Goal: Task Accomplishment & Management: Manage account settings

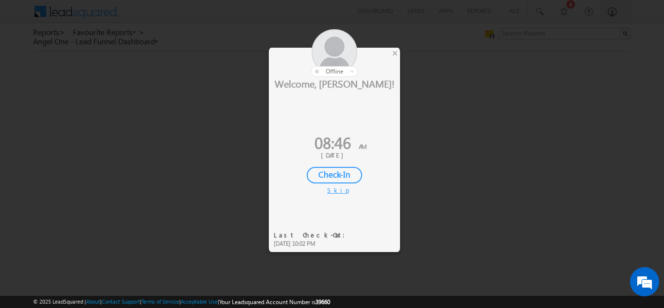
click at [337, 175] on div "Check-In" at bounding box center [334, 175] width 55 height 17
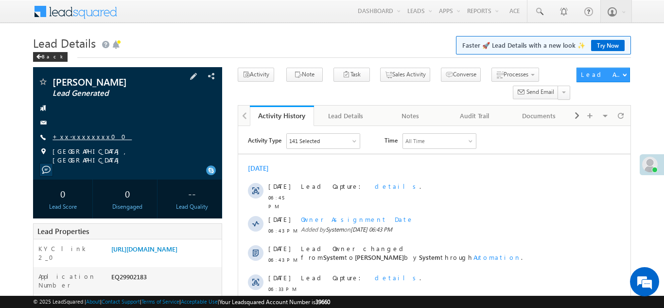
click at [76, 133] on link "+xx-xxxxxxxx00" at bounding box center [91, 136] width 79 height 8
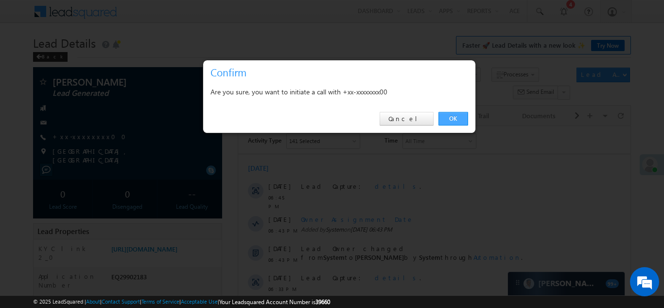
click at [448, 120] on link "OK" at bounding box center [453, 119] width 30 height 14
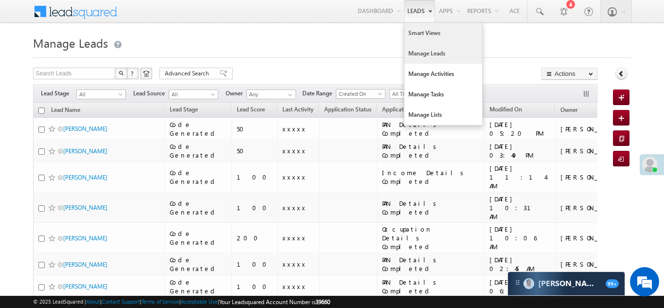
click at [414, 35] on link "Smart Views" at bounding box center [443, 33] width 78 height 20
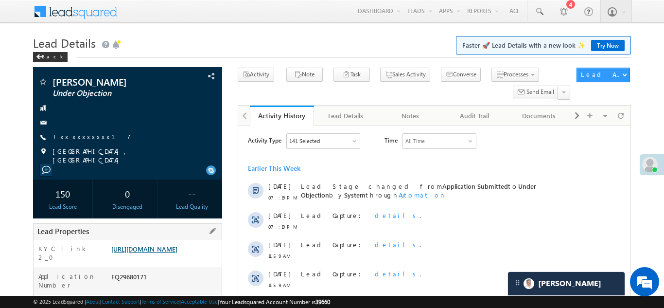
click at [150, 251] on link "https://angelbroking1-pk3em7sa.customui-test.leadsquared.com?leadId=5ae2b68d-51…" at bounding box center [144, 248] width 66 height 8
click at [86, 135] on link "+xx-xxxxxxxx17" at bounding box center [91, 136] width 78 height 8
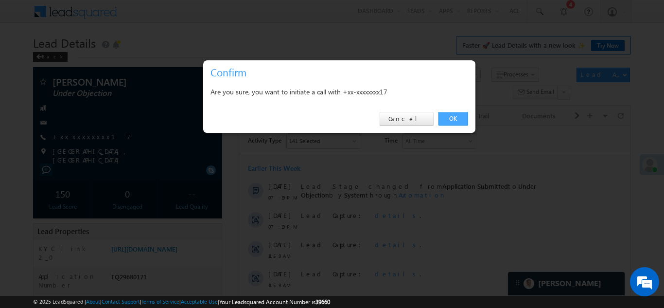
click at [454, 120] on link "OK" at bounding box center [453, 119] width 30 height 14
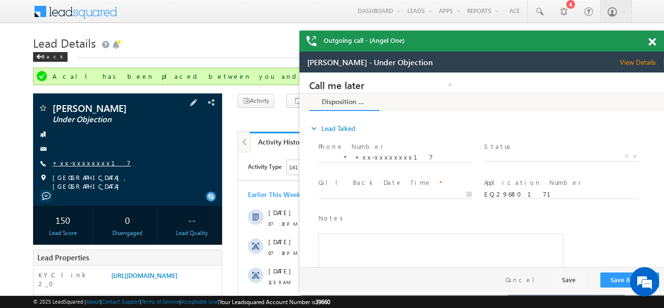
click at [77, 163] on link "+xx-xxxxxxxx17" at bounding box center [91, 162] width 78 height 8
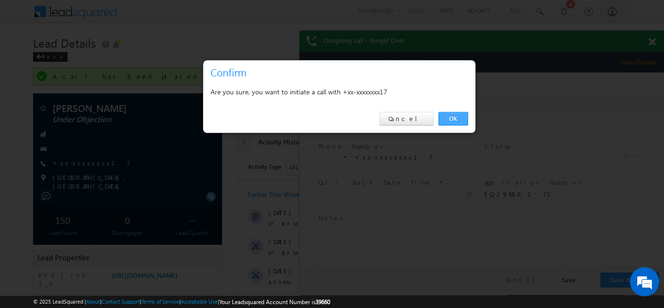
click at [456, 115] on link "OK" at bounding box center [453, 119] width 30 height 14
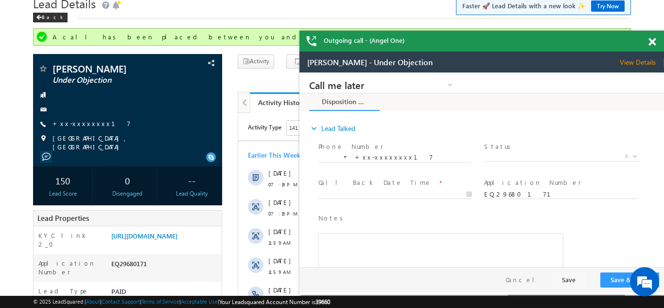
scroll to position [38, 0]
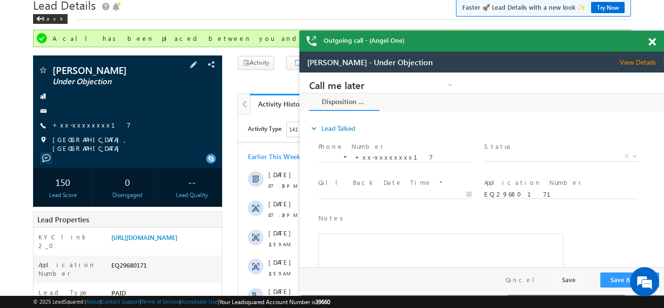
click at [75, 120] on div "Khushnoor Momin Under Objection +xx-xxxxxxxx17" at bounding box center [127, 108] width 179 height 87
click at [93, 121] on link "+xx-xxxxxxxx17" at bounding box center [91, 125] width 78 height 8
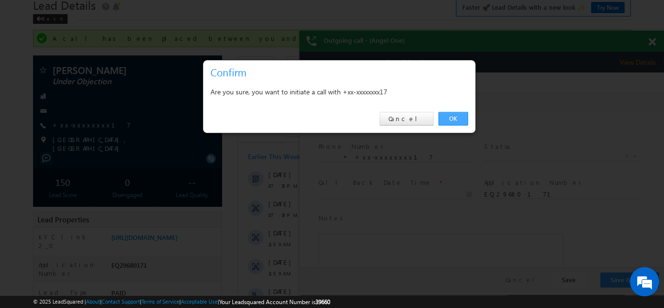
click at [455, 119] on link "OK" at bounding box center [453, 119] width 30 height 14
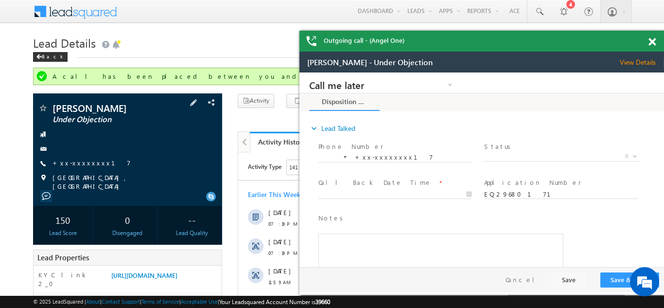
scroll to position [0, 0]
click at [81, 161] on link "+xx-xxxxxxxx17" at bounding box center [91, 162] width 78 height 8
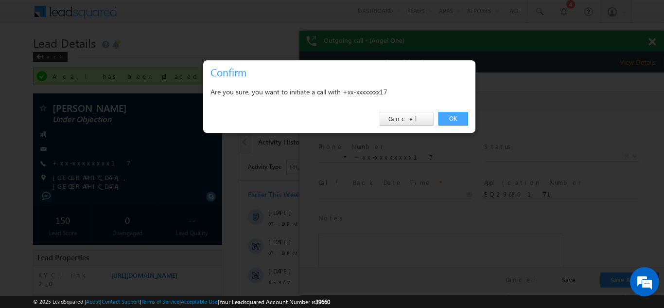
click at [449, 116] on link "OK" at bounding box center [453, 119] width 30 height 14
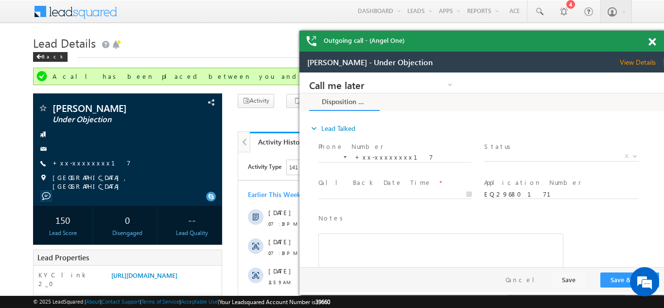
click at [651, 42] on span at bounding box center [651, 42] width 7 height 8
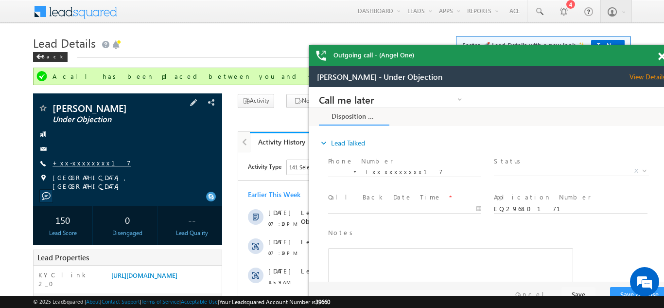
click at [75, 162] on link "+xx-xxxxxxxx17" at bounding box center [91, 162] width 78 height 8
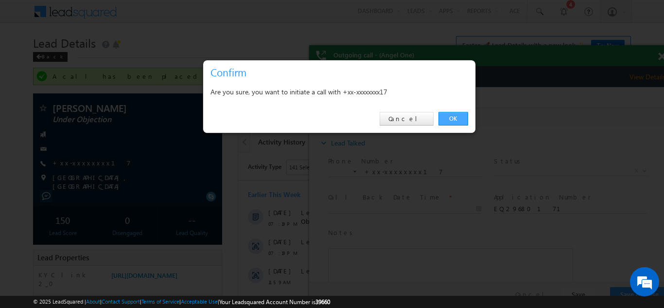
click at [455, 115] on link "OK" at bounding box center [453, 119] width 30 height 14
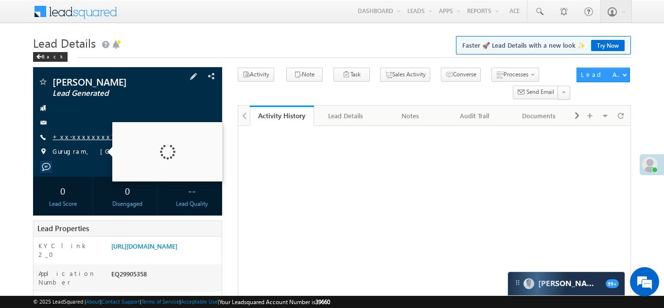
click at [73, 139] on link "+xx-xxxxxxxx73" at bounding box center [85, 136] width 66 height 8
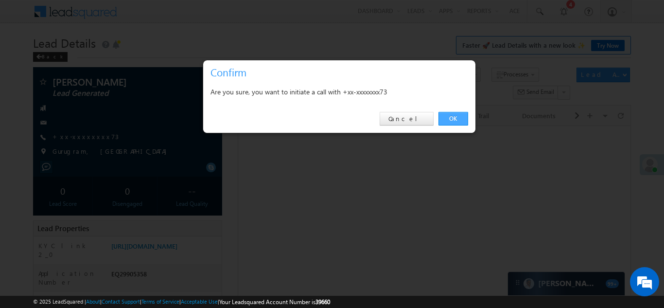
click at [446, 119] on link "OK" at bounding box center [453, 119] width 30 height 14
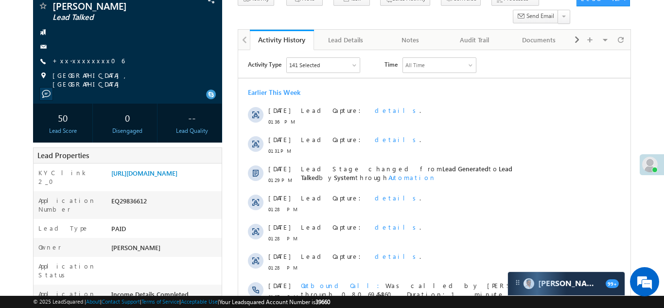
scroll to position [99, 0]
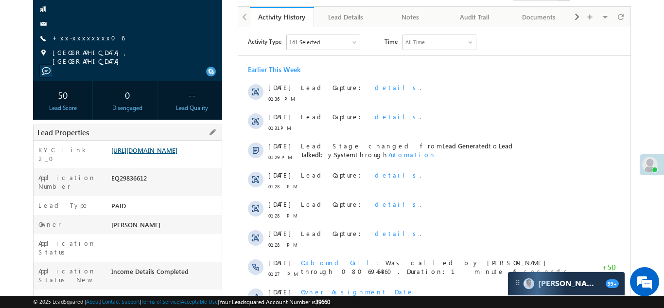
click at [166, 154] on link "[URL][DOMAIN_NAME]" at bounding box center [144, 150] width 66 height 8
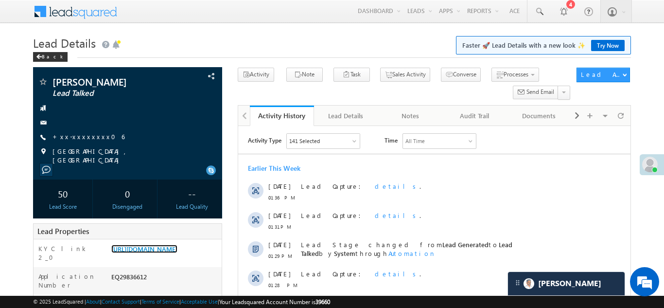
scroll to position [4, 0]
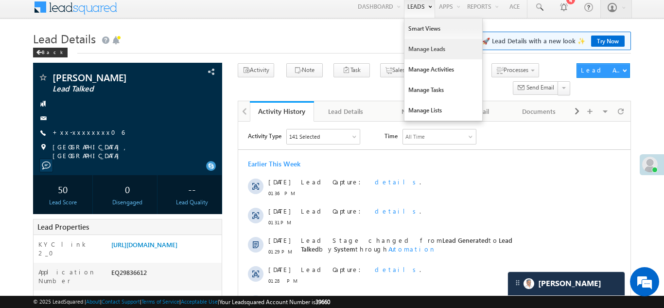
click at [413, 52] on link "Manage Leads" at bounding box center [443, 49] width 78 height 20
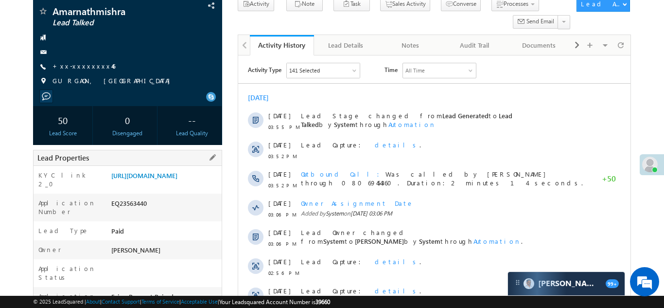
scroll to position [109, 0]
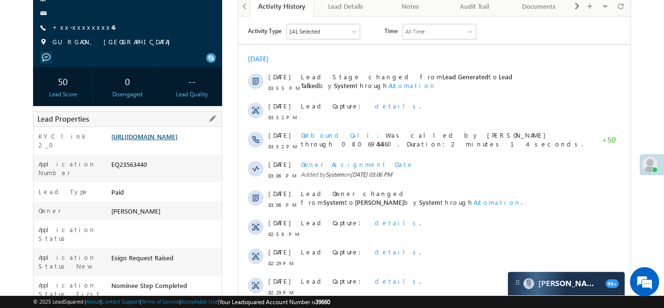
click at [159, 140] on link "https://angelbroking1-pk3em7sa.customui-test.leadsquared.com?leadId=4004169b-55…" at bounding box center [144, 136] width 66 height 8
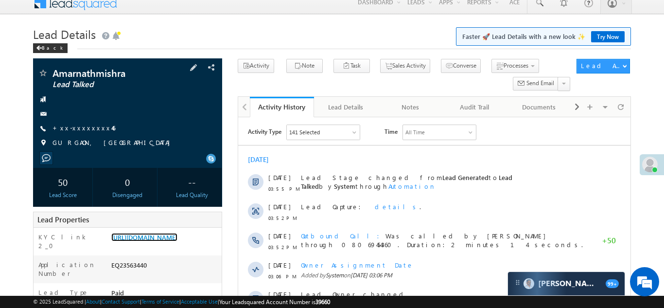
scroll to position [52, 0]
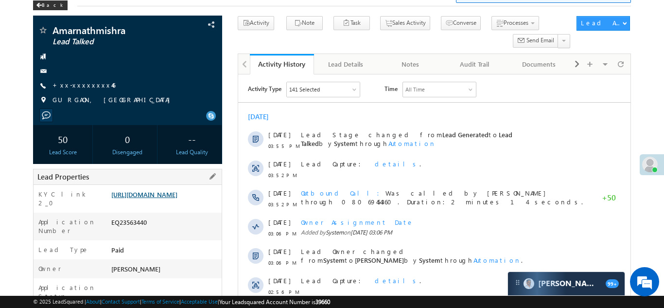
click at [161, 198] on link "https://angelbroking1-pk3em7sa.customui-test.leadsquared.com?leadId=4004169b-55…" at bounding box center [144, 194] width 66 height 8
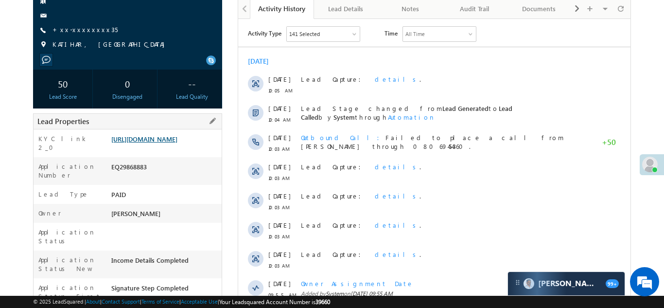
click at [149, 143] on link "https://angelbroking1-pk3em7sa.customui-test.leadsquared.com?leadId=e97fee67-d4…" at bounding box center [144, 139] width 66 height 8
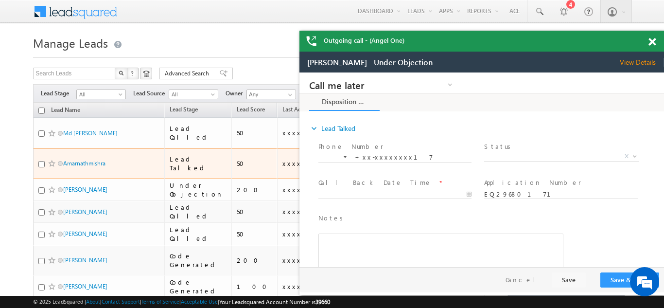
click at [137, 148] on td "Amarnathmishra" at bounding box center [98, 163] width 131 height 31
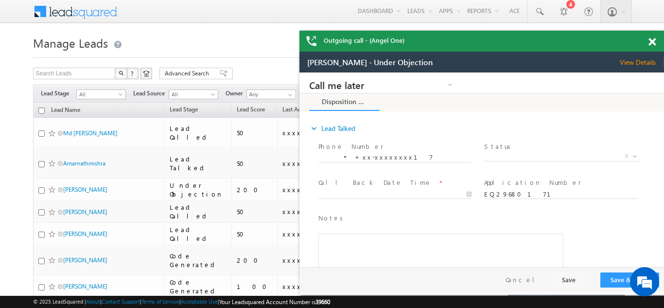
click at [651, 43] on span at bounding box center [651, 42] width 7 height 8
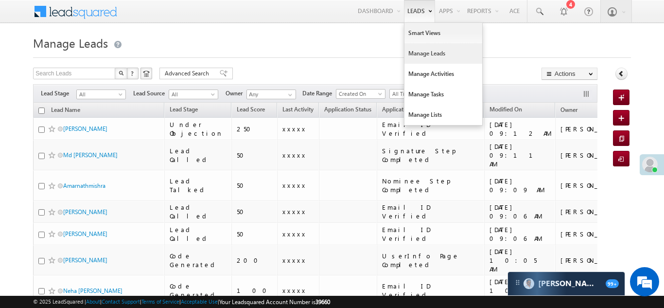
click at [421, 53] on link "Manage Leads" at bounding box center [443, 53] width 78 height 20
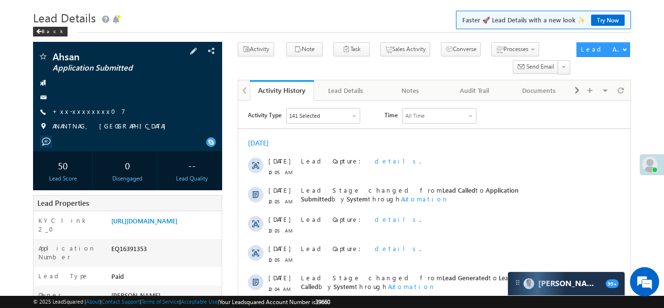
scroll to position [111, 0]
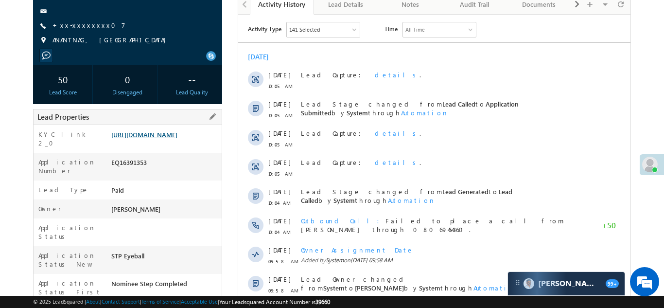
click at [161, 139] on link "https://angelbroking1-pk3em7sa.customui-test.leadsquared.com?leadId=df4ae5e8-38…" at bounding box center [144, 134] width 66 height 8
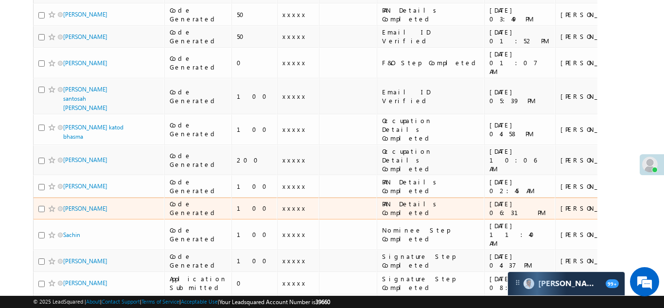
scroll to position [436, 0]
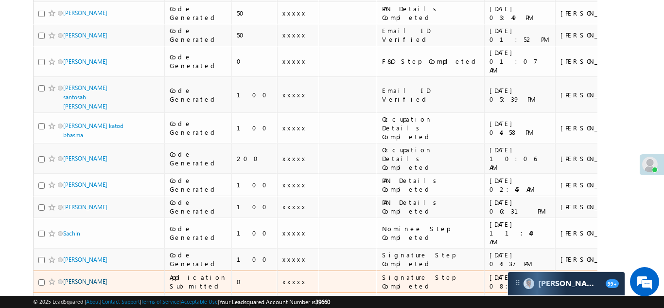
click at [98, 278] on link "[PERSON_NAME]" at bounding box center [85, 281] width 44 height 7
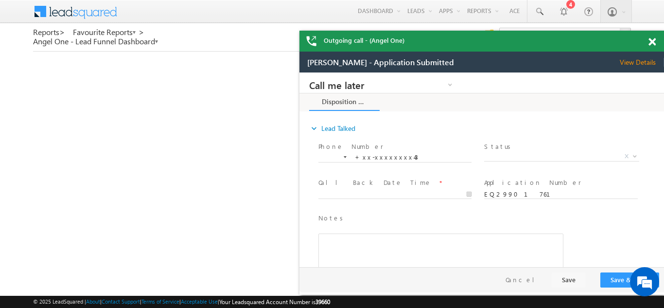
click at [651, 41] on span at bounding box center [651, 42] width 7 height 8
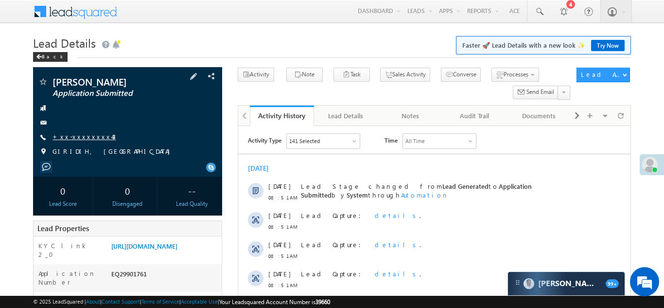
click at [73, 137] on link "+xx-xxxxxxxx43" at bounding box center [83, 136] width 63 height 8
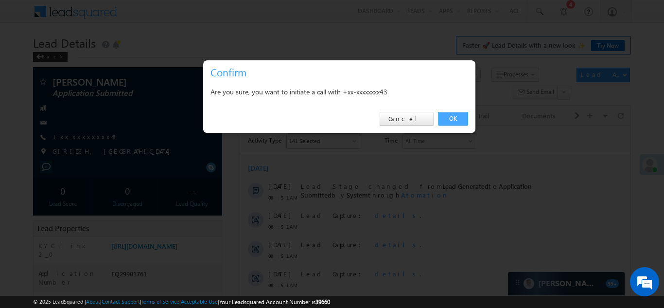
click at [453, 118] on link "OK" at bounding box center [453, 119] width 30 height 14
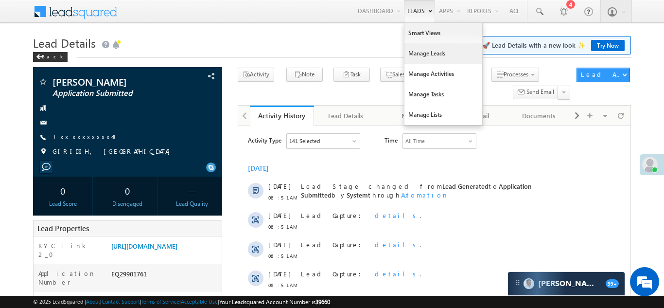
click at [406, 57] on link "Manage Leads" at bounding box center [443, 53] width 78 height 20
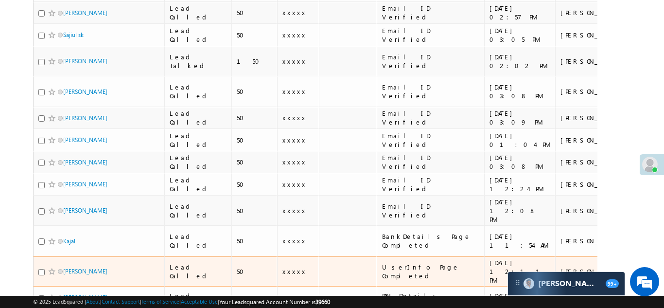
scroll to position [1011, 0]
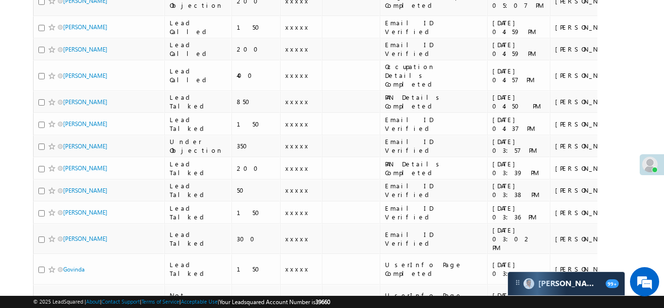
scroll to position [509, 0]
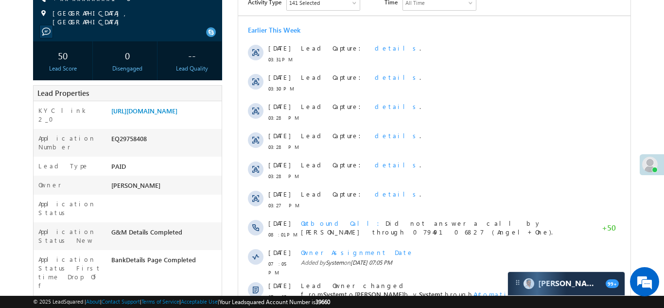
scroll to position [118, 0]
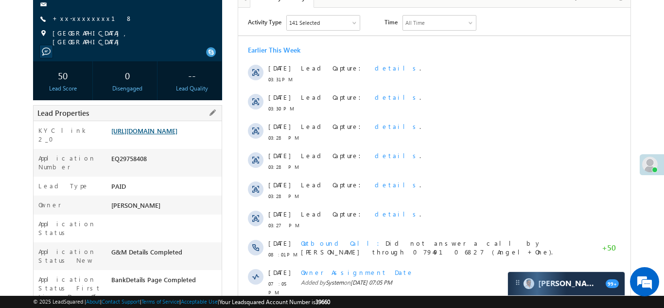
click at [163, 127] on link "https://angelbroking1-pk3em7sa.customui-test.leadsquared.com?leadId=7823981f-69…" at bounding box center [144, 130] width 66 height 8
click at [162, 132] on link "https://angelbroking1-pk3em7sa.customui-test.leadsquared.com?leadId=7823981f-69…" at bounding box center [144, 130] width 66 height 8
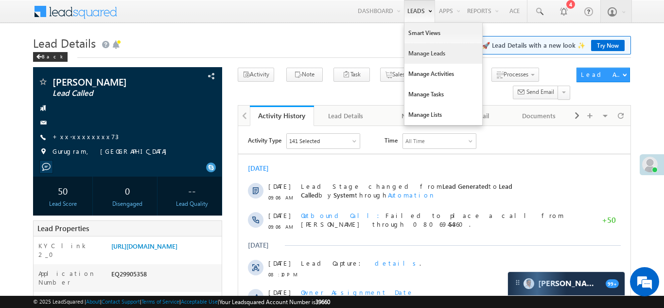
click at [421, 53] on link "Manage Leads" at bounding box center [443, 53] width 78 height 20
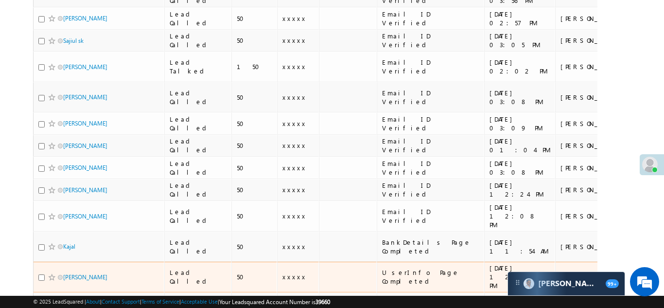
scroll to position [1011, 0]
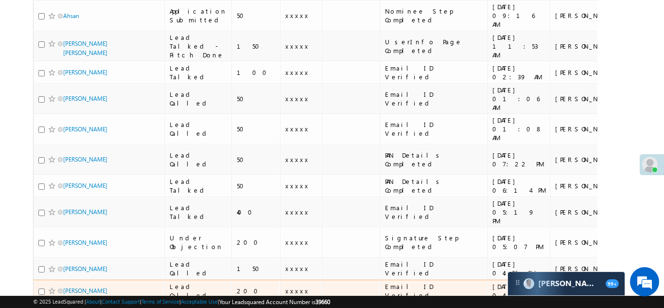
scroll to position [293, 0]
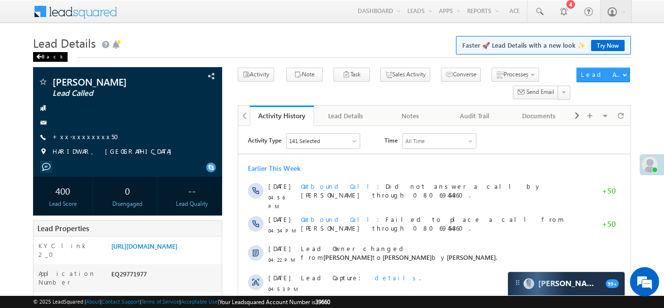
click at [44, 56] on div "Back" at bounding box center [50, 57] width 35 height 10
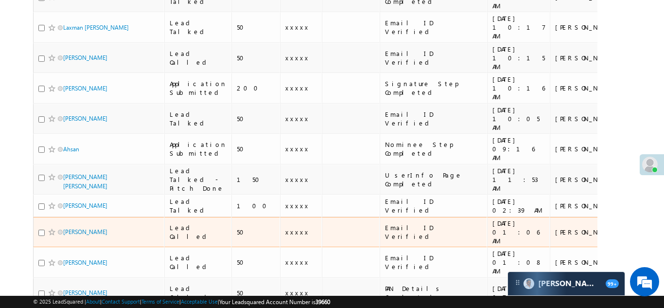
scroll to position [160, 0]
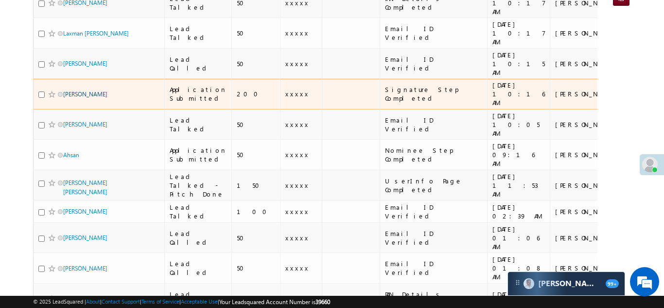
click at [75, 90] on link "[PERSON_NAME]" at bounding box center [85, 93] width 44 height 7
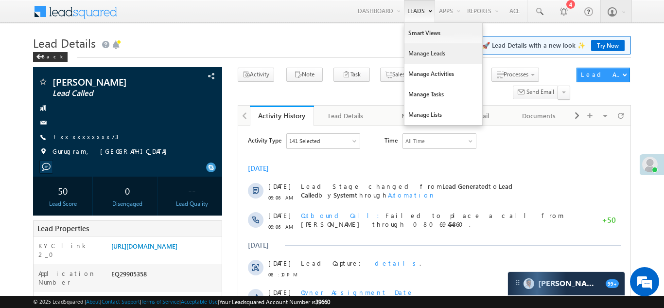
click at [413, 52] on link "Manage Leads" at bounding box center [443, 53] width 78 height 20
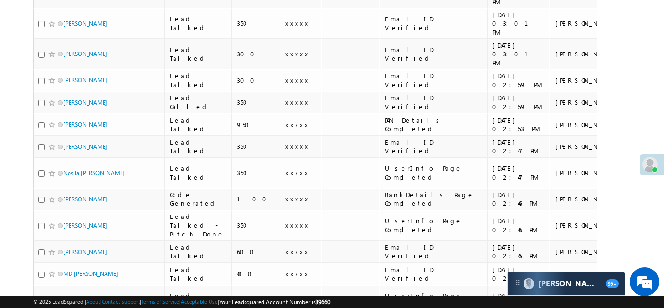
scroll to position [1014, 0]
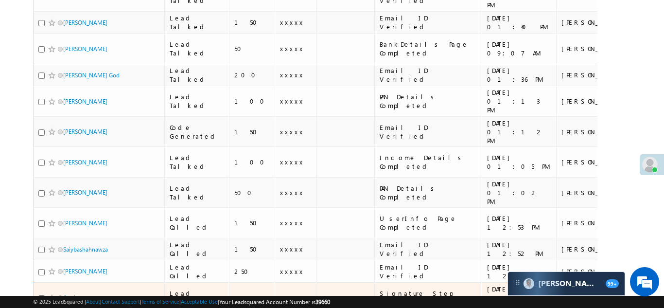
scroll to position [561, 0]
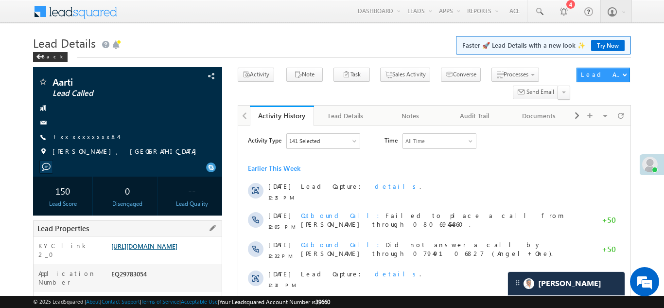
click at [157, 249] on link "[URL][DOMAIN_NAME]" at bounding box center [144, 246] width 66 height 8
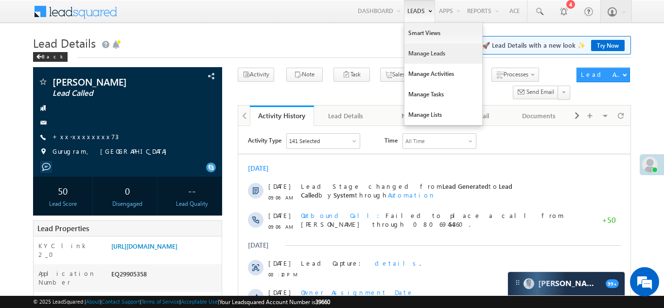
click at [411, 55] on link "Manage Leads" at bounding box center [443, 53] width 78 height 20
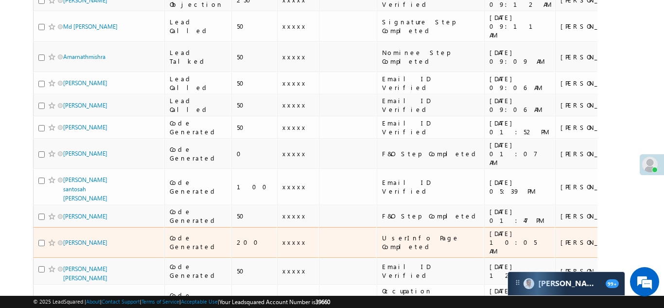
scroll to position [196, 0]
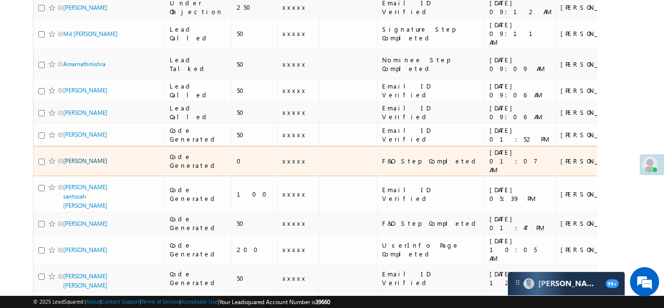
click at [83, 157] on link "Nitin Govind Baad" at bounding box center [85, 160] width 44 height 7
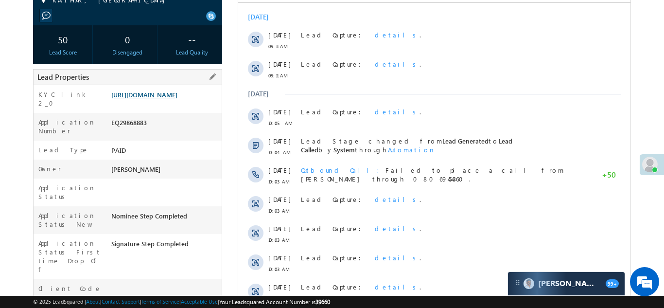
click at [155, 99] on link "https://angelbroking1-pk3em7sa.customui-test.leadsquared.com?leadId=e97fee67-d4…" at bounding box center [144, 94] width 66 height 8
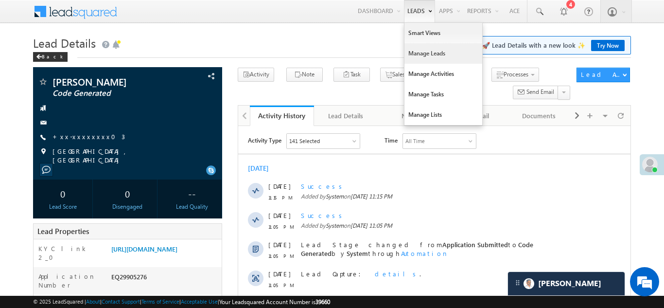
click at [411, 57] on link "Manage Leads" at bounding box center [443, 53] width 78 height 20
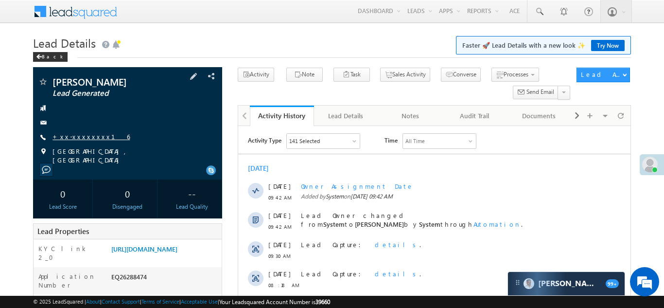
click at [79, 140] on link "+xx-xxxxxxxx16" at bounding box center [90, 136] width 77 height 8
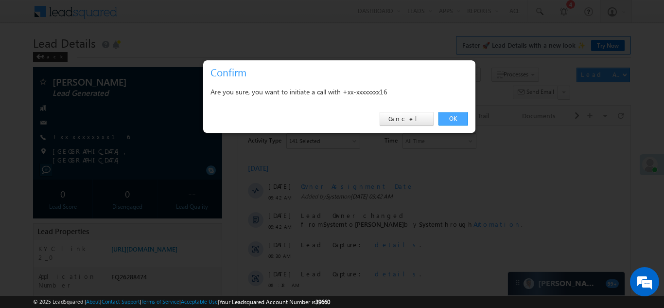
click at [451, 118] on link "OK" at bounding box center [453, 119] width 30 height 14
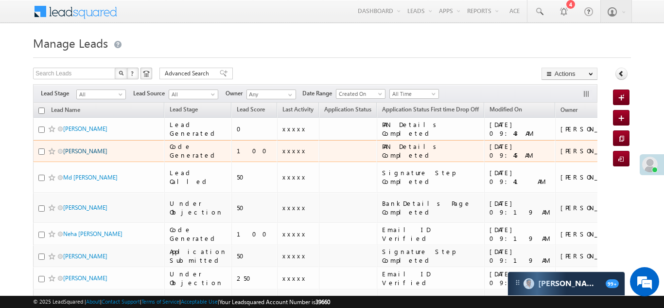
click at [75, 155] on link "[PERSON_NAME]" at bounding box center [85, 150] width 44 height 7
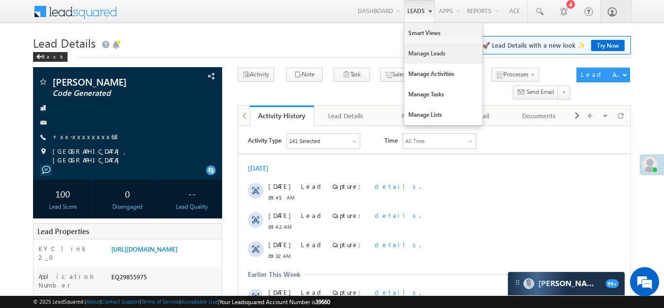
click at [414, 54] on link "Manage Leads" at bounding box center [443, 53] width 78 height 20
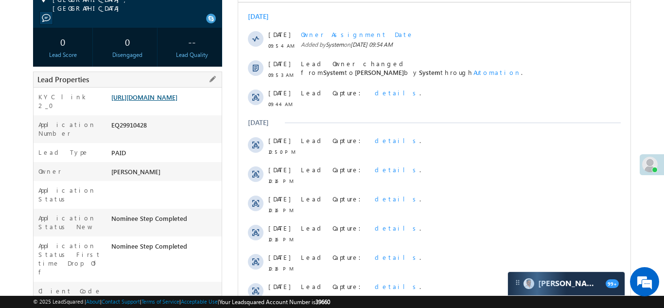
click at [162, 101] on link "https://angelbroking1-pk3em7sa.customui-test.leadsquared.com?leadId=124a0069-8b…" at bounding box center [144, 97] width 66 height 8
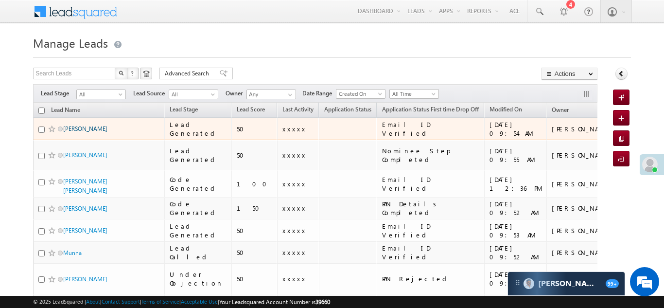
click at [69, 130] on link "[PERSON_NAME]" at bounding box center [85, 128] width 44 height 7
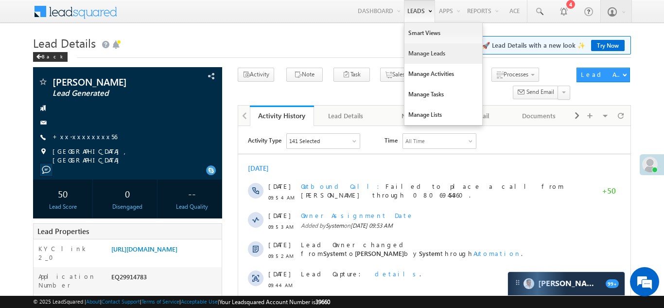
click at [419, 51] on link "Manage Leads" at bounding box center [443, 53] width 78 height 20
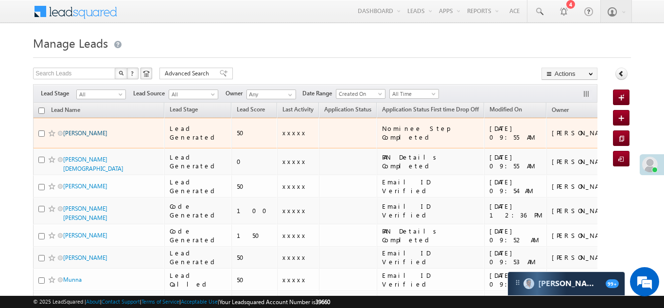
click at [77, 129] on link "[PERSON_NAME]" at bounding box center [85, 132] width 44 height 7
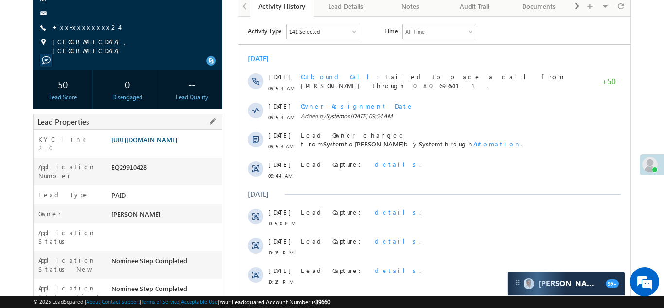
click at [153, 142] on link "[URL][DOMAIN_NAME]" at bounding box center [144, 139] width 66 height 8
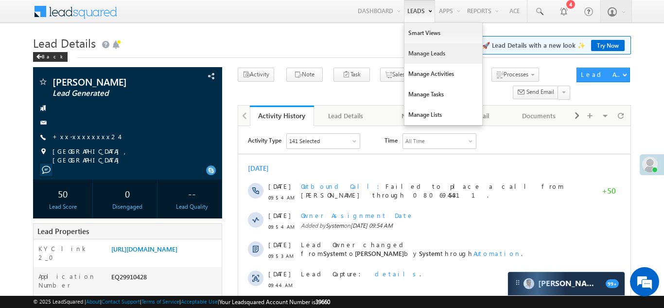
click at [409, 55] on link "Manage Leads" at bounding box center [443, 53] width 78 height 20
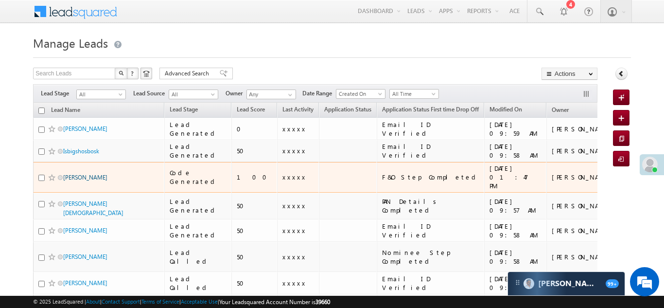
click at [74, 174] on link "[PERSON_NAME]" at bounding box center [85, 177] width 44 height 7
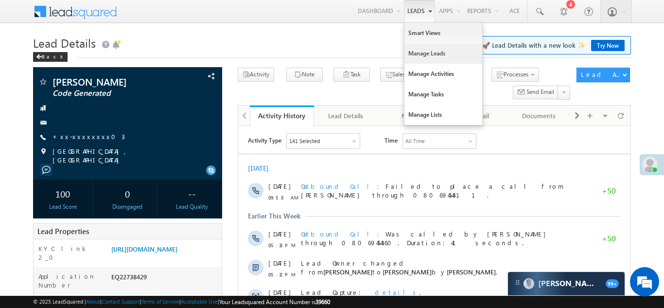
click at [416, 55] on link "Manage Leads" at bounding box center [443, 53] width 78 height 20
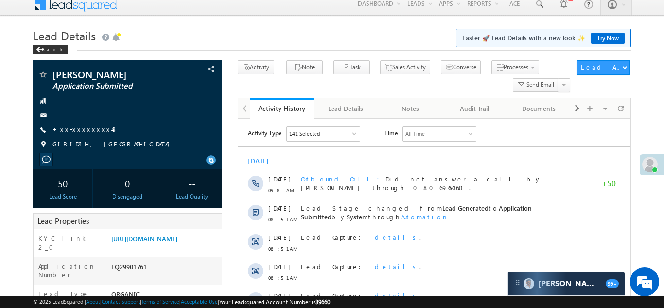
scroll to position [53, 0]
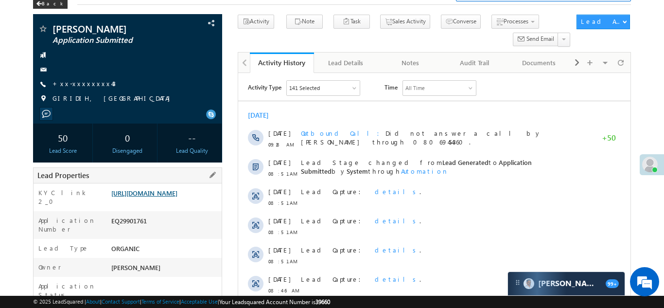
click at [161, 197] on link "[URL][DOMAIN_NAME]" at bounding box center [144, 193] width 66 height 8
click at [82, 85] on link "+xx-xxxxxxxx43" at bounding box center [83, 83] width 63 height 8
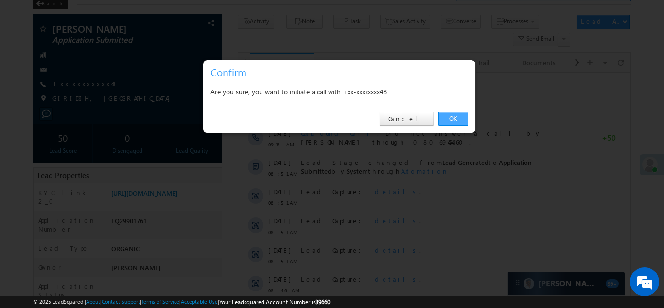
click at [448, 120] on link "OK" at bounding box center [453, 119] width 30 height 14
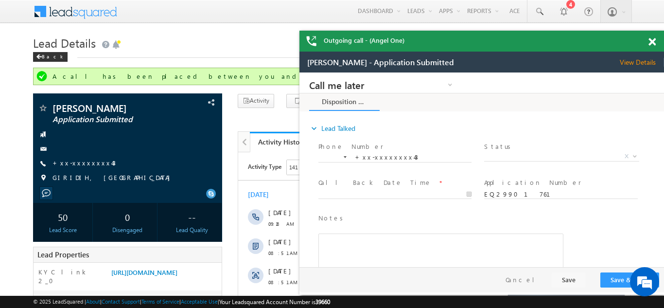
scroll to position [0, 0]
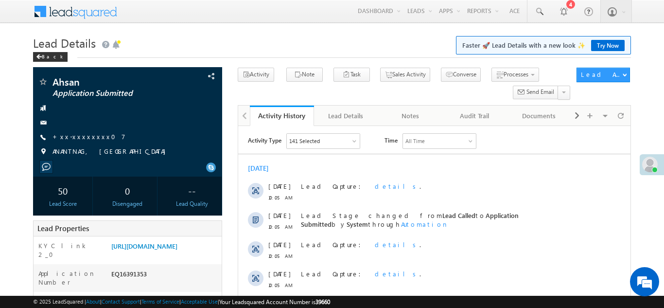
scroll to position [183, 0]
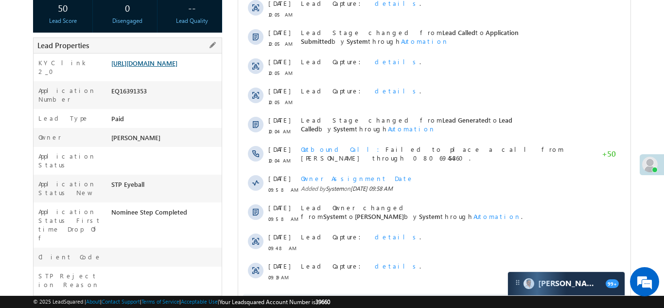
click at [167, 66] on link "https://angelbroking1-pk3em7sa.customui-test.leadsquared.com?leadId=df4ae5e8-38…" at bounding box center [144, 63] width 66 height 8
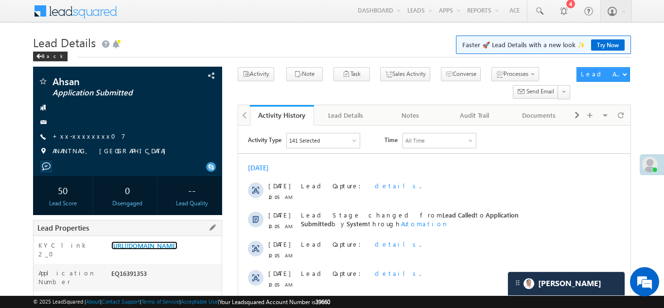
scroll to position [0, 0]
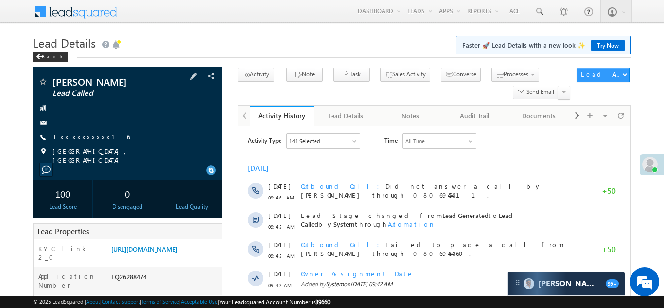
click at [80, 140] on link "+xx-xxxxxxxx16" at bounding box center [90, 136] width 77 height 8
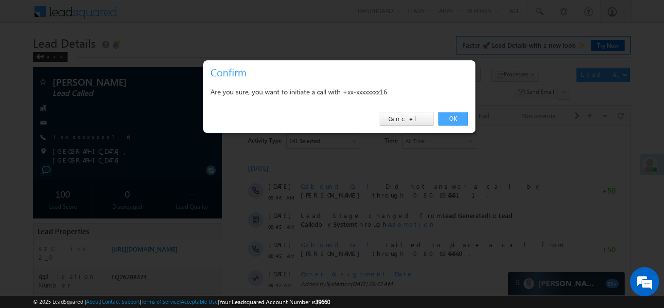
click at [449, 115] on link "OK" at bounding box center [453, 119] width 30 height 14
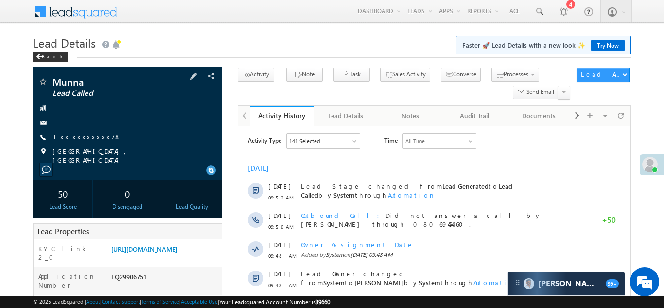
click at [83, 134] on link "+xx-xxxxxxxx78" at bounding box center [86, 136] width 69 height 8
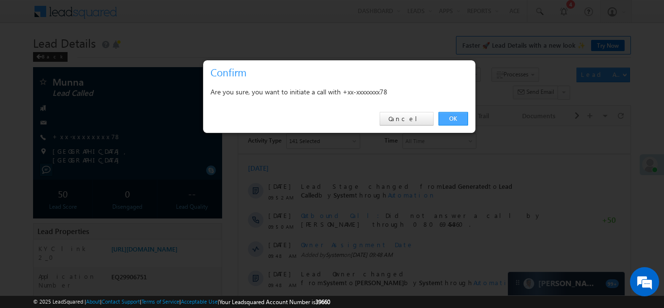
click at [453, 118] on link "OK" at bounding box center [453, 119] width 30 height 14
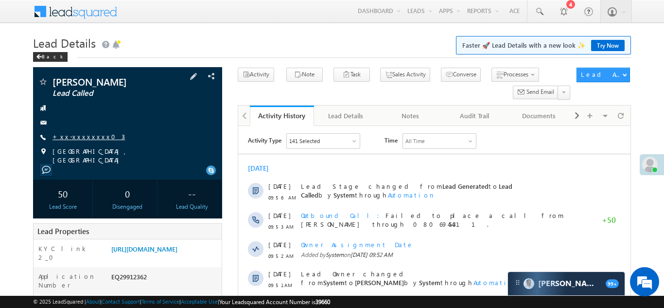
click at [74, 135] on link "+xx-xxxxxxxx03" at bounding box center [88, 136] width 72 height 8
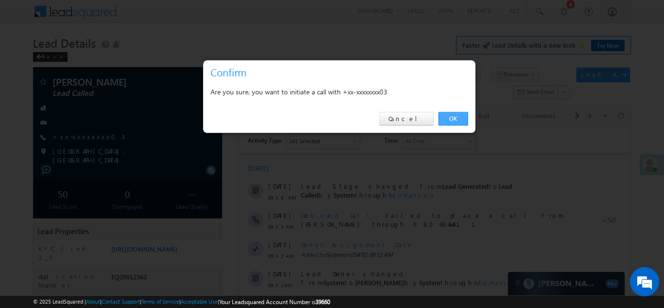
click at [449, 120] on link "OK" at bounding box center [453, 119] width 30 height 14
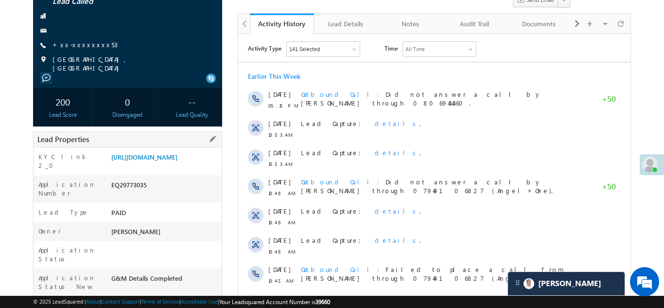
scroll to position [110, 0]
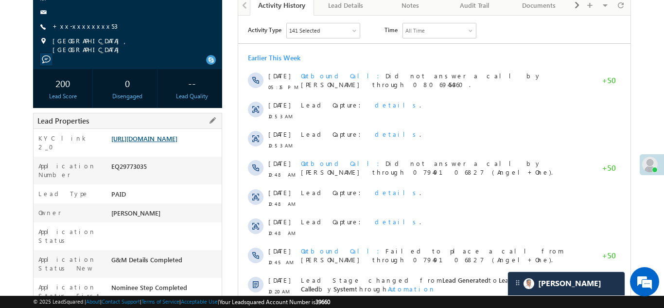
click at [169, 135] on link "https://angelbroking1-pk3em7sa.customui-test.leadsquared.com?leadId=d0945e01-ff…" at bounding box center [144, 138] width 66 height 8
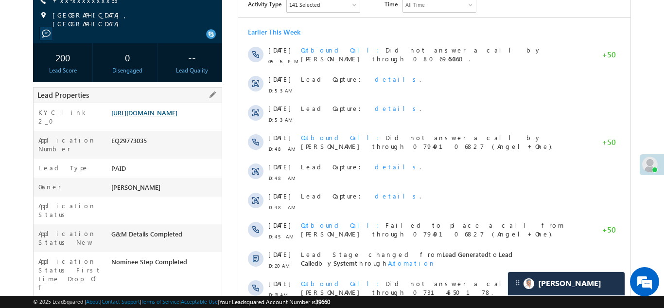
scroll to position [143, 0]
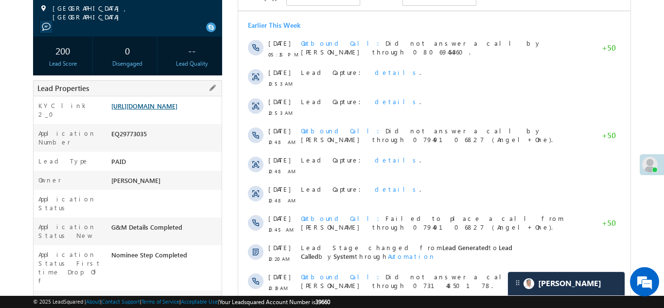
click at [157, 105] on link "https://angelbroking1-pk3em7sa.customui-test.leadsquared.com?leadId=d0945e01-ff…" at bounding box center [144, 106] width 66 height 8
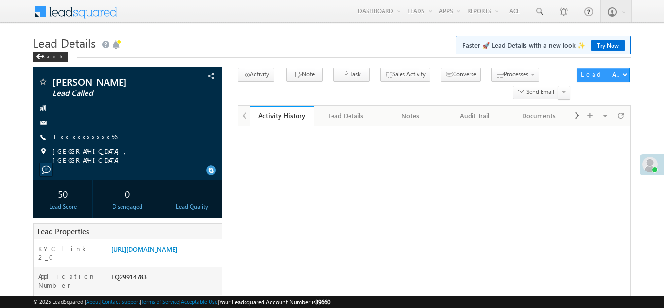
click at [73, 136] on link "+xx-xxxxxxxx56" at bounding box center [84, 136] width 65 height 8
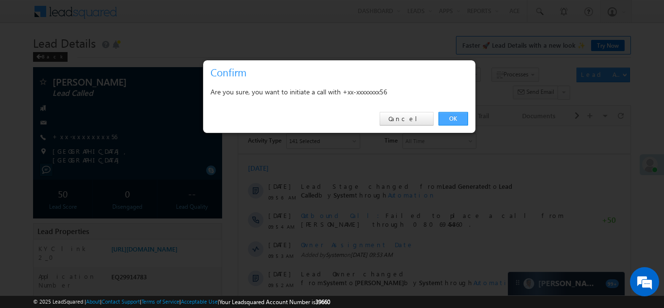
click at [453, 115] on link "OK" at bounding box center [453, 119] width 30 height 14
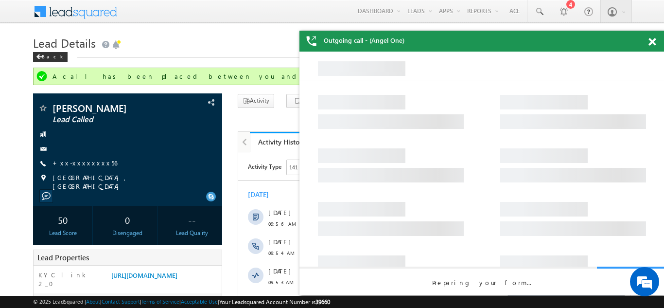
click at [653, 41] on span at bounding box center [651, 42] width 7 height 8
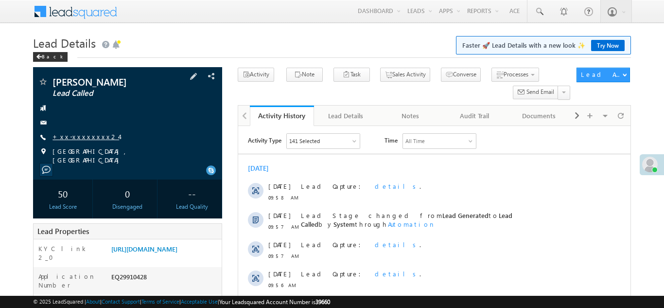
click at [75, 133] on link "+xx-xxxxxxxx24" at bounding box center [85, 136] width 67 height 8
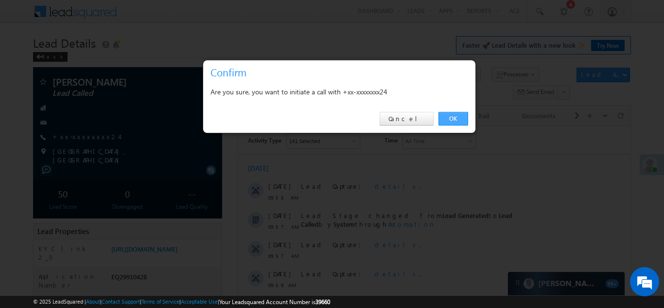
click at [446, 119] on link "OK" at bounding box center [453, 119] width 30 height 14
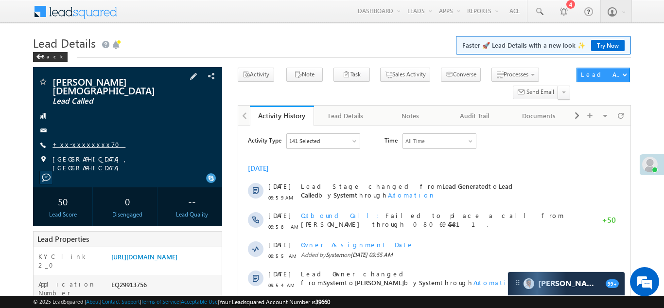
click at [81, 140] on link "+xx-xxxxxxxx70" at bounding box center [88, 144] width 73 height 8
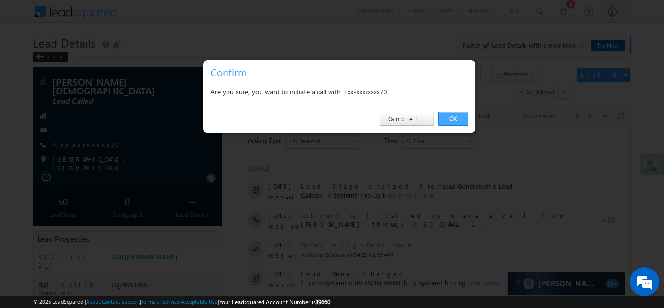
click at [455, 118] on link "OK" at bounding box center [453, 119] width 30 height 14
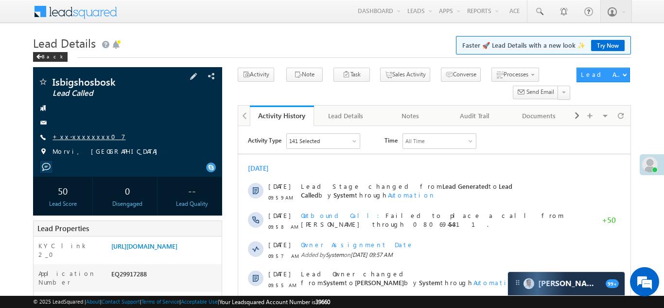
click at [74, 133] on link "+xx-xxxxxxxx07" at bounding box center [88, 136] width 73 height 8
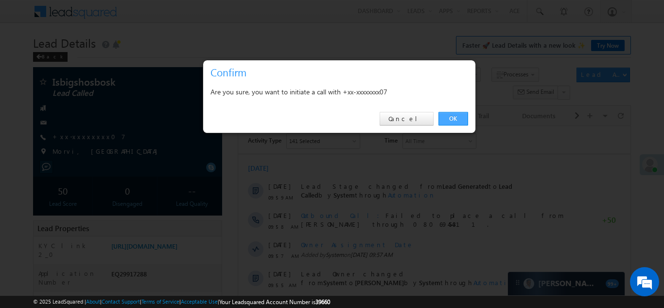
click at [453, 117] on link "OK" at bounding box center [453, 119] width 30 height 14
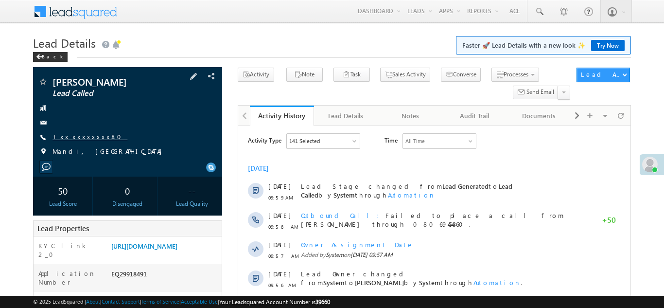
click at [73, 137] on link "+xx-xxxxxxxx80" at bounding box center [89, 136] width 75 height 8
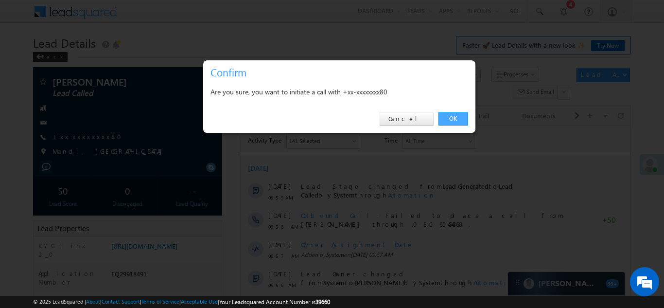
click at [453, 117] on link "OK" at bounding box center [453, 119] width 30 height 14
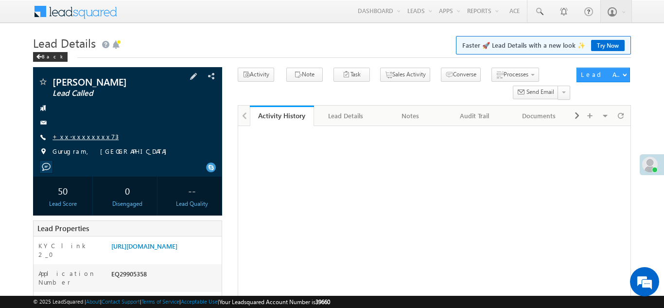
click at [78, 134] on link "+xx-xxxxxxxx73" at bounding box center [85, 136] width 66 height 8
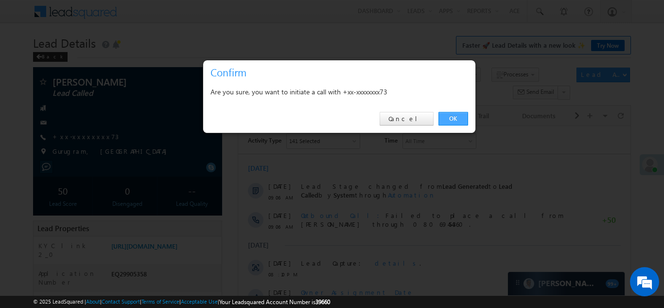
click at [453, 117] on link "OK" at bounding box center [453, 119] width 30 height 14
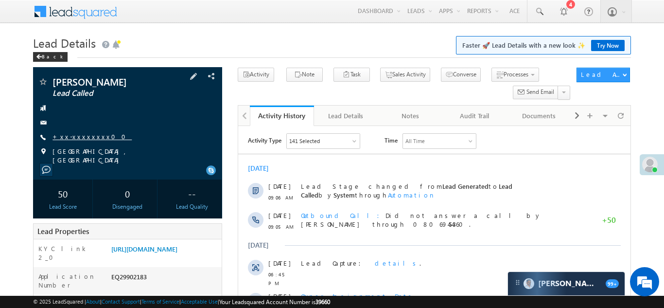
click at [75, 136] on link "+xx-xxxxxxxx00" at bounding box center [91, 136] width 79 height 8
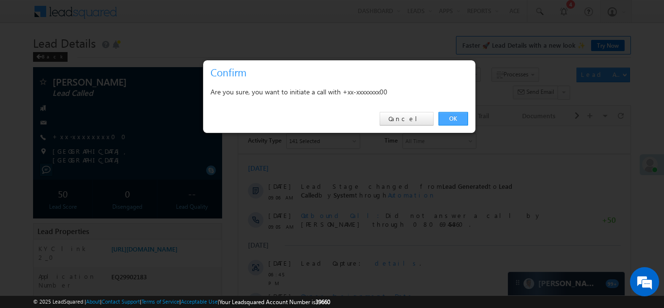
click at [451, 117] on link "OK" at bounding box center [453, 119] width 30 height 14
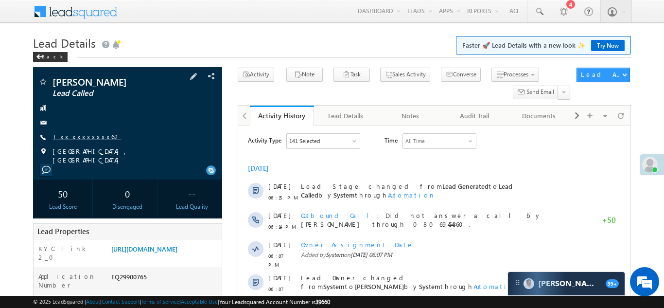
click at [81, 136] on link "+xx-xxxxxxxx62" at bounding box center [86, 136] width 69 height 8
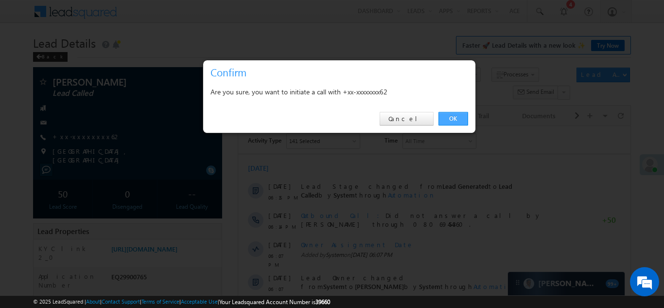
click at [453, 115] on link "OK" at bounding box center [453, 119] width 30 height 14
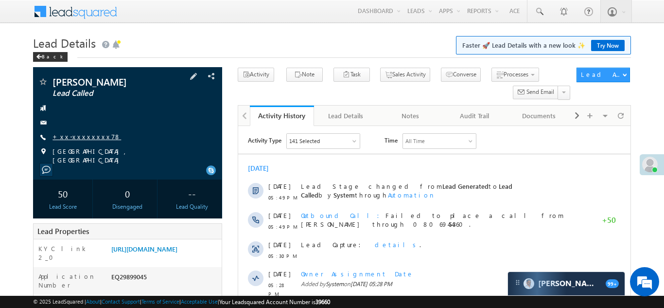
click at [78, 134] on link "+xx-xxxxxxxx78" at bounding box center [86, 136] width 69 height 8
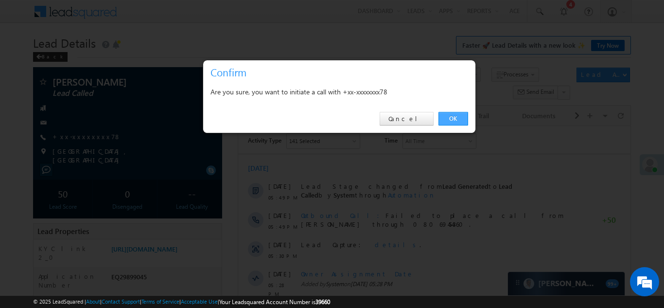
click at [449, 117] on link "OK" at bounding box center [453, 119] width 30 height 14
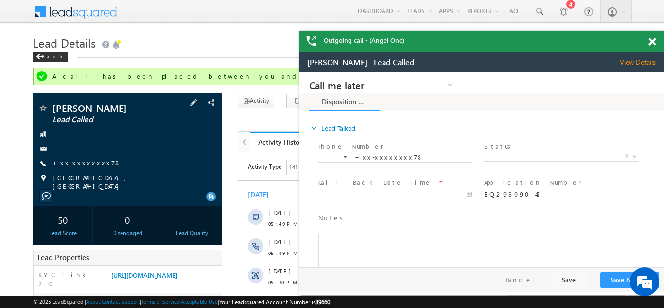
click at [218, 187] on div "milan vaghela Lead Called" at bounding box center [127, 149] width 189 height 112
click at [652, 42] on span at bounding box center [651, 42] width 7 height 8
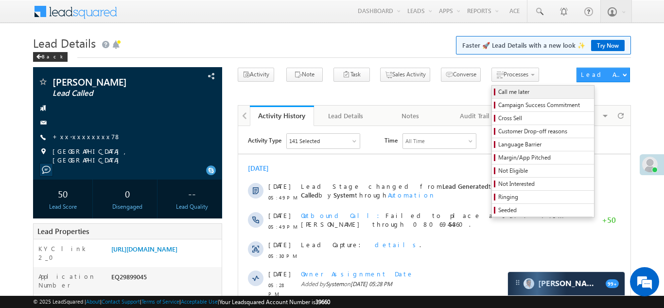
click at [498, 92] on span "Call me later" at bounding box center [544, 91] width 92 height 9
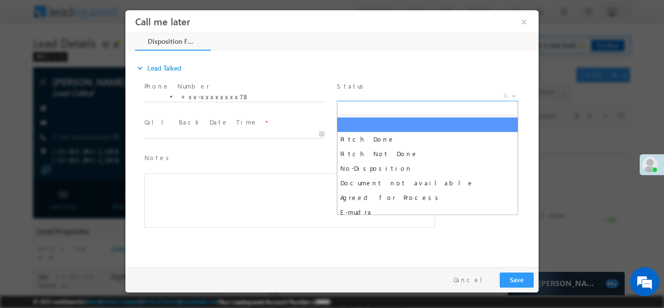
click at [402, 97] on span "X" at bounding box center [427, 96] width 181 height 10
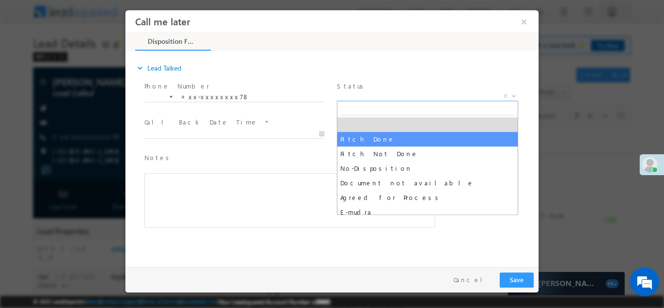
select select "Pitch Done"
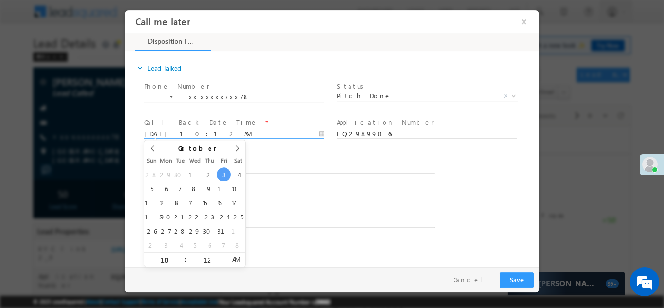
click at [169, 134] on body "Call me later ×" at bounding box center [331, 136] width 413 height 252
type input "10/04/25 10:12 AM"
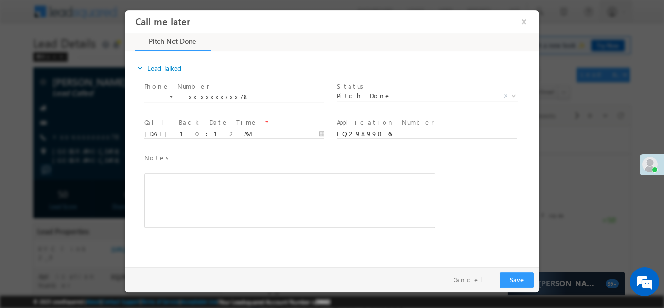
click at [346, 157] on span "Notes *" at bounding box center [282, 157] width 276 height 11
click at [523, 20] on button "×" at bounding box center [524, 21] width 17 height 18
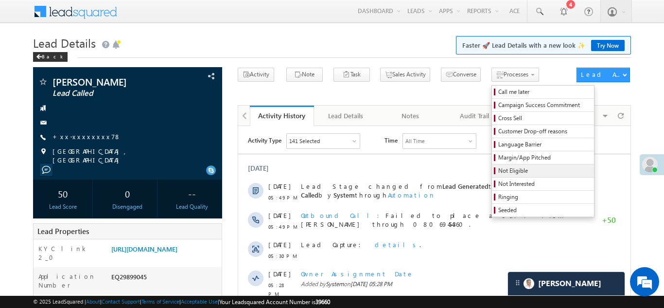
click at [498, 171] on span "Not Eligible" at bounding box center [544, 170] width 92 height 9
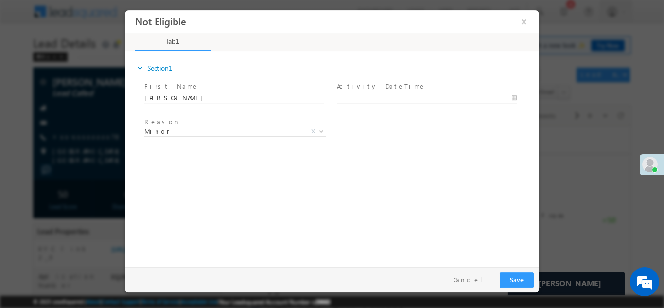
type input "10/03/25 10:14 AM"
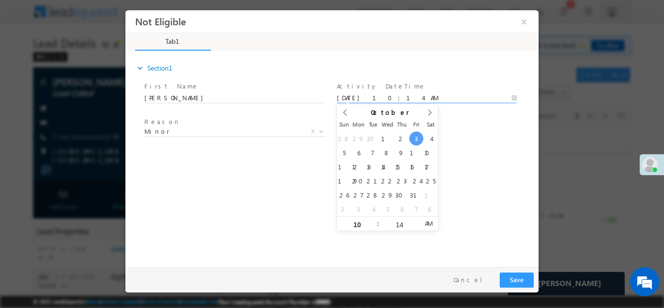
click at [397, 97] on input "10/03/25 10:14 AM" at bounding box center [427, 98] width 180 height 10
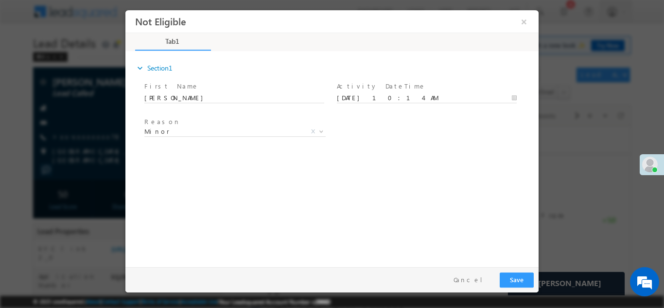
click at [473, 174] on div "expand_more Section1 First Name *" at bounding box center [334, 157] width 408 height 210
click at [517, 281] on button "Save" at bounding box center [517, 279] width 34 height 15
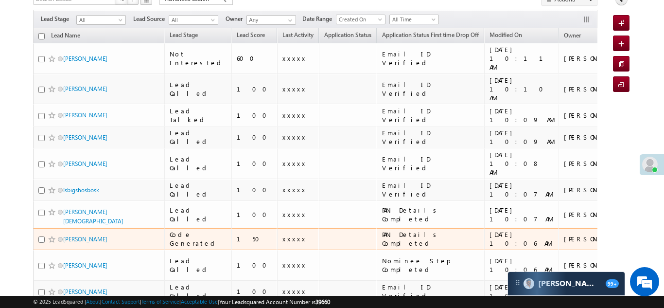
scroll to position [73, 0]
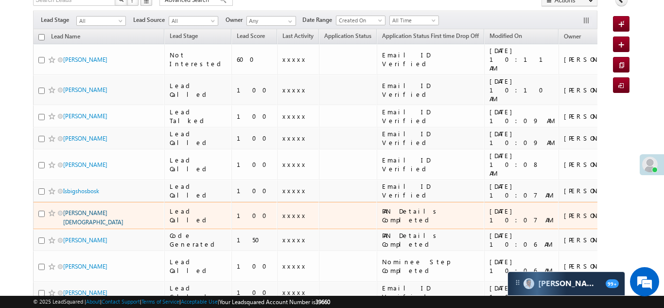
click at [89, 209] on link "[PERSON_NAME][DEMOGRAPHIC_DATA]" at bounding box center [93, 217] width 60 height 17
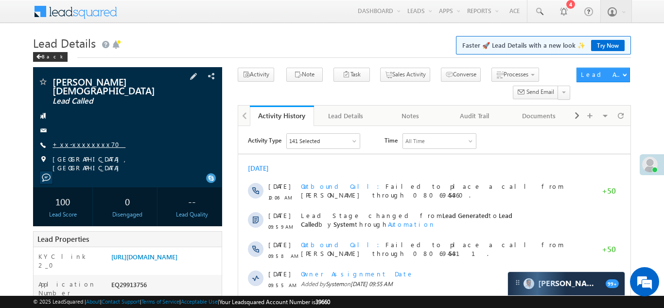
click at [80, 140] on link "+xx-xxxxxxxx70" at bounding box center [88, 144] width 73 height 8
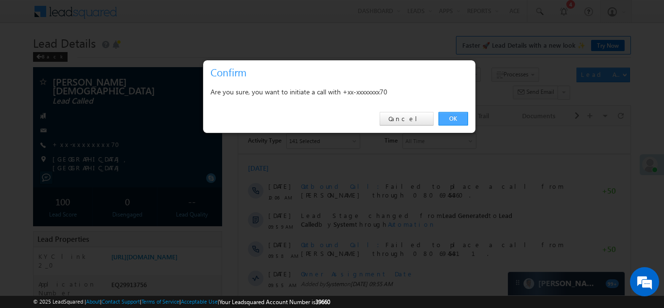
click at [453, 117] on link "OK" at bounding box center [453, 119] width 30 height 14
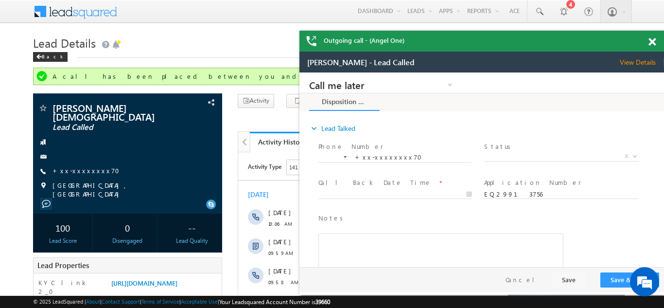
click at [654, 41] on span at bounding box center [651, 42] width 7 height 8
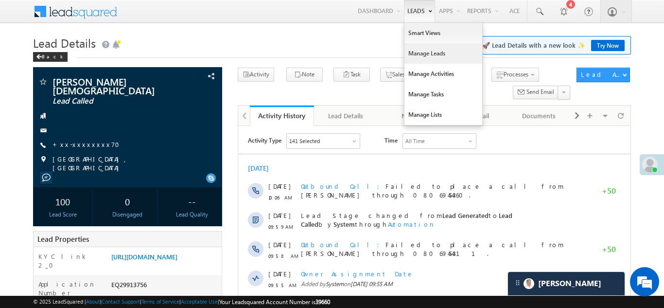
click at [422, 56] on link "Manage Leads" at bounding box center [443, 53] width 78 height 20
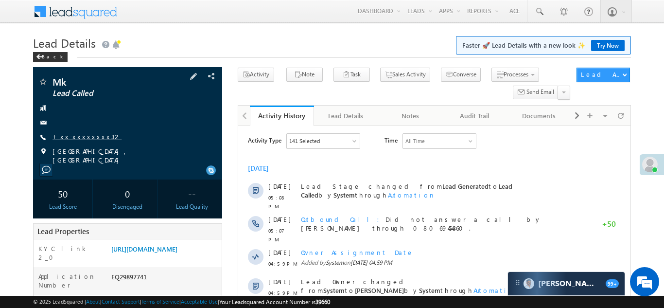
click at [82, 134] on link "+xx-xxxxxxxx32" at bounding box center [86, 136] width 69 height 8
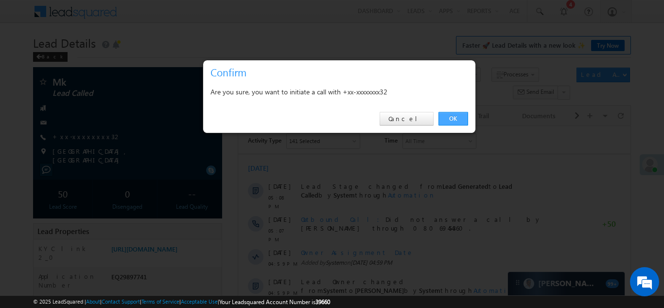
click at [456, 118] on link "OK" at bounding box center [453, 119] width 30 height 14
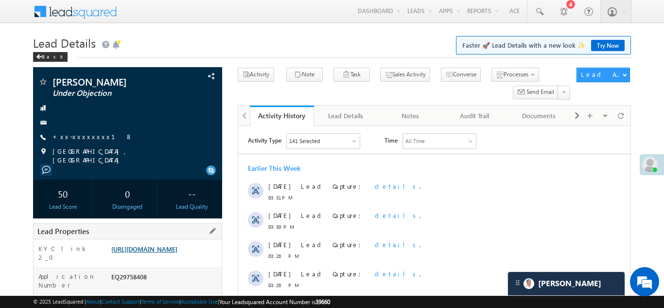
click at [169, 250] on link "https://angelbroking1-pk3em7sa.customui-test.leadsquared.com?leadId=7823981f-69…" at bounding box center [144, 248] width 66 height 8
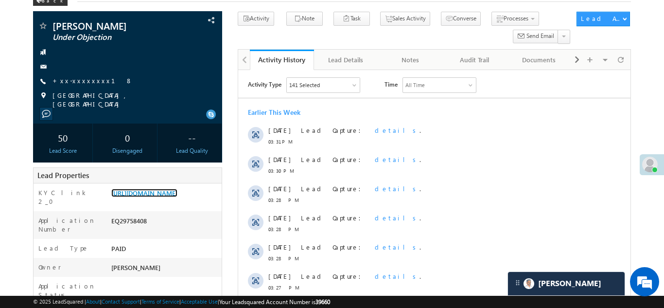
scroll to position [65, 0]
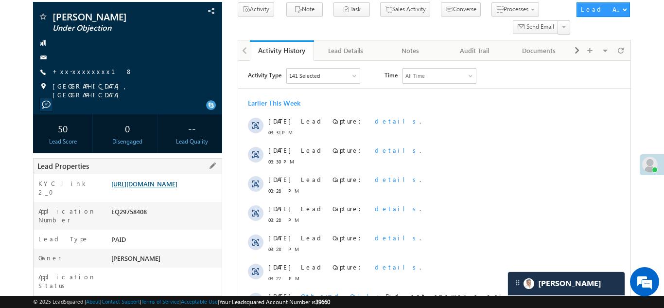
click at [163, 187] on link "https://angelbroking1-pk3em7sa.customui-test.leadsquared.com?leadId=7823981f-69…" at bounding box center [144, 183] width 66 height 8
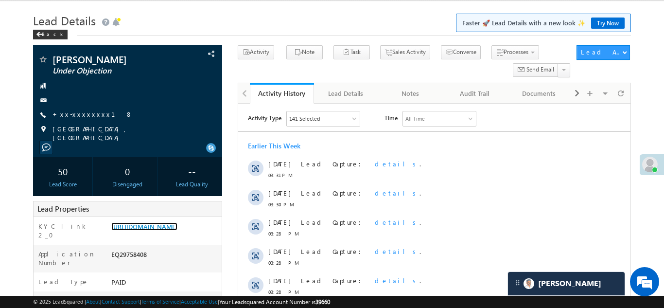
scroll to position [0, 0]
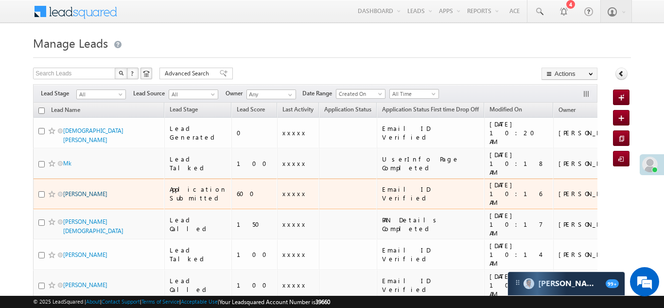
click at [79, 190] on link "[PERSON_NAME]" at bounding box center [85, 193] width 44 height 7
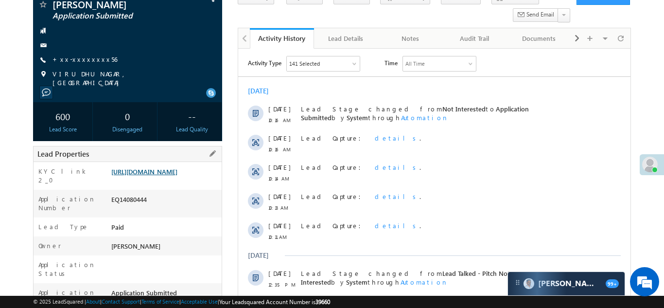
scroll to position [73, 0]
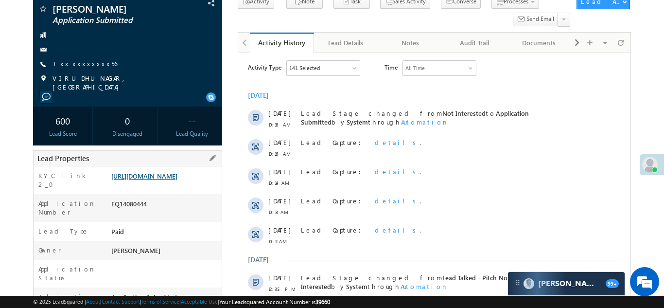
click at [168, 180] on link "[URL][DOMAIN_NAME]" at bounding box center [144, 176] width 66 height 8
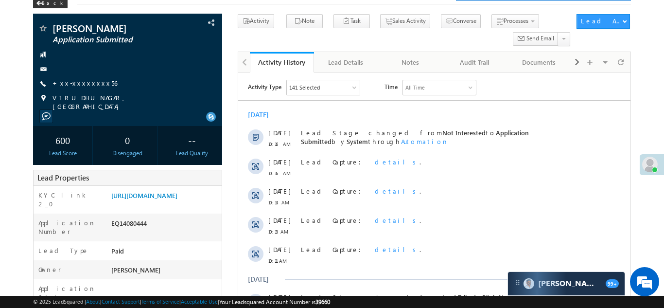
scroll to position [0, 0]
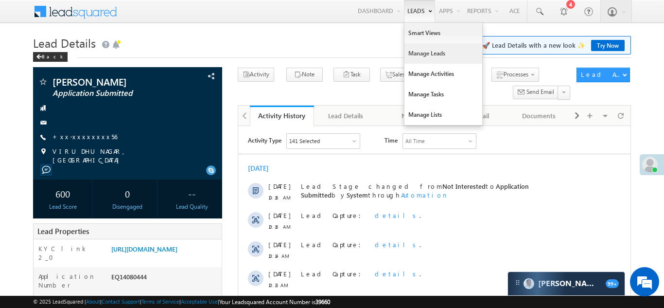
click at [424, 53] on link "Manage Leads" at bounding box center [443, 53] width 78 height 20
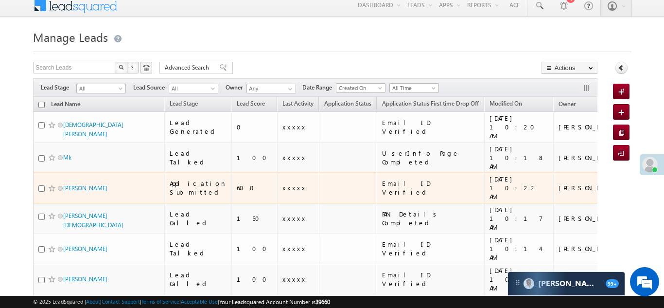
scroll to position [15, 0]
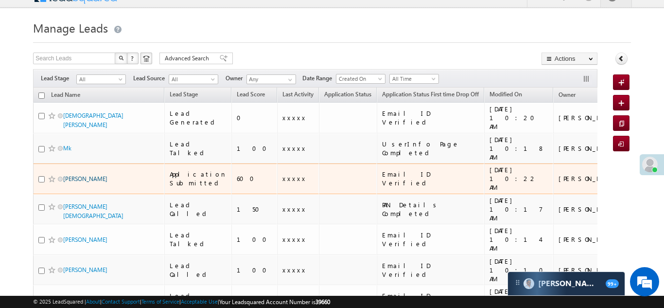
click at [84, 175] on link "Thirukumaran R" at bounding box center [85, 178] width 44 height 7
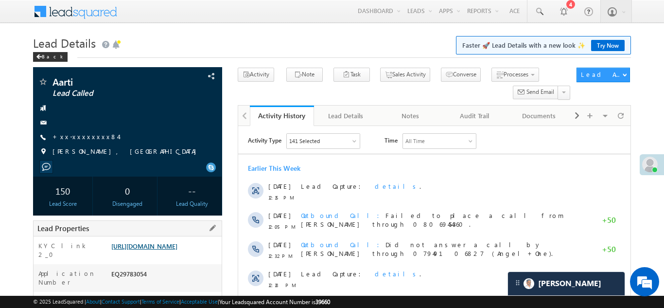
click at [157, 248] on link "[URL][DOMAIN_NAME]" at bounding box center [144, 246] width 66 height 8
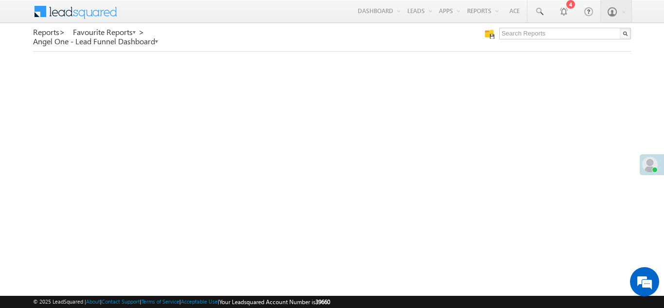
scroll to position [389, 0]
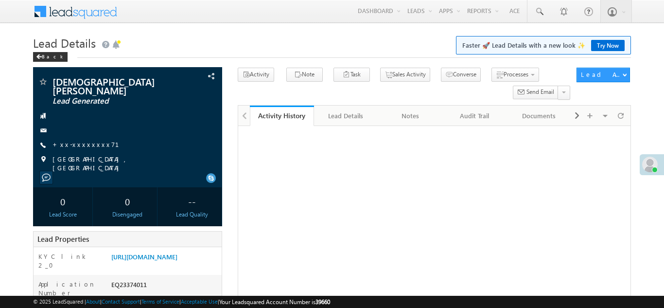
click at [77, 141] on span "+xx-xxxxxxxx71" at bounding box center [91, 145] width 78 height 10
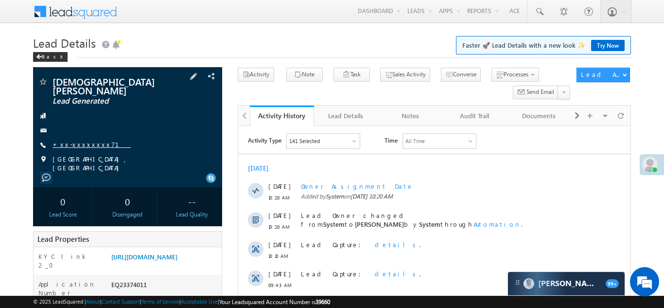
click at [80, 140] on link "+xx-xxxxxxxx71" at bounding box center [91, 144] width 78 height 8
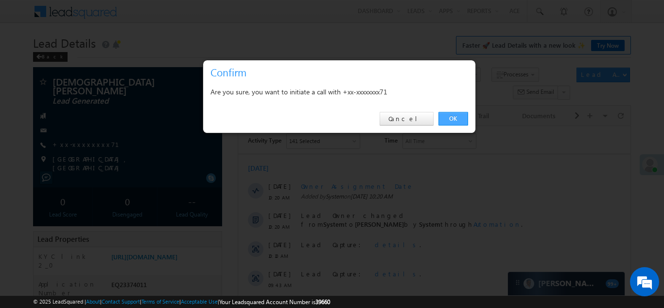
click at [451, 118] on link "OK" at bounding box center [453, 119] width 30 height 14
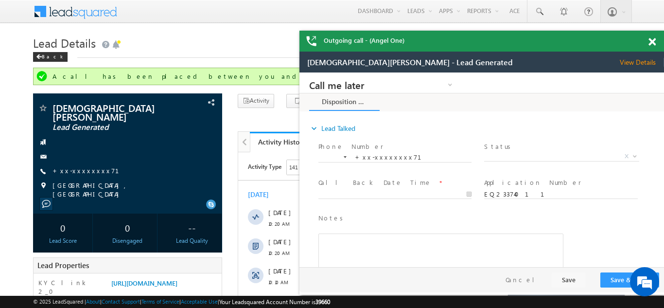
click at [653, 43] on span at bounding box center [651, 42] width 7 height 8
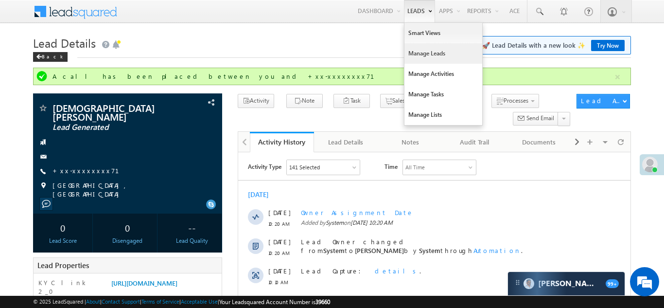
click at [420, 51] on link "Manage Leads" at bounding box center [443, 53] width 78 height 20
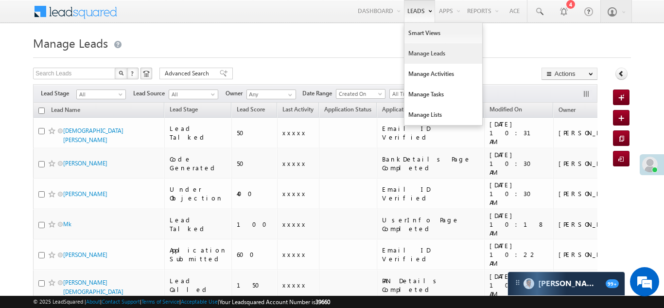
click at [420, 51] on link "Manage Leads" at bounding box center [443, 53] width 78 height 20
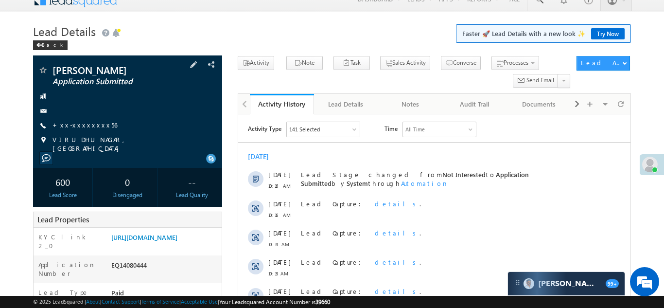
scroll to position [5, 0]
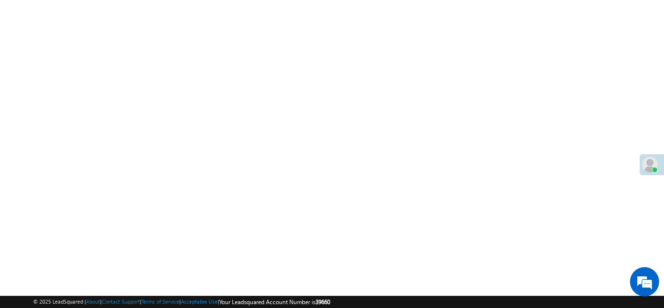
scroll to position [272, 0]
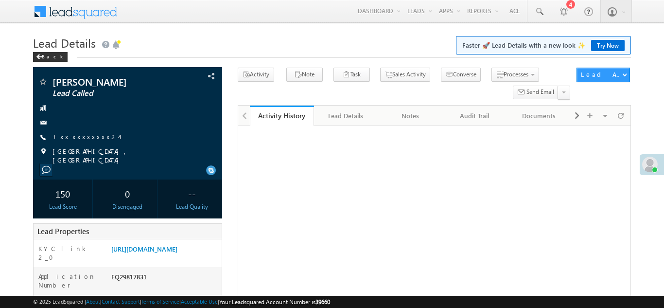
click at [79, 136] on link "+xx-xxxxxxxx24" at bounding box center [85, 136] width 67 height 8
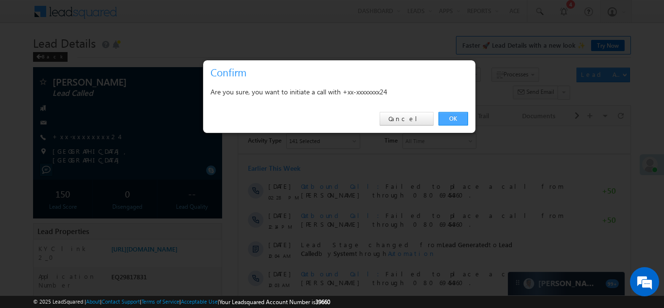
click at [455, 115] on link "OK" at bounding box center [453, 119] width 30 height 14
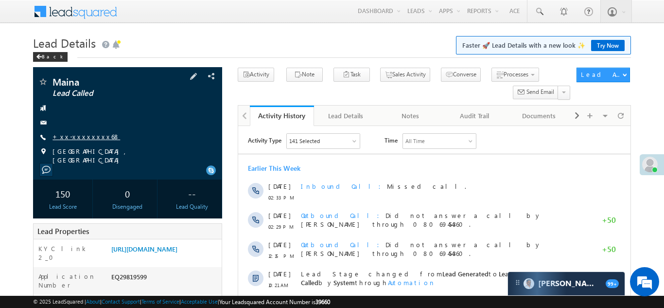
click at [75, 138] on link "+xx-xxxxxxxx68" at bounding box center [86, 136] width 68 height 8
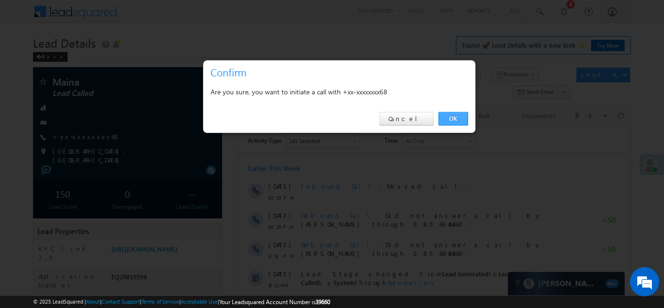
click at [450, 119] on link "OK" at bounding box center [453, 119] width 30 height 14
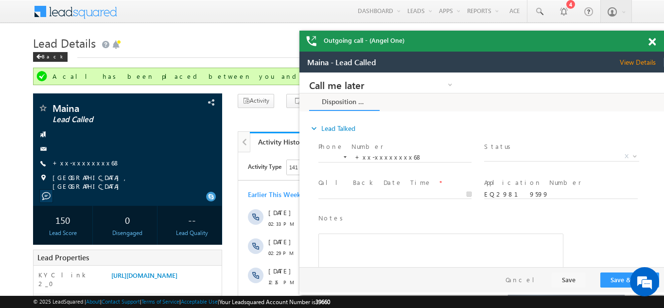
click at [651, 43] on span at bounding box center [651, 42] width 7 height 8
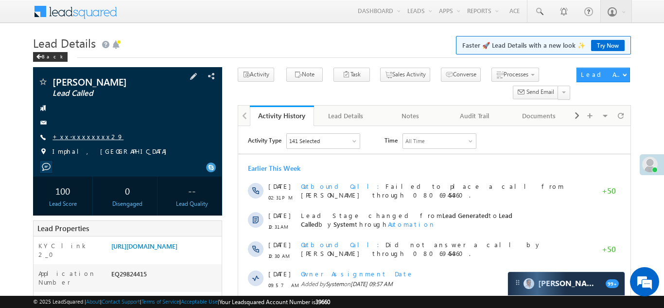
click at [75, 135] on link "+xx-xxxxxxxx29" at bounding box center [87, 136] width 71 height 8
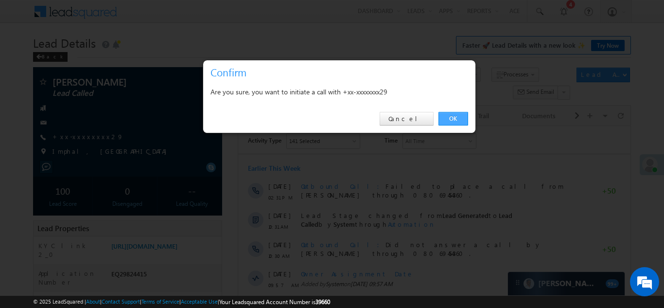
click at [451, 117] on link "OK" at bounding box center [453, 119] width 30 height 14
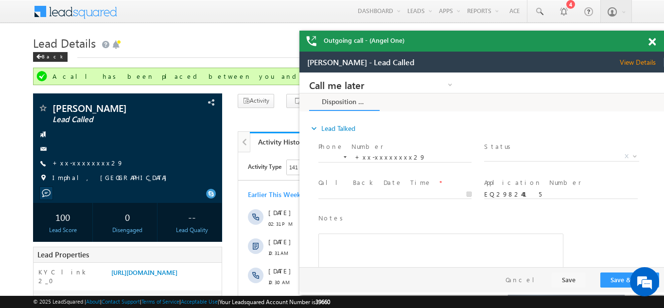
click at [655, 41] on span at bounding box center [651, 42] width 7 height 8
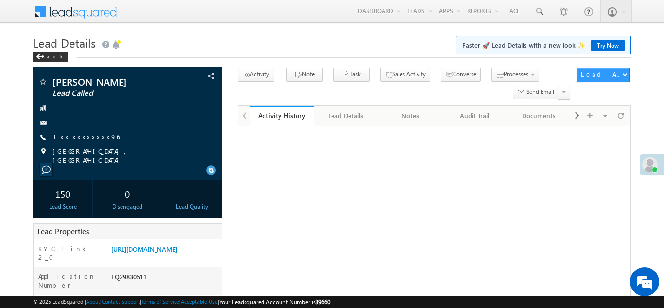
click at [82, 137] on link "+xx-xxxxxxxx96" at bounding box center [85, 136] width 67 height 8
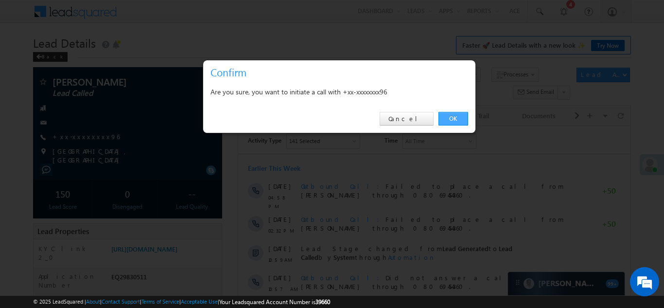
click at [449, 116] on link "OK" at bounding box center [453, 119] width 30 height 14
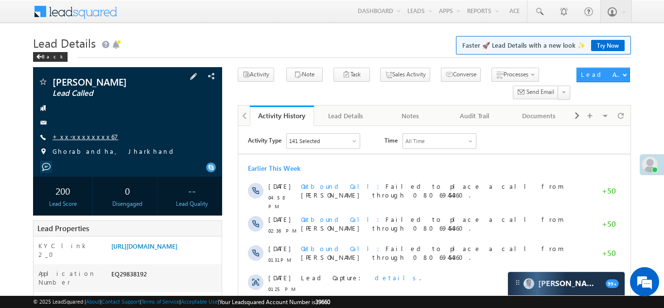
click at [74, 135] on link "+xx-xxxxxxxx67" at bounding box center [85, 136] width 66 height 8
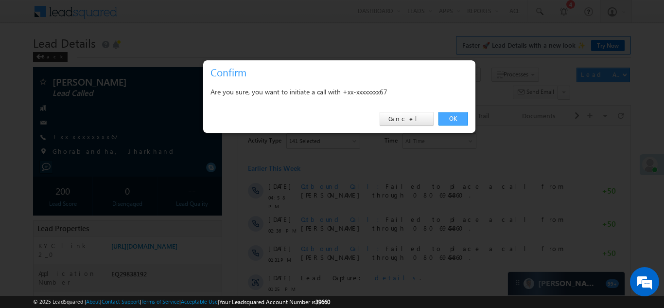
click at [453, 117] on link "OK" at bounding box center [453, 119] width 30 height 14
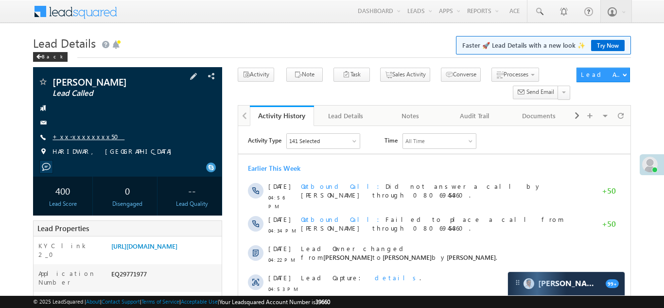
click at [77, 136] on link "+xx-xxxxxxxx50" at bounding box center [88, 136] width 72 height 8
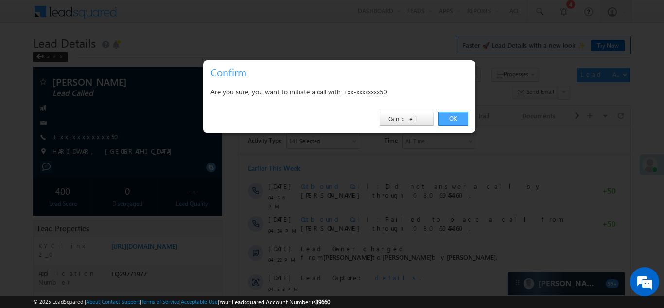
click at [455, 121] on link "OK" at bounding box center [453, 119] width 30 height 14
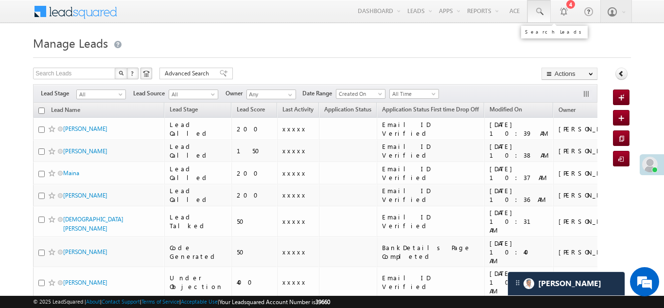
click at [535, 11] on span at bounding box center [539, 12] width 10 height 10
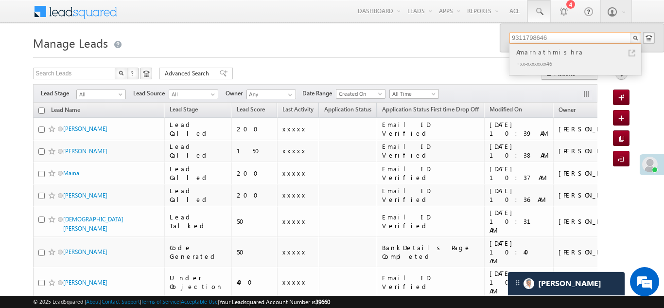
type input "9311798646"
click at [537, 55] on div "Amarnathmishra" at bounding box center [579, 52] width 130 height 11
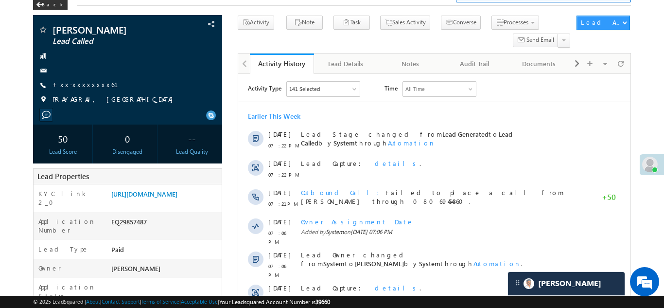
scroll to position [68, 0]
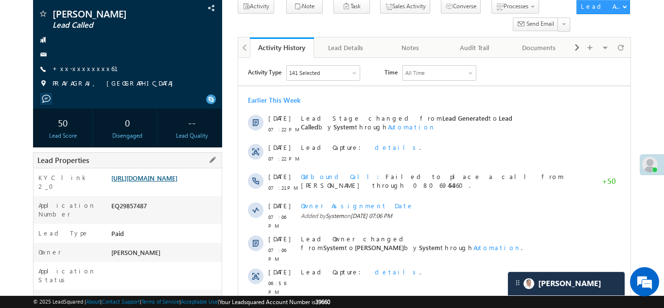
click at [170, 181] on link "https://angelbroking1-pk3em7sa.customui-test.leadsquared.com?leadId=646274eb-39…" at bounding box center [144, 178] width 66 height 8
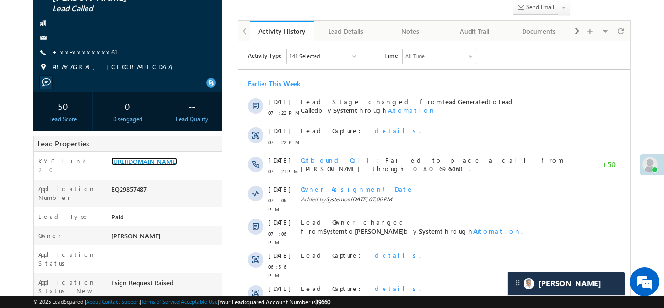
scroll to position [97, 0]
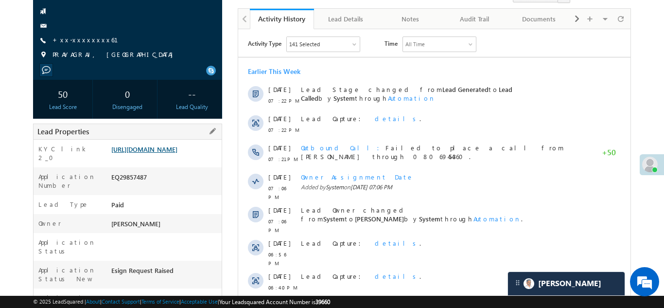
click at [172, 153] on link "https://angelbroking1-pk3em7sa.customui-test.leadsquared.com?leadId=646274eb-39…" at bounding box center [144, 149] width 66 height 8
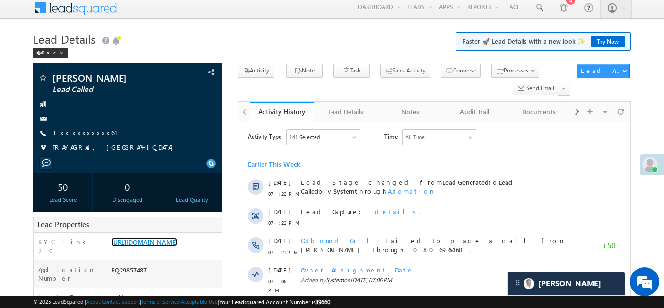
scroll to position [0, 0]
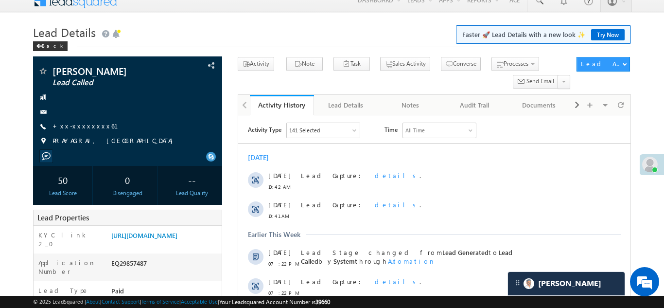
scroll to position [110, 0]
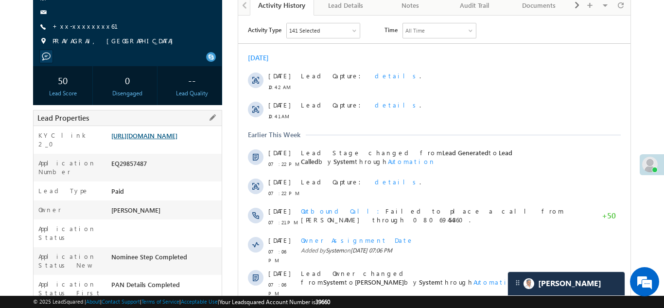
click at [162, 139] on link "https://angelbroking1-pk3em7sa.customui-test.leadsquared.com?leadId=646274eb-39…" at bounding box center [144, 135] width 66 height 8
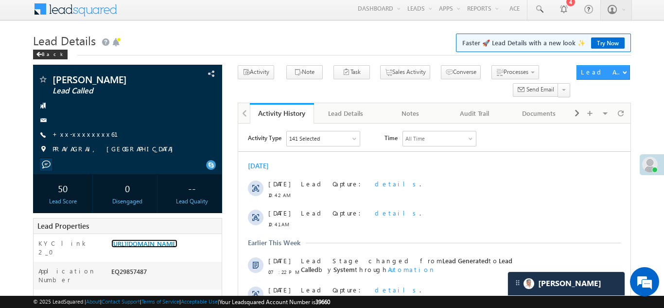
scroll to position [0, 0]
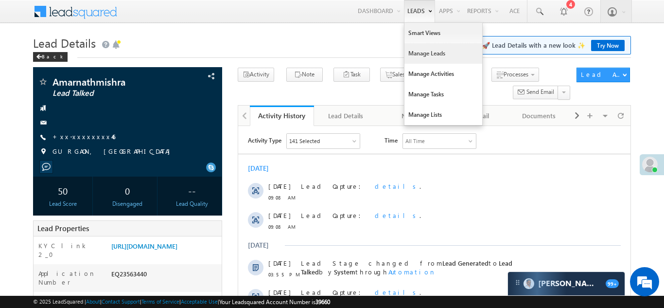
click at [411, 55] on link "Manage Leads" at bounding box center [443, 53] width 78 height 20
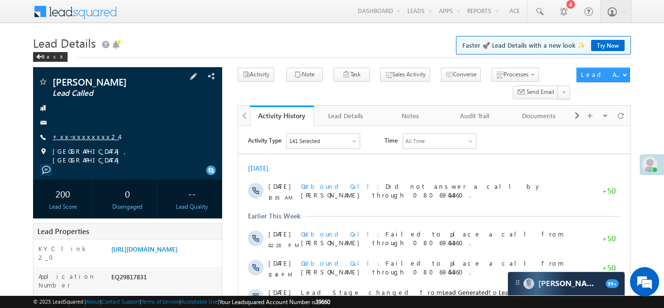
click at [74, 134] on link "+xx-xxxxxxxx24" at bounding box center [85, 136] width 67 height 8
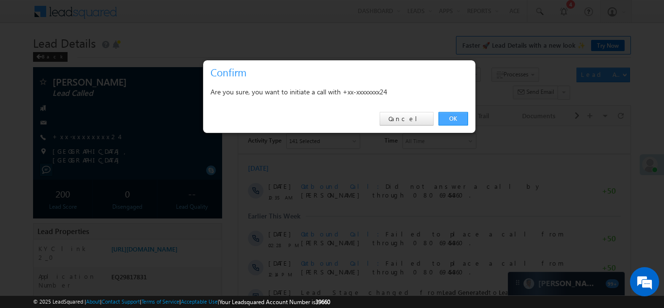
click at [450, 116] on link "OK" at bounding box center [453, 119] width 30 height 14
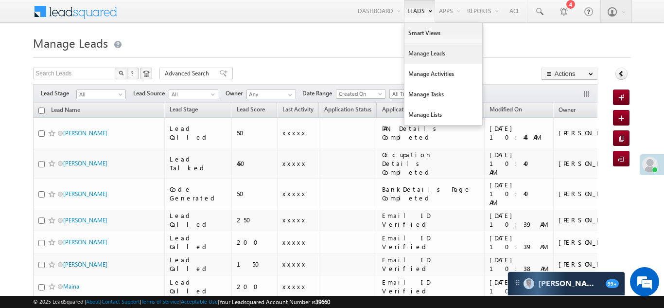
click at [418, 59] on link "Manage Leads" at bounding box center [443, 53] width 78 height 20
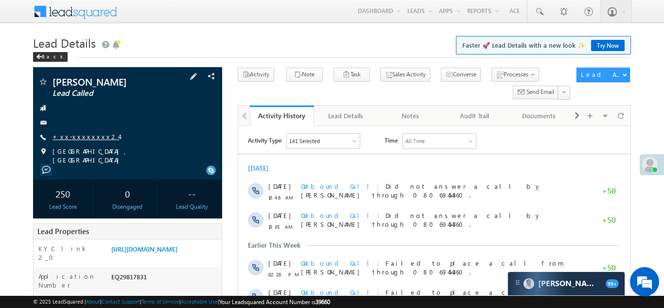
click at [85, 134] on link "+xx-xxxxxxxx24" at bounding box center [85, 136] width 67 height 8
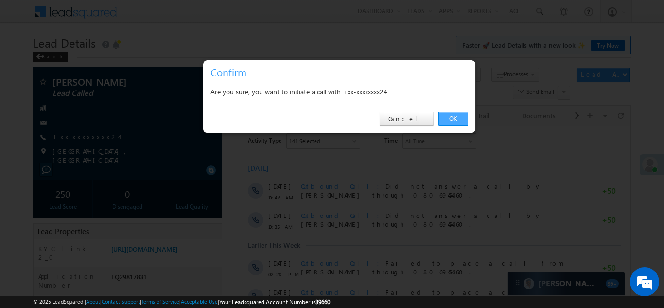
click at [456, 116] on link "OK" at bounding box center [453, 119] width 30 height 14
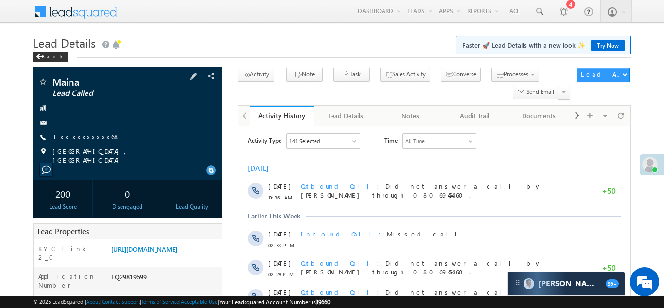
click at [81, 136] on link "+xx-xxxxxxxx68" at bounding box center [86, 136] width 68 height 8
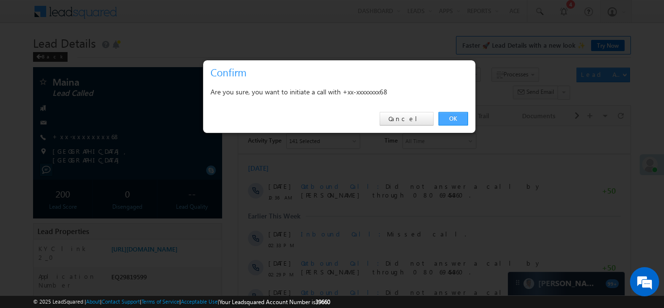
click at [452, 116] on link "OK" at bounding box center [453, 119] width 30 height 14
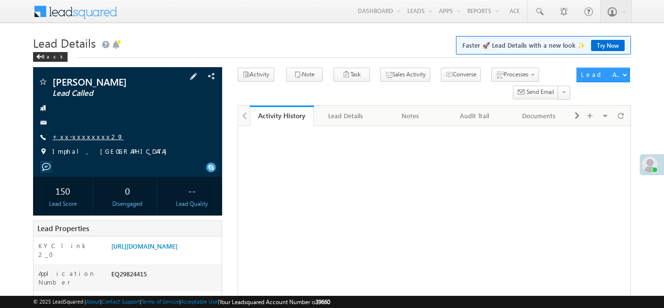
click at [73, 138] on link "+xx-xxxxxxxx29" at bounding box center [87, 136] width 71 height 8
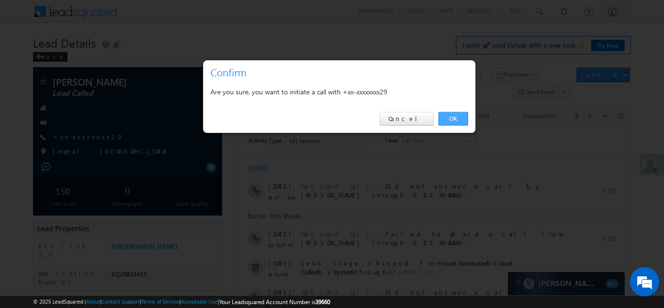
click at [447, 121] on link "OK" at bounding box center [453, 119] width 30 height 14
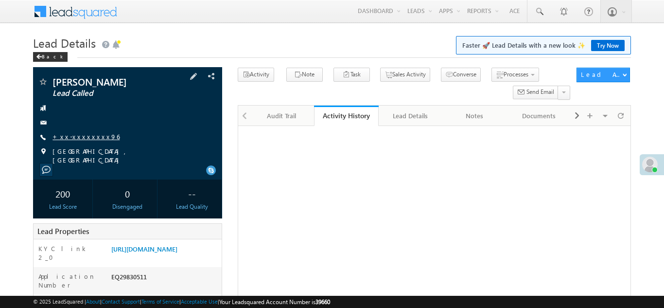
click at [86, 136] on link "+xx-xxxxxxxx96" at bounding box center [85, 136] width 67 height 8
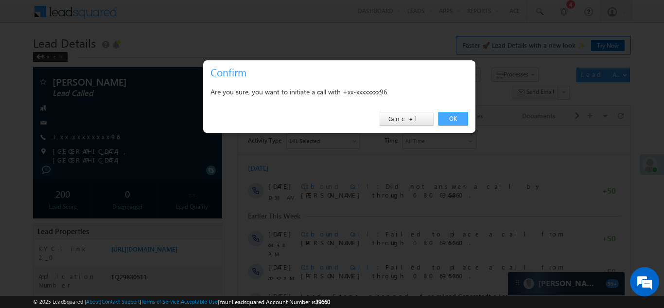
click at [454, 118] on link "OK" at bounding box center [453, 119] width 30 height 14
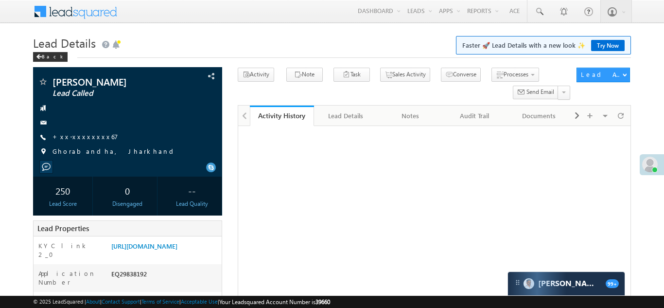
click at [86, 136] on link "+xx-xxxxxxxx67" at bounding box center [85, 136] width 66 height 8
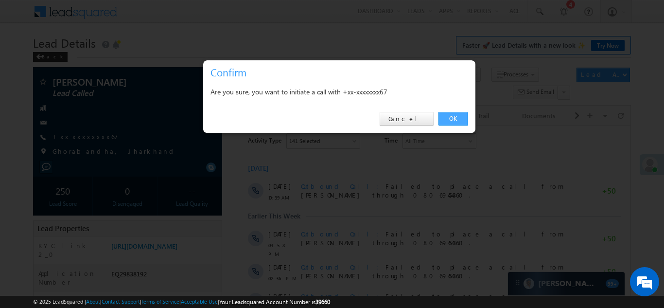
click at [451, 118] on link "OK" at bounding box center [453, 119] width 30 height 14
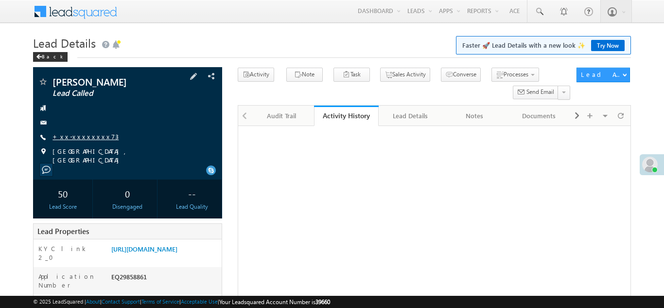
drag, startPoint x: 0, startPoint y: 0, endPoint x: 77, endPoint y: 135, distance: 155.2
click at [77, 135] on link "+xx-xxxxxxxx73" at bounding box center [85, 136] width 66 height 8
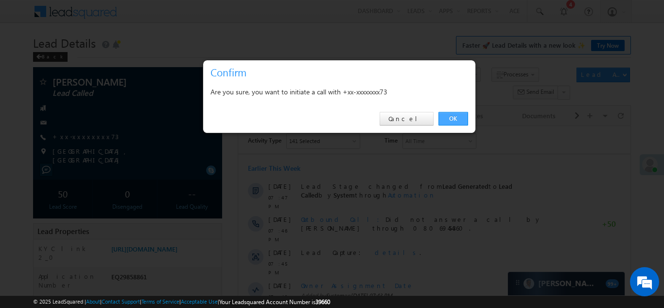
click at [452, 117] on link "OK" at bounding box center [453, 119] width 30 height 14
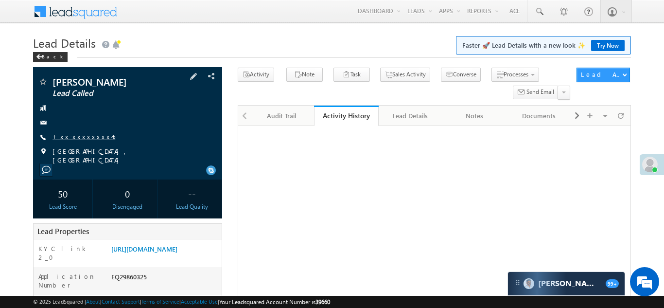
click at [82, 138] on link "+xx-xxxxxxxx45" at bounding box center [83, 136] width 63 height 8
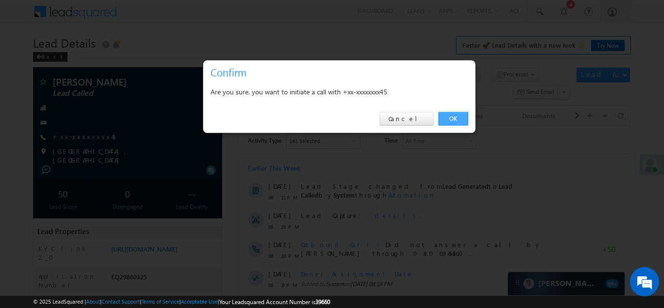
click at [451, 121] on link "OK" at bounding box center [453, 119] width 30 height 14
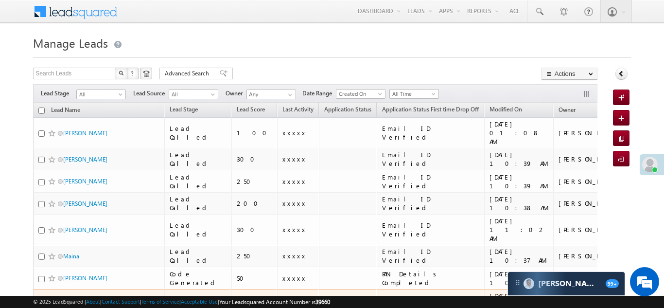
scroll to position [129, 0]
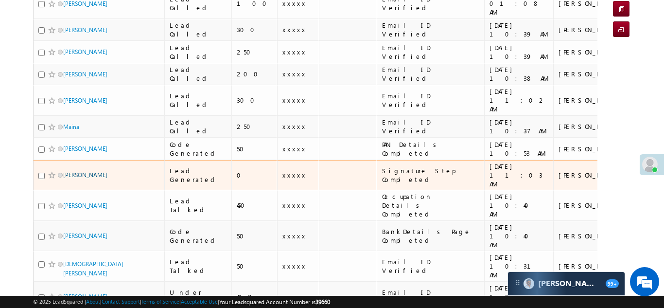
click at [74, 171] on link "[PERSON_NAME]" at bounding box center [85, 174] width 44 height 7
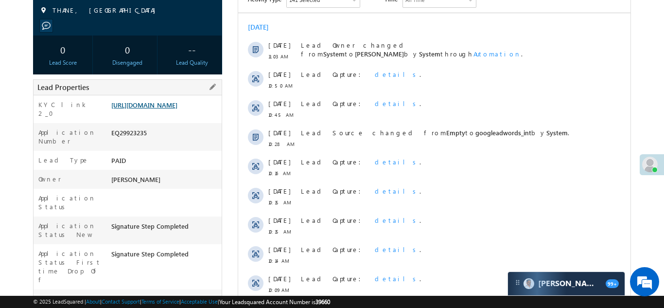
click at [157, 109] on link "[URL][DOMAIN_NAME]" at bounding box center [144, 105] width 66 height 8
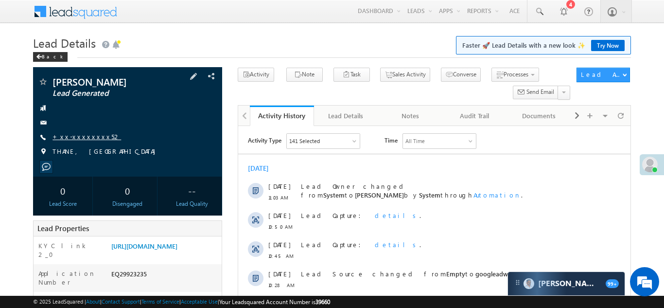
click at [86, 138] on link "+xx-xxxxxxxx52" at bounding box center [86, 136] width 69 height 8
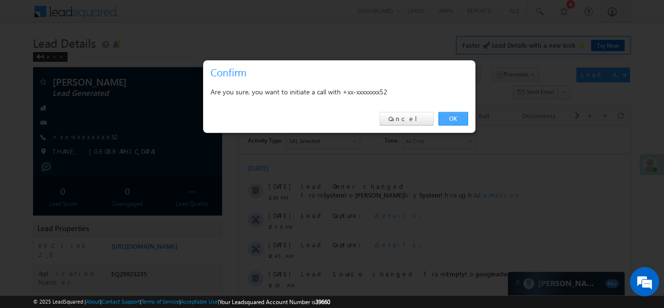
click at [450, 117] on link "OK" at bounding box center [453, 119] width 30 height 14
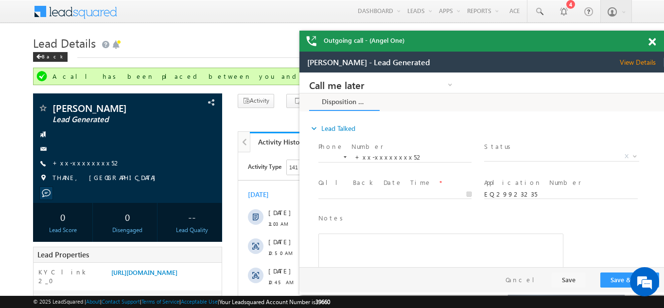
click at [653, 45] on div "Outgoing call - (Angel One)" at bounding box center [481, 41] width 365 height 21
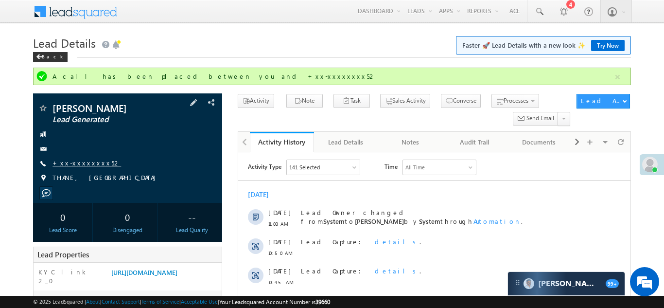
click at [81, 165] on link "+xx-xxxxxxxx52" at bounding box center [86, 162] width 69 height 8
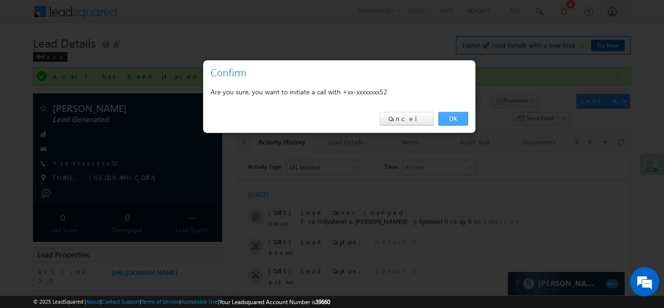
click at [449, 119] on link "OK" at bounding box center [453, 119] width 30 height 14
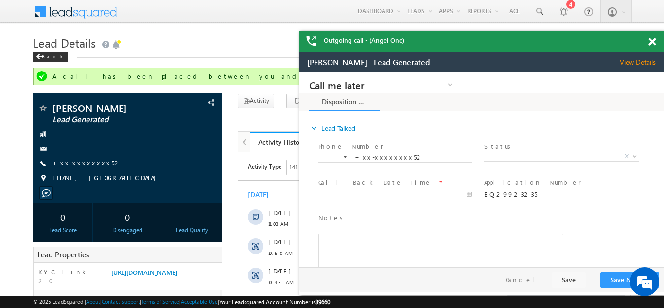
click at [647, 41] on div "Outgoing call - (Angel One)" at bounding box center [481, 41] width 365 height 21
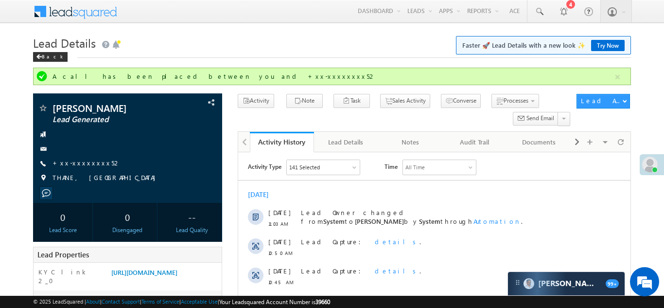
click at [425, 55] on div at bounding box center [481, 173] width 365 height 243
click at [419, 52] on div at bounding box center [481, 173] width 365 height 243
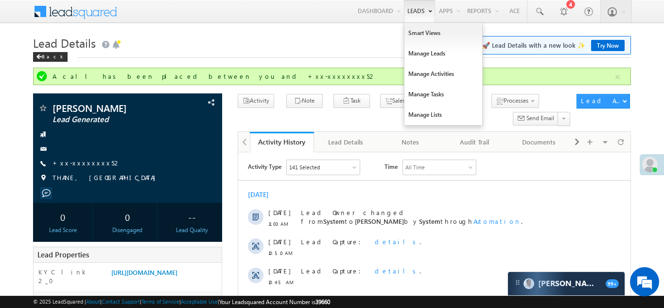
click at [410, 7] on link "Leads" at bounding box center [419, 11] width 31 height 22
click at [418, 54] on div at bounding box center [481, 173] width 365 height 243
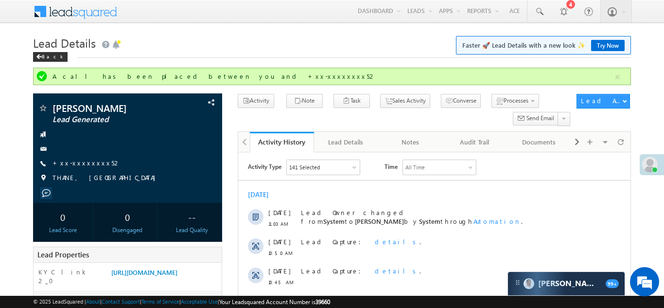
click at [427, 58] on div at bounding box center [481, 173] width 365 height 243
click at [411, 52] on div at bounding box center [481, 173] width 365 height 243
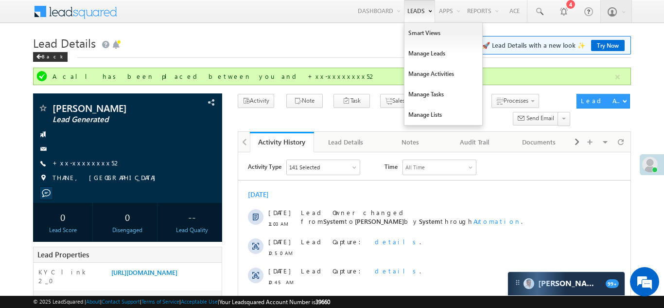
click at [410, 17] on link "Leads" at bounding box center [419, 11] width 31 height 22
click at [418, 52] on div at bounding box center [481, 173] width 365 height 243
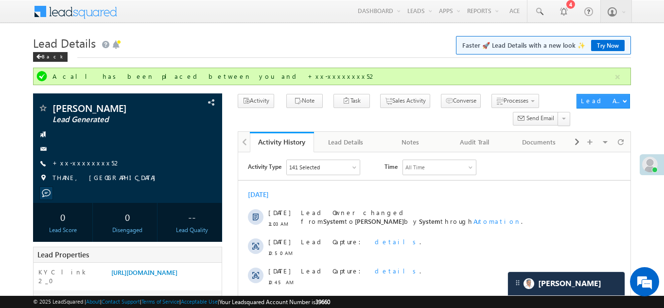
click at [421, 54] on div at bounding box center [481, 173] width 365 height 243
click at [415, 52] on div at bounding box center [481, 173] width 365 height 243
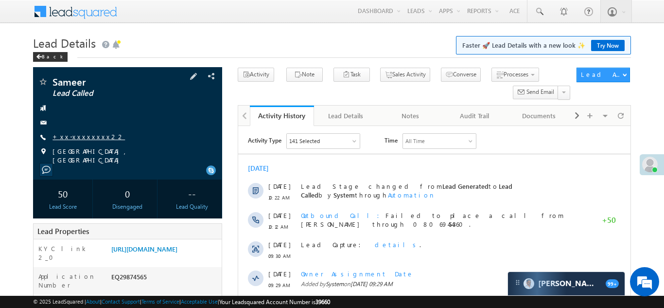
click at [73, 137] on link "+xx-xxxxxxxx22" at bounding box center [88, 136] width 72 height 8
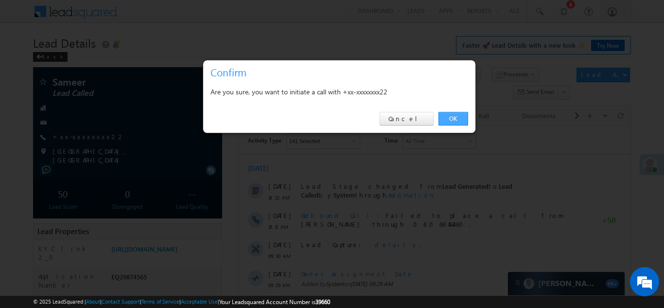
click at [451, 118] on link "OK" at bounding box center [453, 119] width 30 height 14
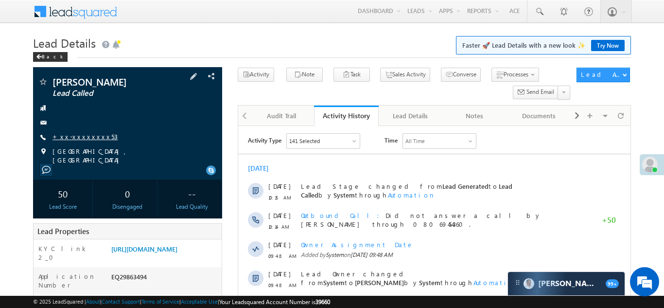
click at [79, 135] on link "+xx-xxxxxxxx53" at bounding box center [84, 136] width 65 height 8
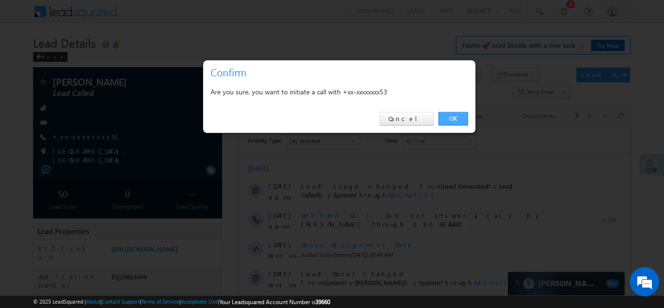
click at [454, 117] on link "OK" at bounding box center [453, 119] width 30 height 14
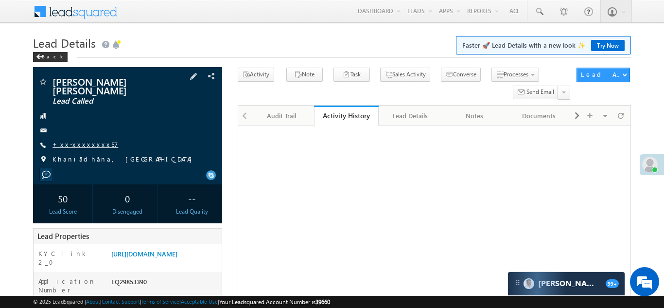
click at [80, 140] on link "+xx-xxxxxxxx57" at bounding box center [85, 144] width 66 height 8
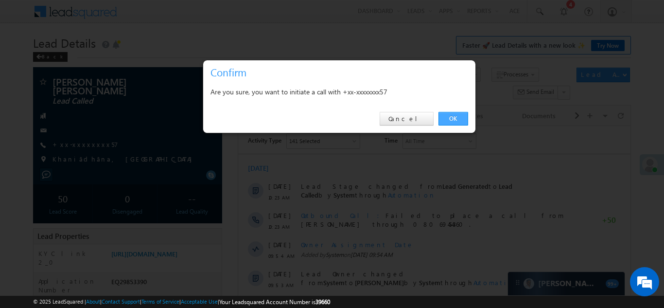
click at [452, 118] on link "OK" at bounding box center [453, 119] width 30 height 14
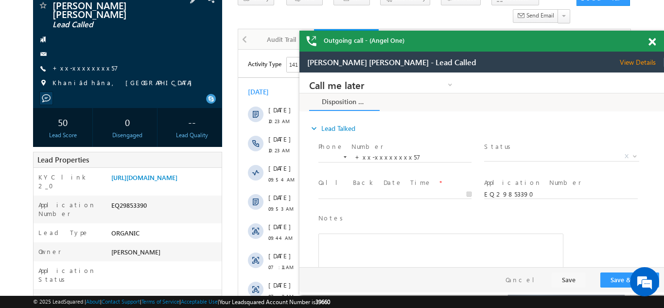
scroll to position [18, 0]
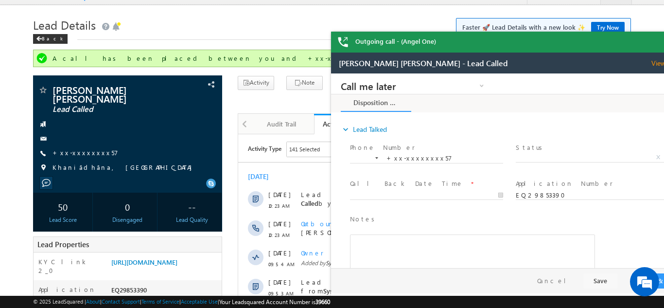
drag, startPoint x: 652, startPoint y: 43, endPoint x: 3, endPoint y: 0, distance: 650.8
click at [652, 43] on div "Outgoing call - (Angel One)" at bounding box center [513, 42] width 365 height 21
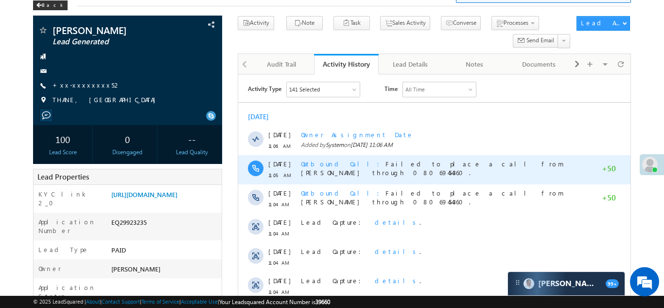
scroll to position [93, 0]
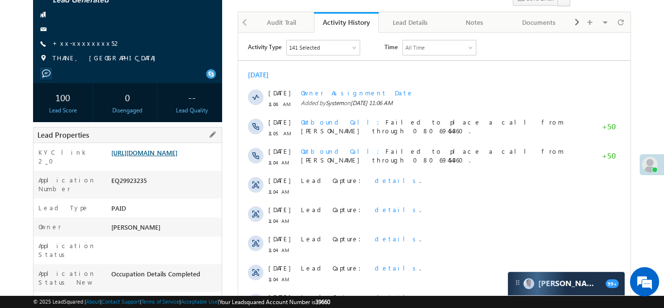
click at [171, 157] on link "https://angelbroking1-pk3em7sa.customui-test.leadsquared.com?leadId=085aa606-43…" at bounding box center [144, 152] width 66 height 8
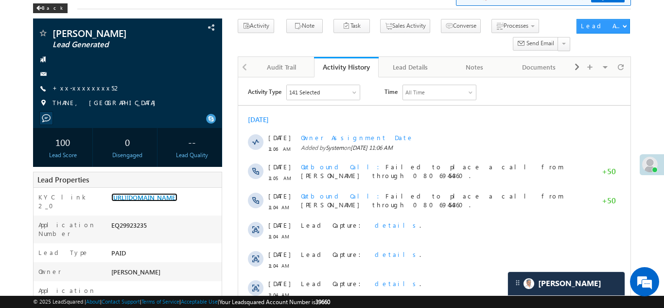
scroll to position [0, 0]
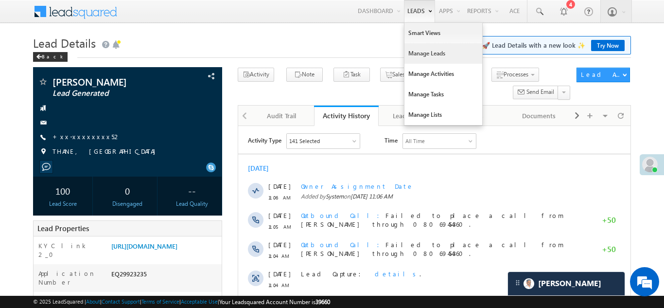
click at [417, 50] on link "Manage Leads" at bounding box center [443, 53] width 78 height 20
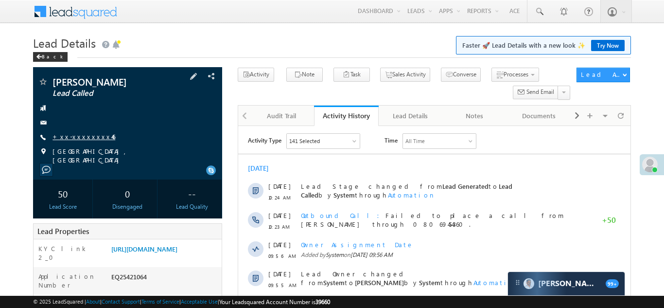
click at [71, 138] on link "+xx-xxxxxxxx46" at bounding box center [83, 136] width 63 height 8
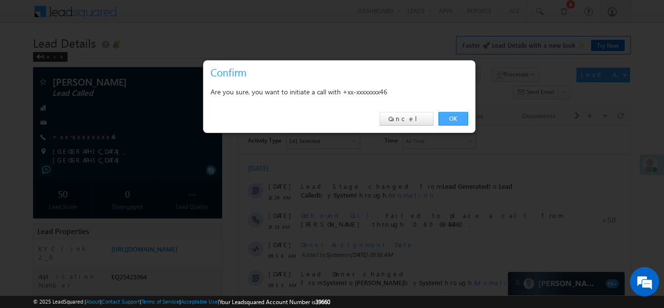
click at [451, 115] on link "OK" at bounding box center [453, 119] width 30 height 14
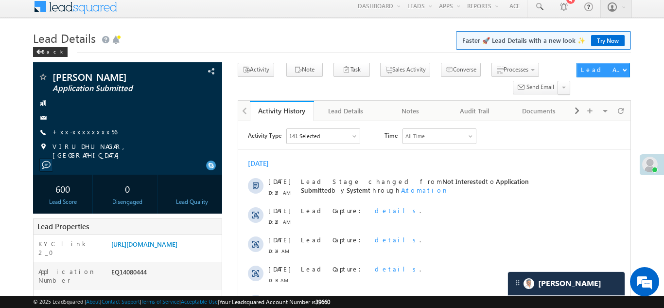
scroll to position [5, 0]
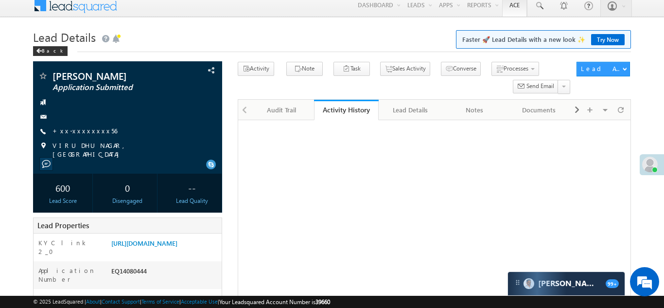
scroll to position [6, 0]
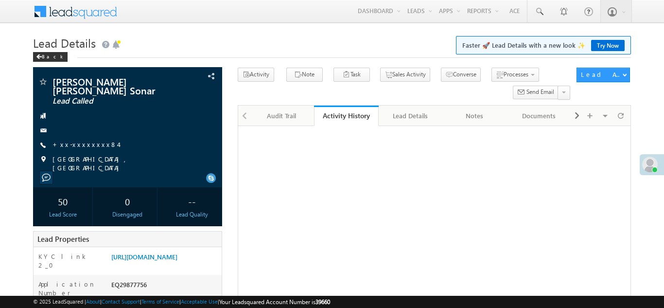
click at [77, 140] on link "+xx-xxxxxxxx84" at bounding box center [85, 144] width 66 height 8
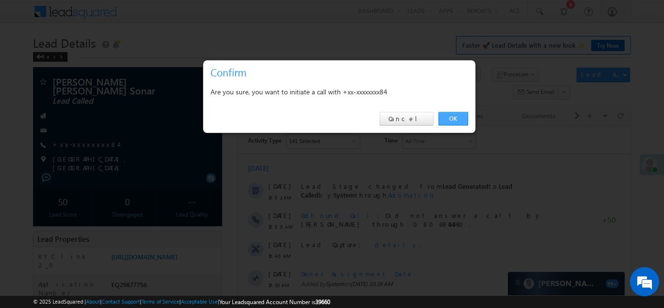
click at [453, 119] on link "OK" at bounding box center [453, 119] width 30 height 14
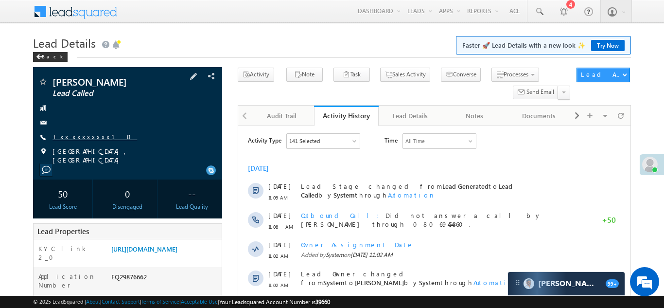
click at [79, 137] on link "+xx-xxxxxxxx10" at bounding box center [94, 136] width 85 height 8
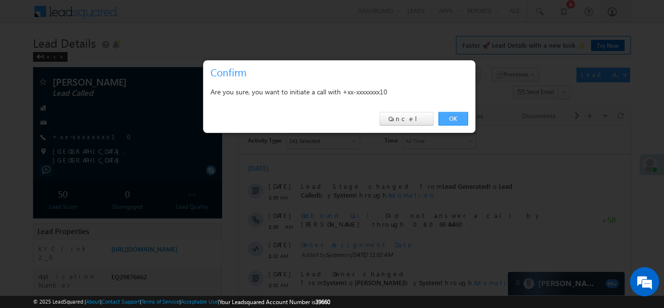
click at [452, 115] on link "OK" at bounding box center [453, 119] width 30 height 14
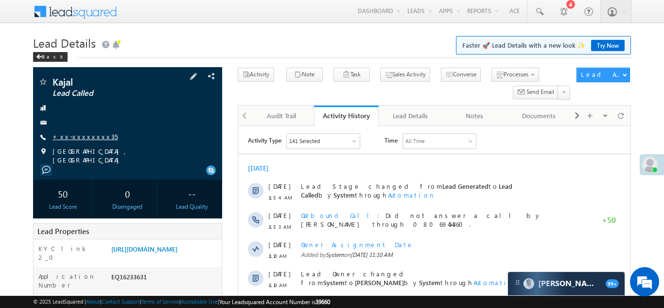
click at [75, 137] on link "+xx-xxxxxxxx35" at bounding box center [84, 136] width 65 height 8
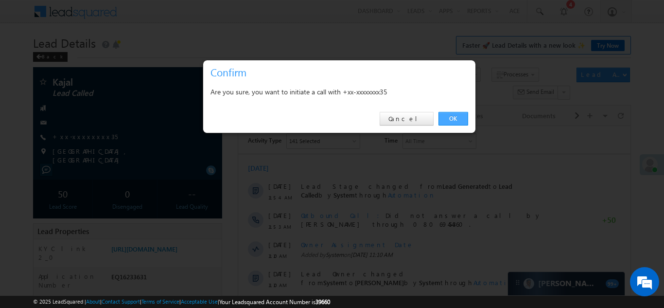
click at [451, 115] on link "OK" at bounding box center [453, 119] width 30 height 14
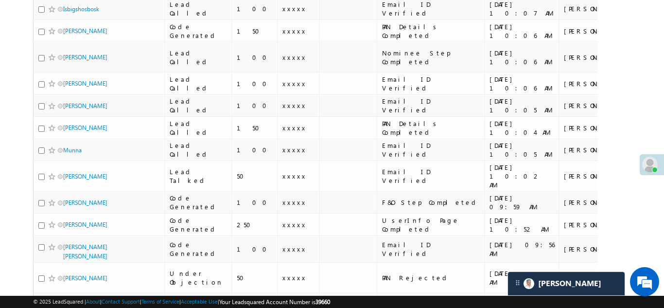
scroll to position [893, 0]
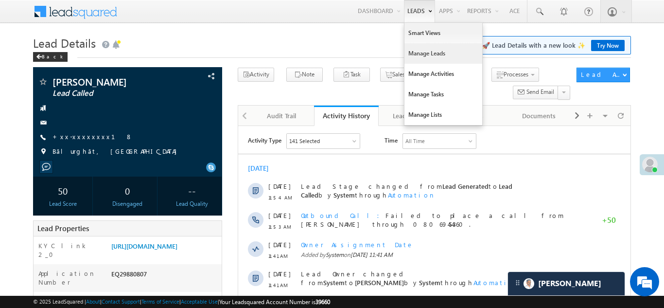
click at [420, 52] on link "Manage Leads" at bounding box center [443, 53] width 78 height 20
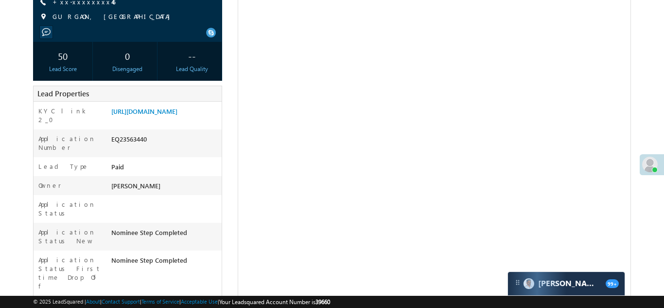
scroll to position [152, 0]
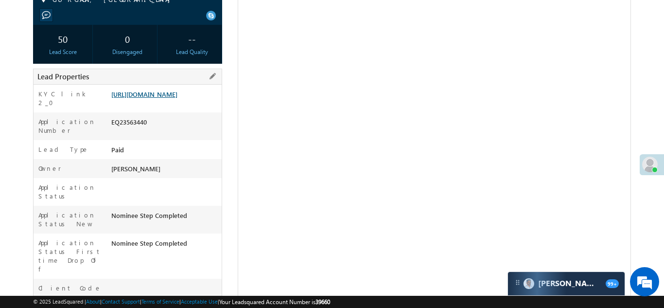
click at [165, 98] on link "[URL][DOMAIN_NAME]" at bounding box center [144, 94] width 66 height 8
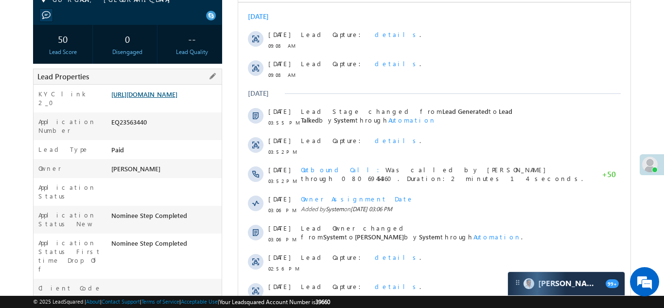
scroll to position [0, 0]
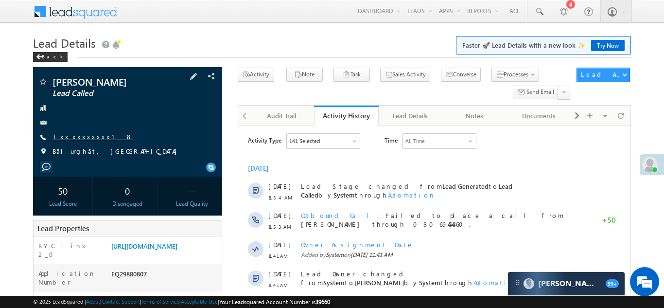
click at [80, 138] on link "+xx-xxxxxxxx18" at bounding box center [92, 136] width 80 height 8
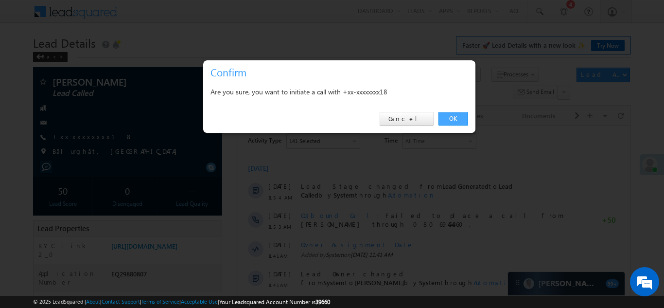
click at [451, 116] on link "OK" at bounding box center [453, 119] width 30 height 14
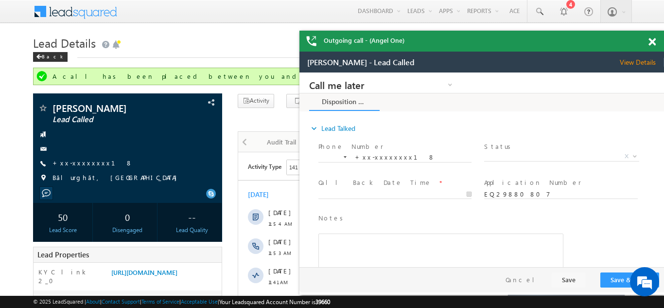
click at [648, 41] on span at bounding box center [651, 42] width 7 height 8
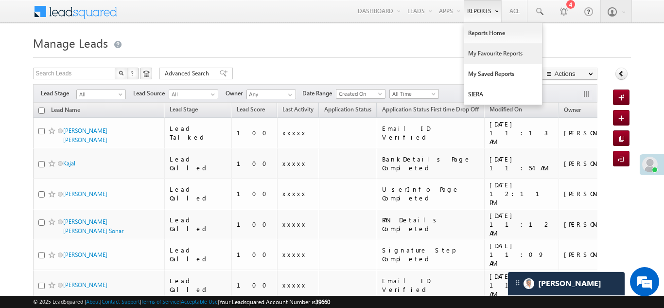
click at [484, 53] on link "My Favourite Reports" at bounding box center [503, 53] width 78 height 20
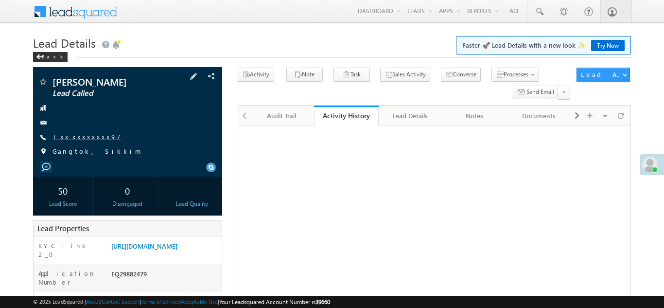
click at [80, 134] on link "+xx-xxxxxxxx97" at bounding box center [86, 136] width 68 height 8
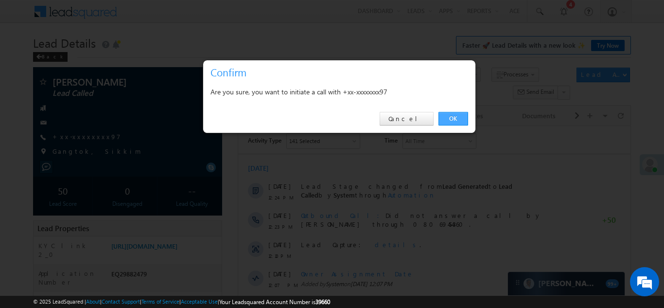
click at [452, 118] on link "OK" at bounding box center [453, 119] width 30 height 14
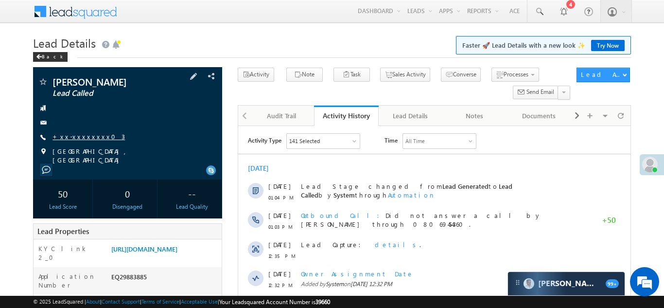
click at [84, 137] on link "+xx-xxxxxxxx03" at bounding box center [88, 136] width 72 height 8
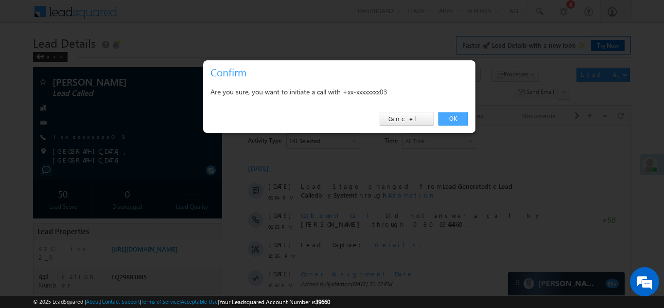
click at [452, 117] on link "OK" at bounding box center [453, 119] width 30 height 14
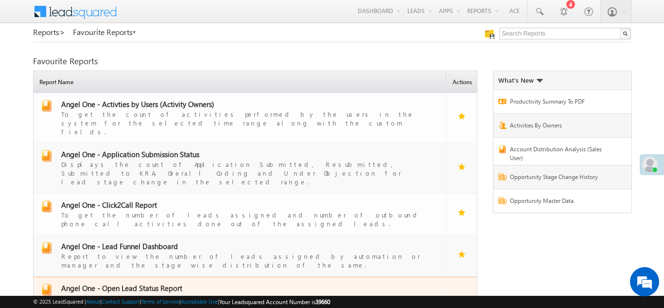
click at [132, 283] on span "Angel One - Open Lead Status Report" at bounding box center [121, 288] width 121 height 10
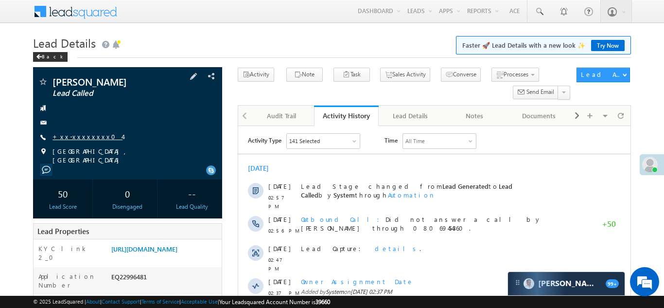
click at [78, 132] on link "+xx-xxxxxxxx04" at bounding box center [87, 136] width 70 height 8
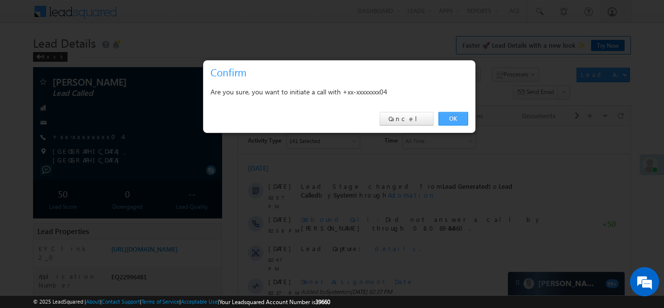
click at [451, 119] on link "OK" at bounding box center [453, 119] width 30 height 14
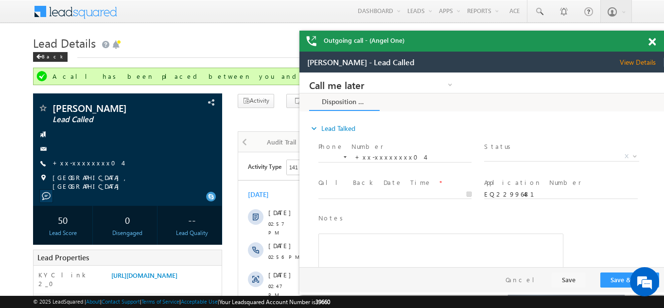
click at [652, 40] on span at bounding box center [651, 42] width 7 height 8
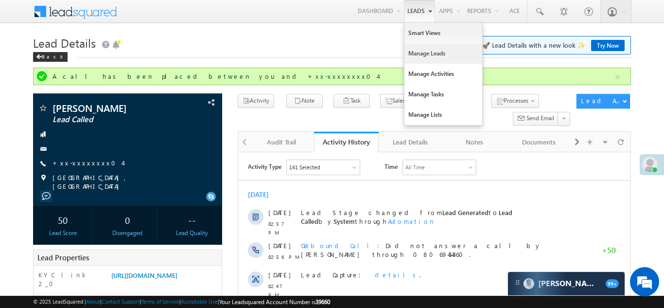
click at [415, 60] on link "Manage Leads" at bounding box center [443, 53] width 78 height 20
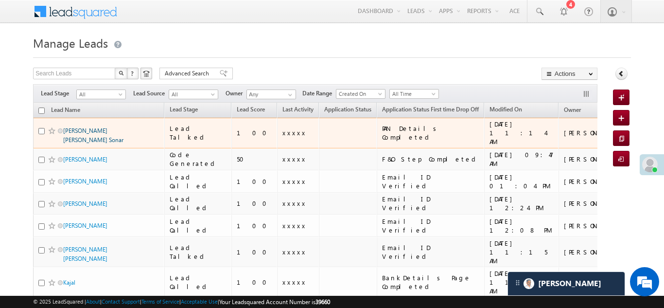
click at [87, 129] on link "Aryan Manoj Sonar" at bounding box center [93, 135] width 60 height 17
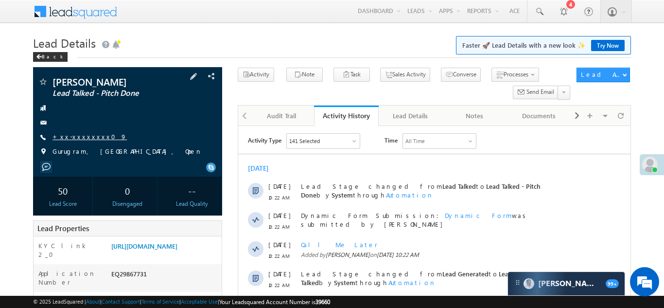
click at [81, 138] on link "+xx-xxxxxxxx09" at bounding box center [89, 136] width 74 height 8
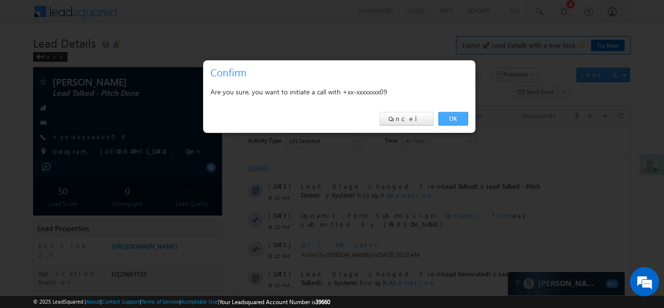
click at [451, 117] on link "OK" at bounding box center [453, 119] width 30 height 14
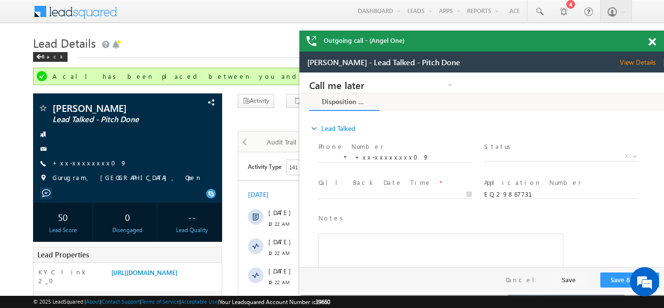
click at [654, 42] on span at bounding box center [651, 42] width 7 height 8
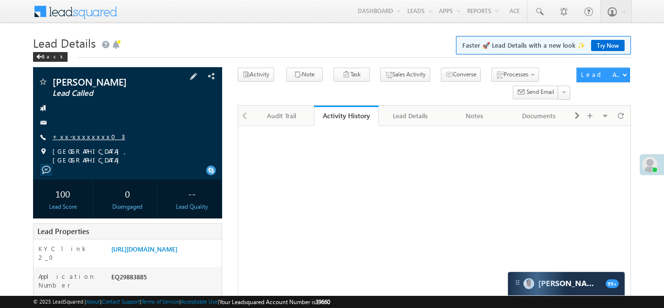
click at [76, 134] on link "+xx-xxxxxxxx03" at bounding box center [88, 136] width 72 height 8
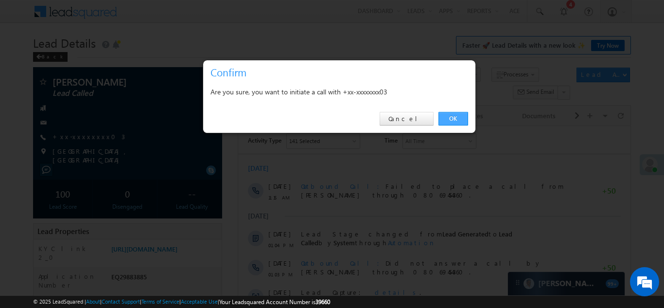
click at [454, 118] on link "OK" at bounding box center [453, 119] width 30 height 14
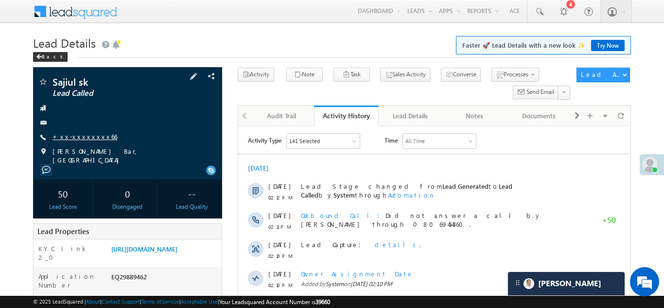
click at [77, 136] on link "+xx-xxxxxxxx66" at bounding box center [84, 136] width 65 height 8
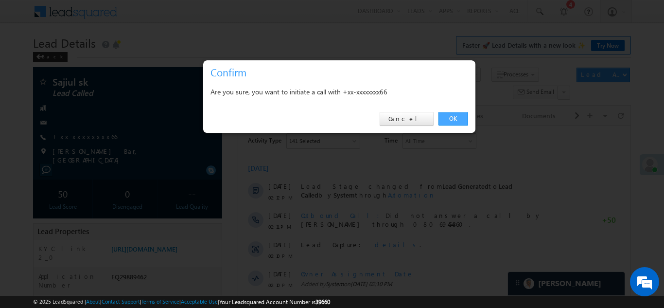
click at [449, 117] on link "OK" at bounding box center [453, 119] width 30 height 14
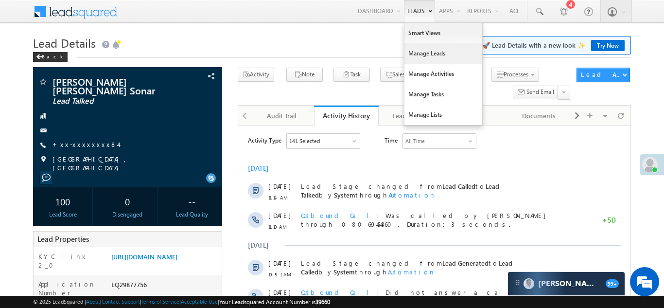
click at [418, 54] on link "Manage Leads" at bounding box center [443, 53] width 78 height 20
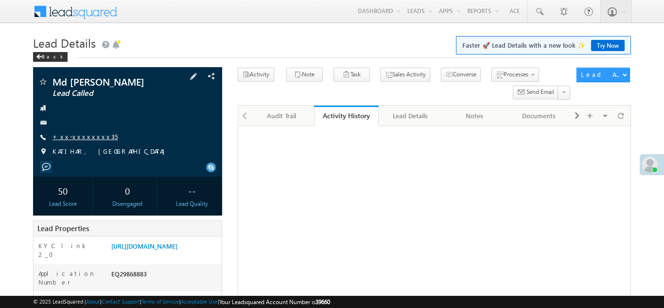
click at [71, 132] on div "Md Taufique Lead Called +xx-xxxxxxxx35" at bounding box center [127, 119] width 179 height 85
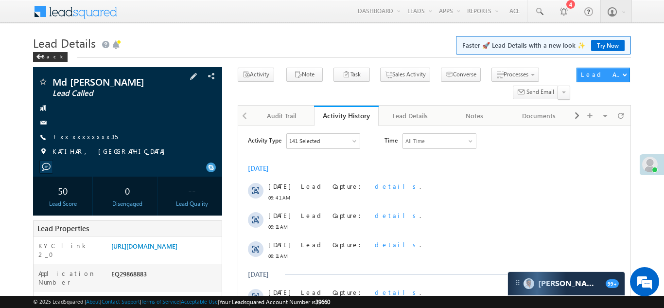
click at [113, 116] on div "Md Taufique Lead Called +xx-xxxxxxxx35" at bounding box center [127, 119] width 179 height 85
click at [81, 131] on div "Md Taufique Lead Called +xx-xxxxxxxx35" at bounding box center [127, 119] width 179 height 85
click at [82, 137] on link "+xx-xxxxxxxx35" at bounding box center [84, 136] width 65 height 8
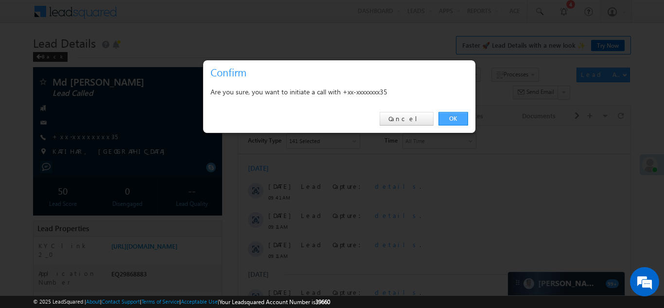
click at [453, 117] on link "OK" at bounding box center [453, 119] width 30 height 14
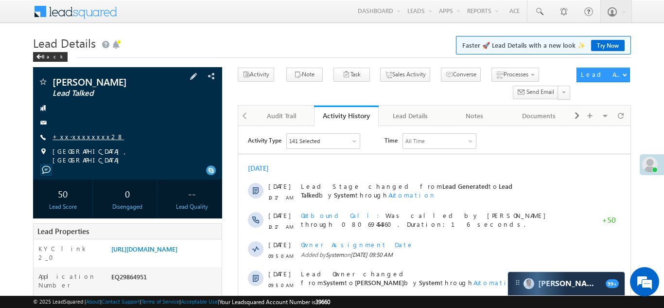
click at [83, 138] on link "+xx-xxxxxxxx28" at bounding box center [87, 136] width 71 height 8
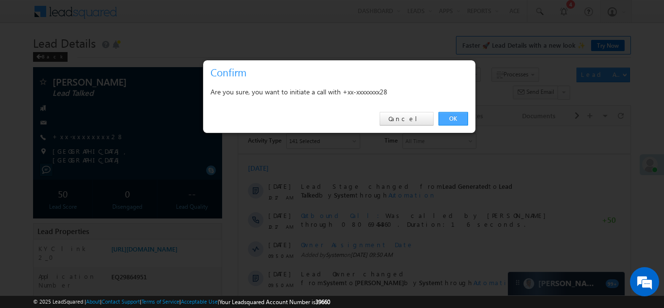
click at [451, 116] on link "OK" at bounding box center [453, 119] width 30 height 14
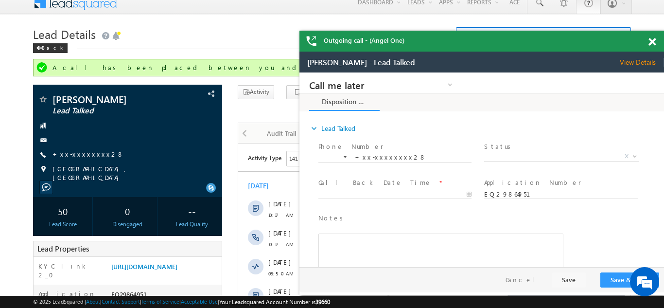
click at [650, 40] on span at bounding box center [651, 42] width 7 height 8
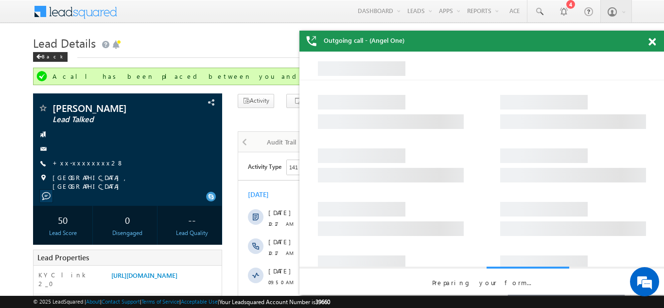
click at [651, 43] on span at bounding box center [651, 42] width 7 height 8
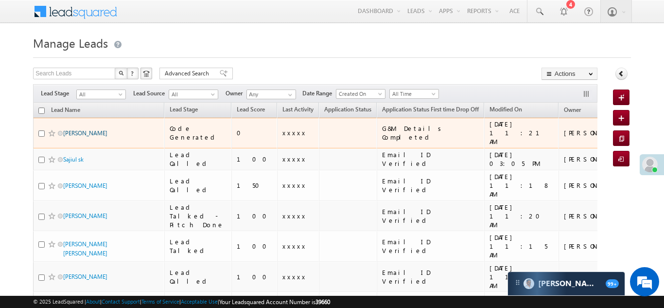
click at [72, 130] on link "[PERSON_NAME]" at bounding box center [85, 132] width 44 height 7
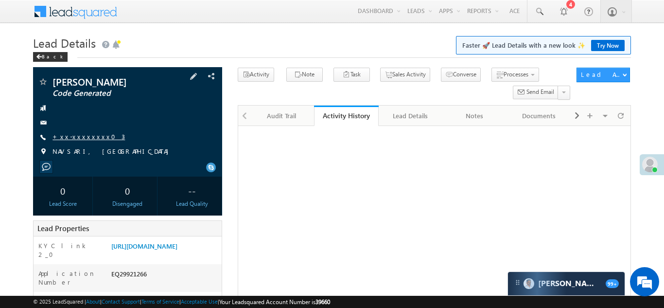
click at [83, 136] on link "+xx-xxxxxxxx03" at bounding box center [88, 136] width 72 height 8
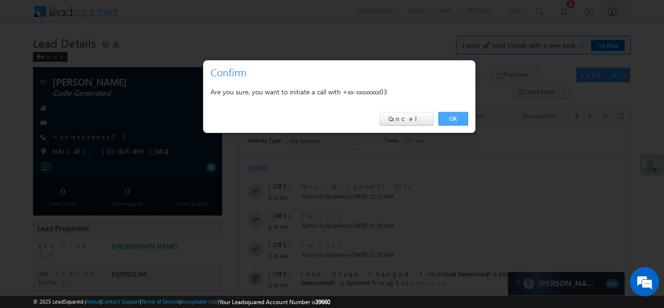
click at [452, 118] on link "OK" at bounding box center [453, 119] width 30 height 14
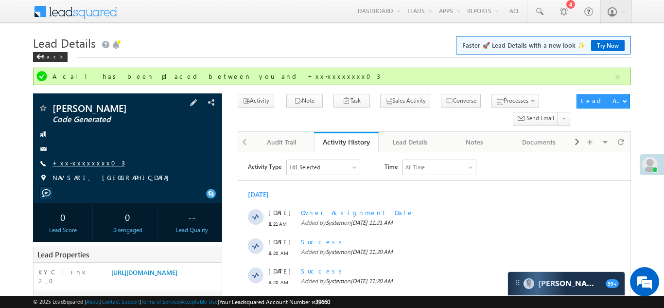
click at [79, 159] on link "+xx-xxxxxxxx03" at bounding box center [88, 162] width 72 height 8
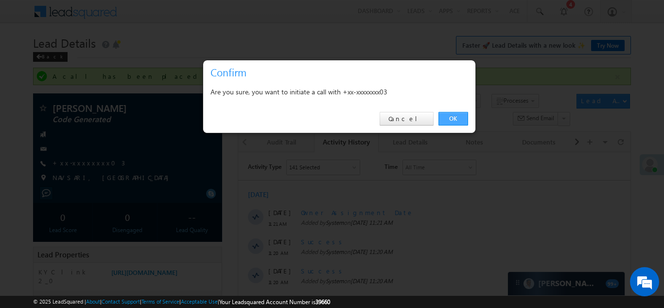
click at [451, 117] on link "OK" at bounding box center [453, 119] width 30 height 14
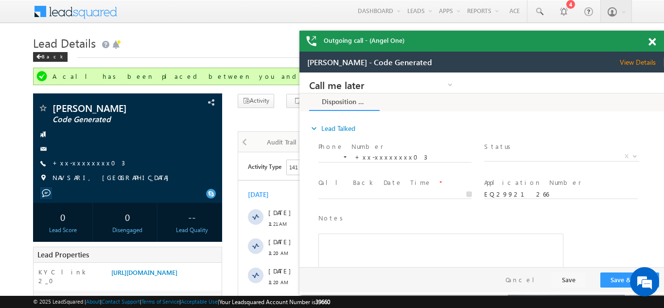
click at [652, 42] on span at bounding box center [651, 42] width 7 height 8
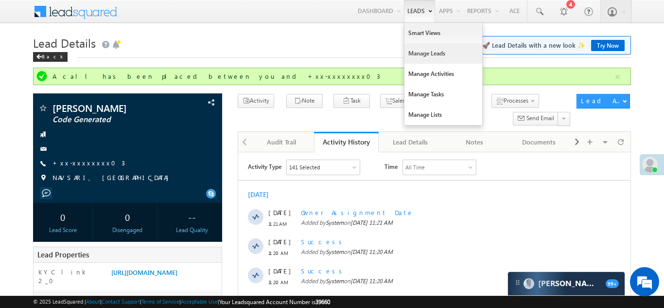
click at [415, 53] on link "Manage Leads" at bounding box center [443, 53] width 78 height 20
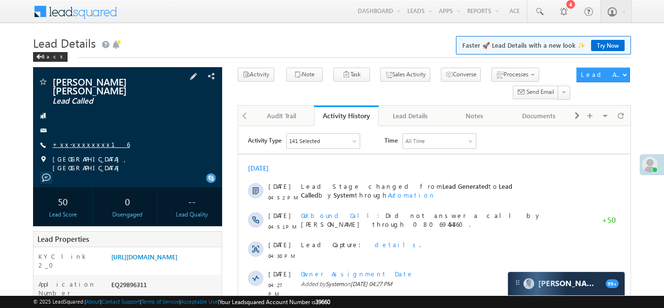
click at [73, 140] on link "+xx-xxxxxxxx16" at bounding box center [90, 144] width 77 height 8
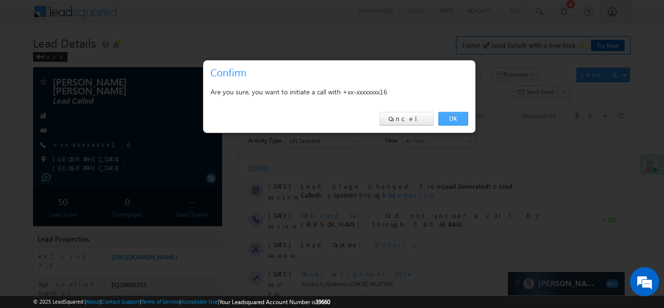
click at [457, 117] on link "OK" at bounding box center [453, 119] width 30 height 14
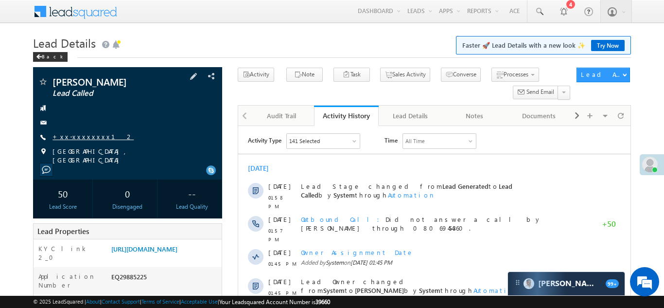
click at [85, 135] on link "+xx-xxxxxxxx12" at bounding box center [92, 136] width 81 height 8
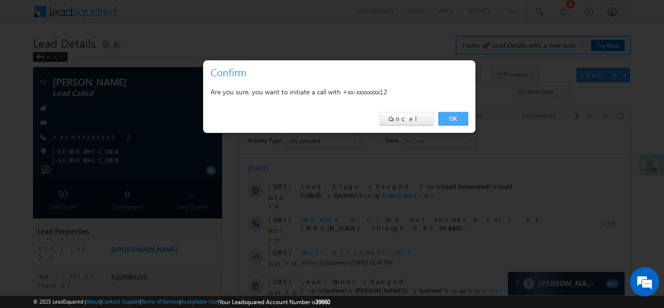
click at [453, 117] on link "OK" at bounding box center [453, 119] width 30 height 14
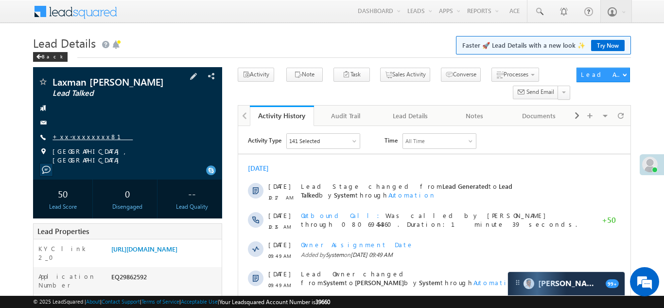
click at [78, 134] on link "+xx-xxxxxxxx81" at bounding box center [92, 136] width 80 height 8
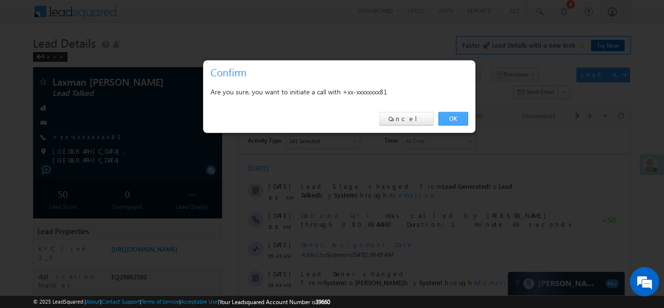
click at [451, 115] on link "OK" at bounding box center [453, 119] width 30 height 14
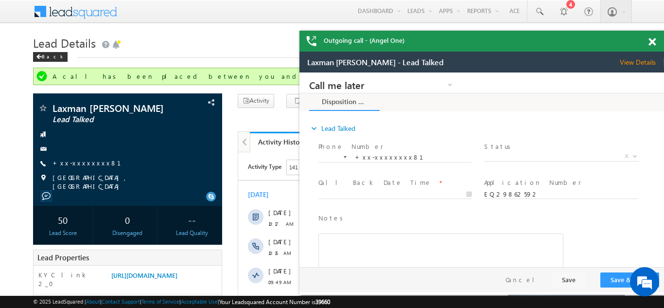
click at [652, 40] on span at bounding box center [651, 42] width 7 height 8
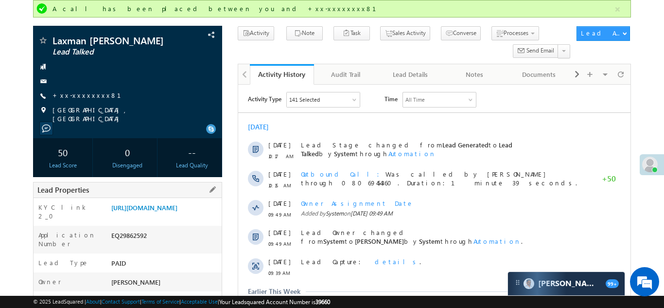
scroll to position [31, 0]
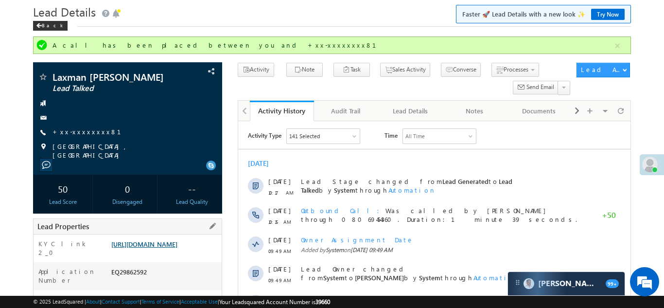
click at [156, 241] on link "https://angelbroking1-pk3em7sa.customui-test.leadsquared.com?leadId=a0064092-32…" at bounding box center [144, 244] width 66 height 8
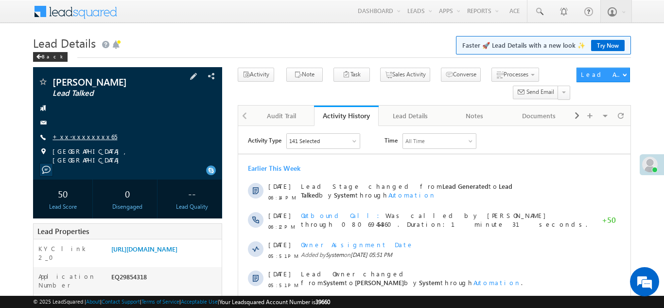
click at [79, 136] on link "+xx-xxxxxxxx65" at bounding box center [84, 136] width 65 height 8
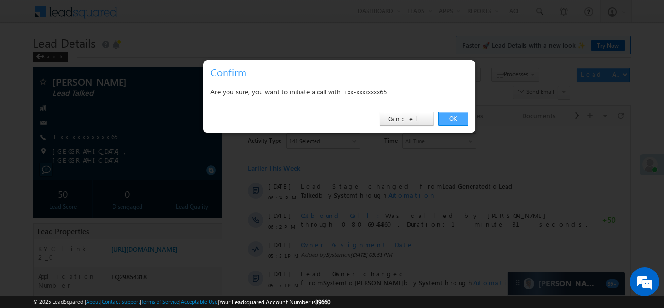
click at [451, 118] on link "OK" at bounding box center [453, 119] width 30 height 14
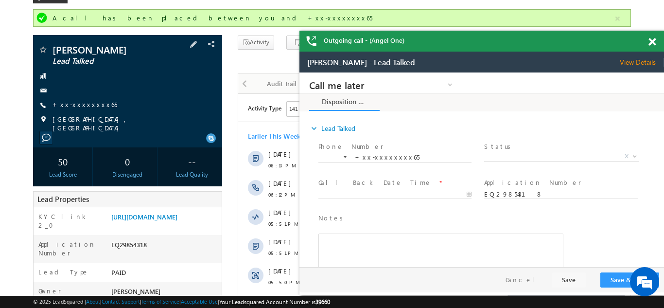
scroll to position [50, 0]
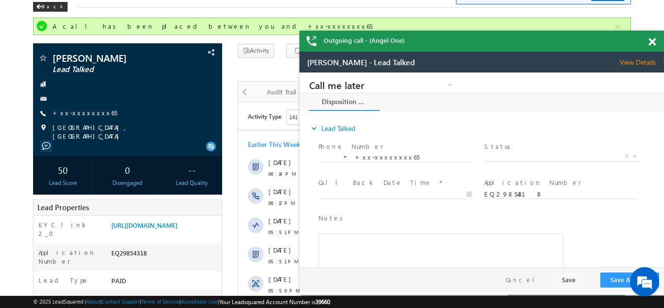
click at [651, 41] on span at bounding box center [651, 42] width 7 height 8
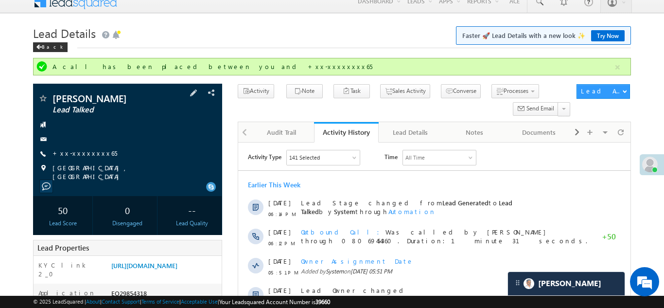
scroll to position [0, 0]
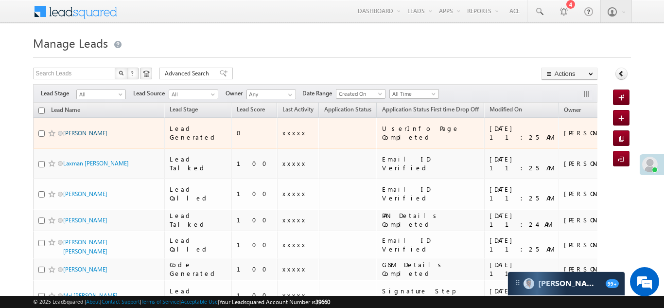
click at [73, 129] on link "[PERSON_NAME]" at bounding box center [85, 132] width 44 height 7
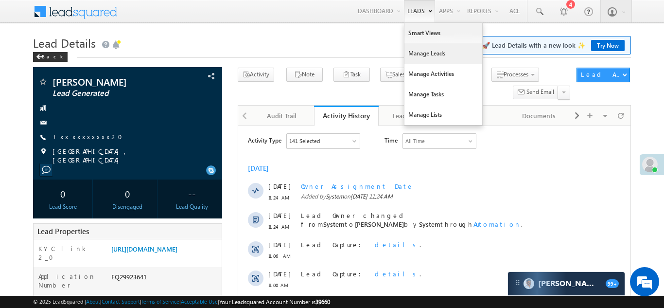
click at [416, 58] on link "Manage Leads" at bounding box center [443, 53] width 78 height 20
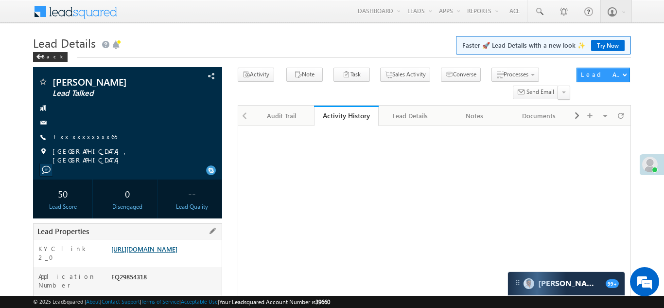
click at [166, 248] on link "[URL][DOMAIN_NAME]" at bounding box center [144, 248] width 66 height 8
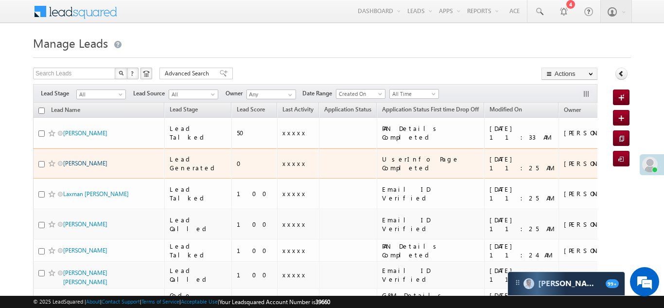
click at [67, 159] on link "[PERSON_NAME]" at bounding box center [85, 162] width 44 height 7
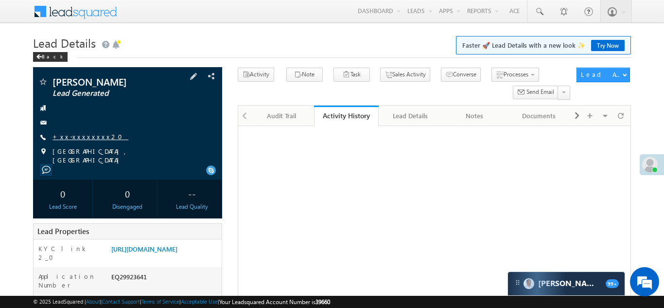
click at [82, 137] on link "+xx-xxxxxxxx20" at bounding box center [90, 136] width 76 height 8
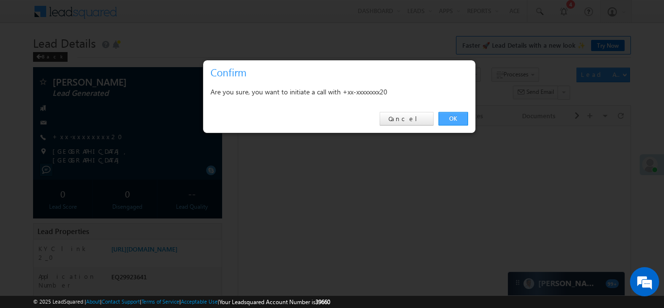
click at [449, 117] on link "OK" at bounding box center [453, 119] width 30 height 14
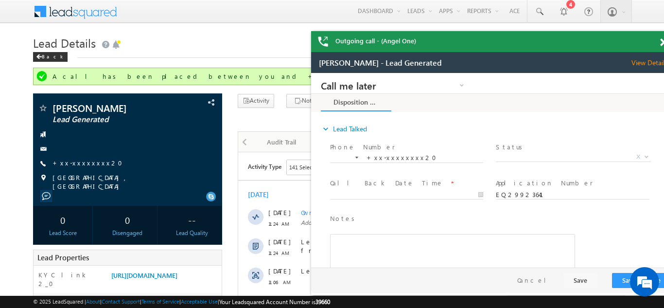
click at [650, 42] on div "Outgoing call - (Angel One)" at bounding box center [493, 41] width 365 height 21
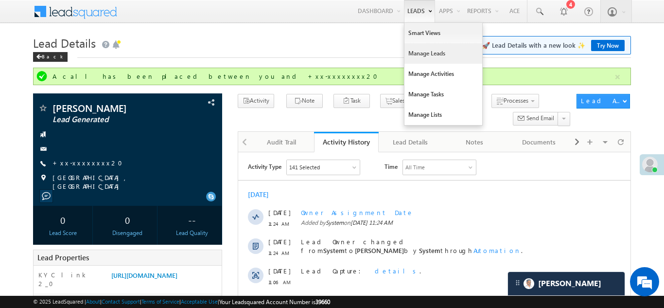
click at [413, 55] on link "Manage Leads" at bounding box center [443, 53] width 78 height 20
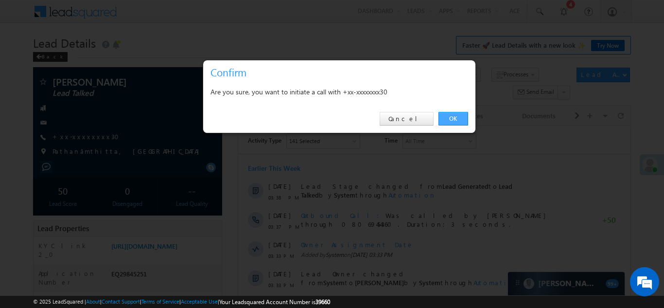
click at [452, 117] on link "OK" at bounding box center [453, 119] width 30 height 14
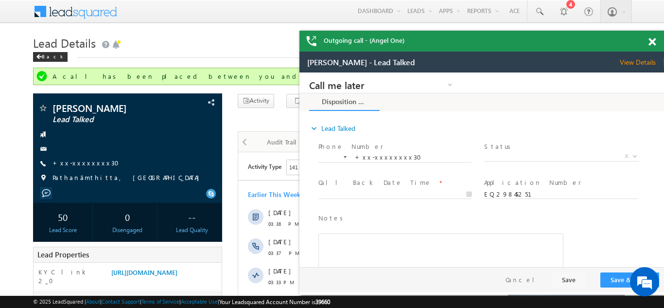
click at [651, 44] on span at bounding box center [651, 42] width 7 height 8
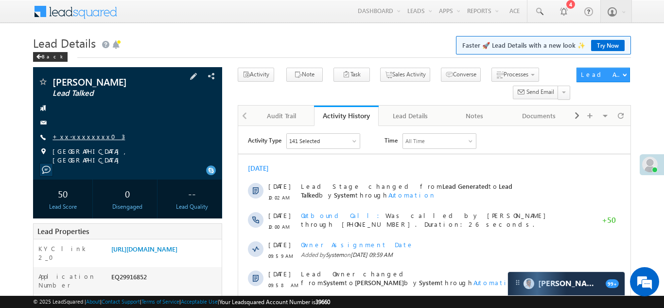
click at [86, 137] on link "+xx-xxxxxxxx03" at bounding box center [88, 136] width 72 height 8
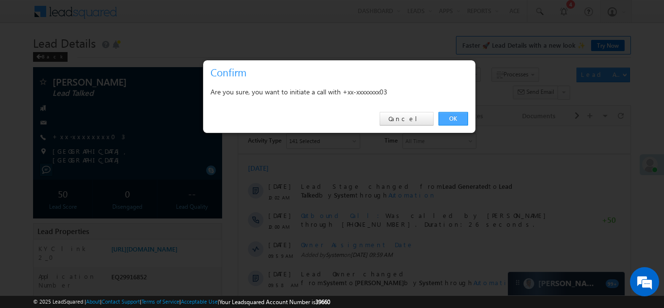
click at [451, 120] on link "OK" at bounding box center [453, 119] width 30 height 14
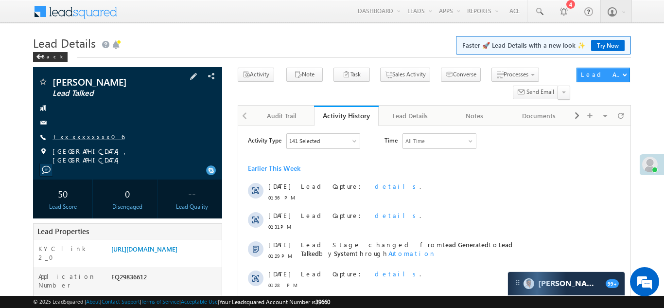
click at [79, 132] on link "+xx-xxxxxxxx06" at bounding box center [88, 136] width 72 height 8
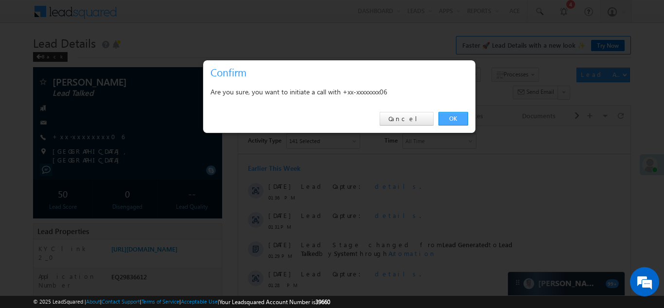
click at [451, 118] on link "OK" at bounding box center [453, 119] width 30 height 14
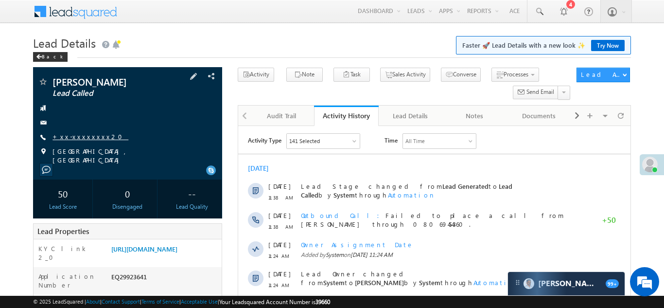
click at [78, 138] on link "+xx-xxxxxxxx20" at bounding box center [90, 136] width 76 height 8
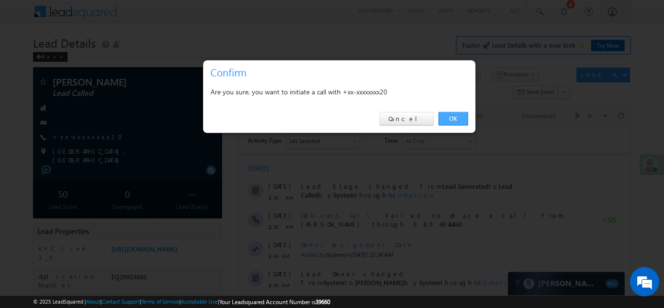
click at [455, 117] on link "OK" at bounding box center [453, 119] width 30 height 14
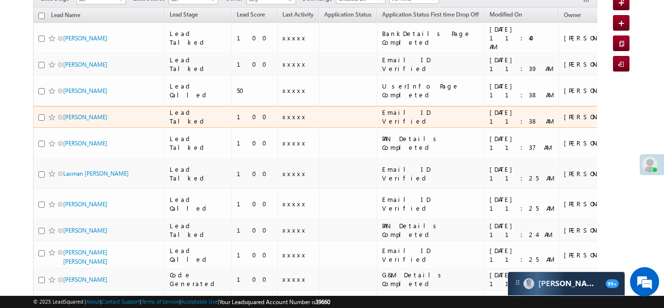
scroll to position [97, 0]
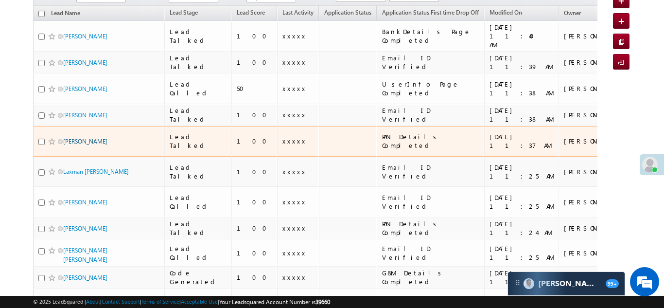
click at [78, 138] on link "Parminder kaur" at bounding box center [85, 141] width 44 height 7
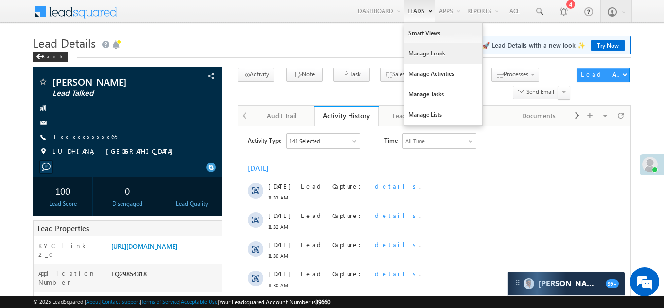
click at [414, 57] on link "Manage Leads" at bounding box center [443, 53] width 78 height 20
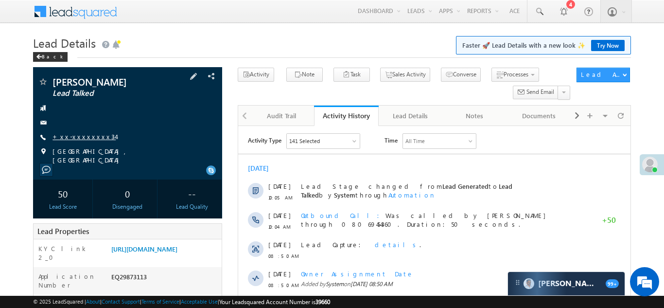
click at [79, 135] on link "+xx-xxxxxxxx34" at bounding box center [83, 136] width 63 height 8
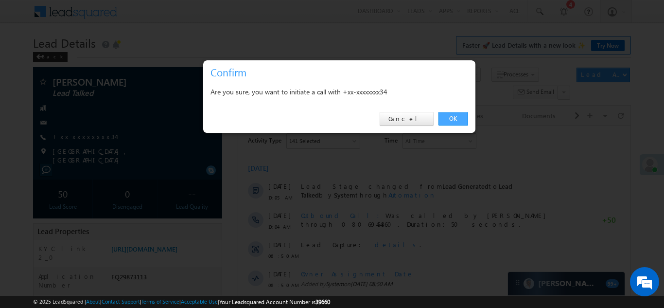
click at [448, 115] on link "OK" at bounding box center [453, 119] width 30 height 14
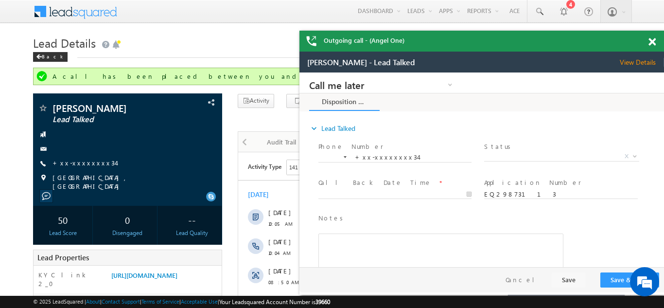
click at [652, 41] on span at bounding box center [651, 42] width 7 height 8
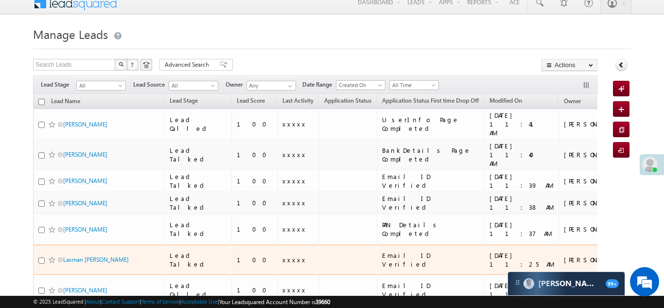
scroll to position [66, 0]
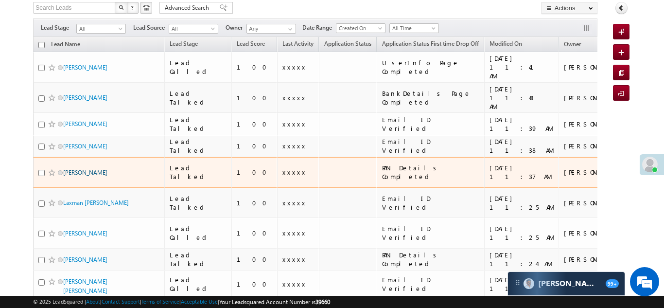
click at [76, 169] on link "Parminder kaur" at bounding box center [85, 172] width 44 height 7
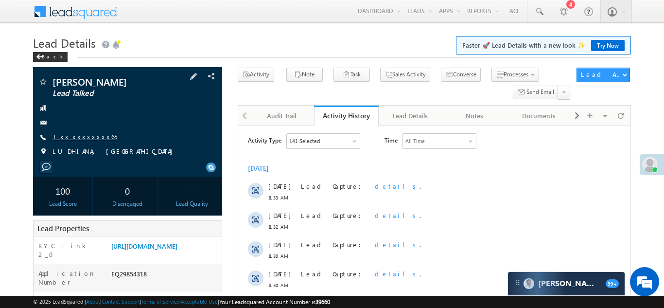
click at [75, 134] on link "+xx-xxxxxxxx65" at bounding box center [84, 136] width 65 height 8
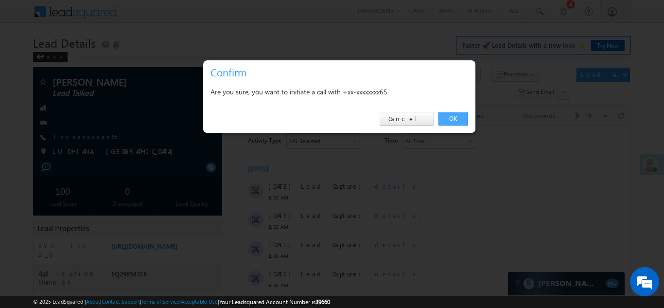
click at [451, 117] on link "OK" at bounding box center [453, 119] width 30 height 14
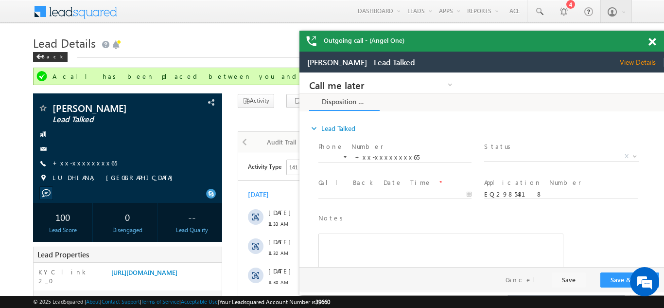
click at [651, 42] on span at bounding box center [651, 42] width 7 height 8
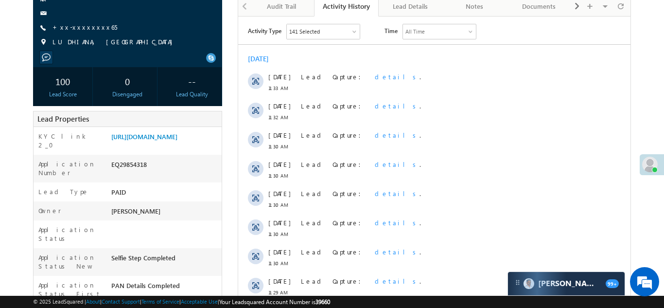
scroll to position [116, 0]
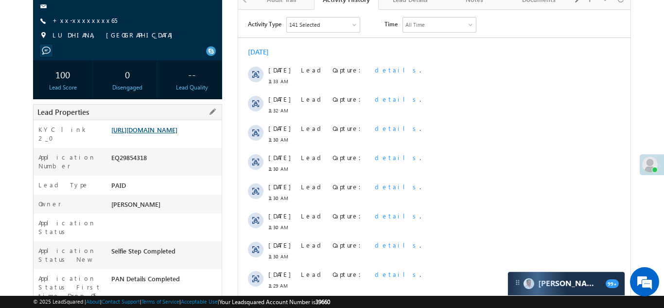
click at [162, 134] on link "[URL][DOMAIN_NAME]" at bounding box center [144, 129] width 66 height 8
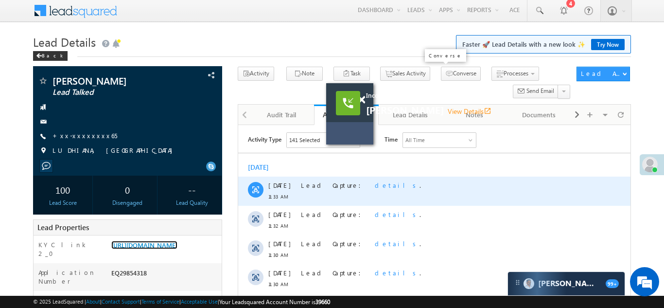
scroll to position [0, 0]
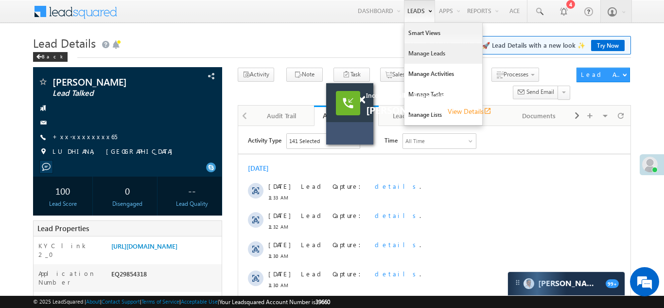
click at [413, 52] on link "Manage Leads" at bounding box center [443, 53] width 78 height 20
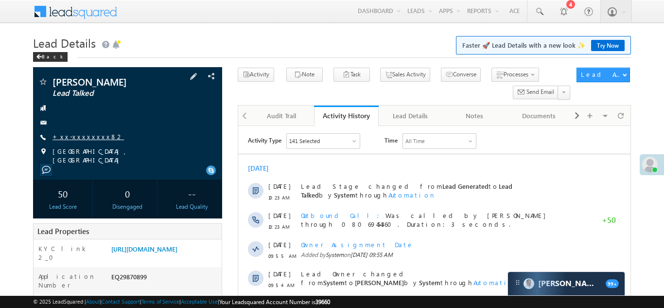
click at [80, 134] on link "+xx-xxxxxxxx82" at bounding box center [87, 136] width 71 height 8
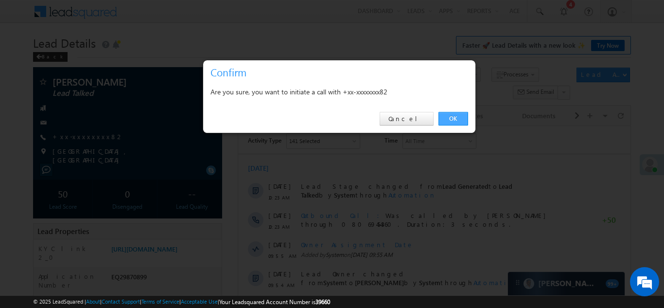
click at [451, 119] on link "OK" at bounding box center [453, 119] width 30 height 14
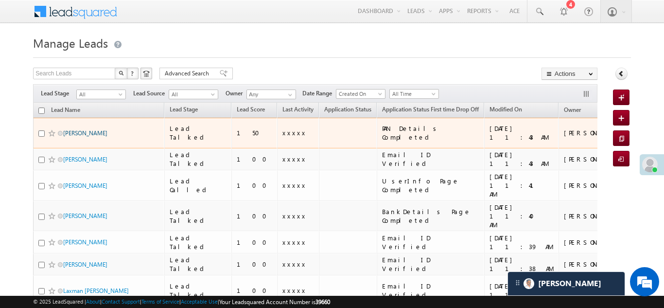
click at [81, 129] on link "[PERSON_NAME]" at bounding box center [85, 132] width 44 height 7
